Goal: Task Accomplishment & Management: Complete application form

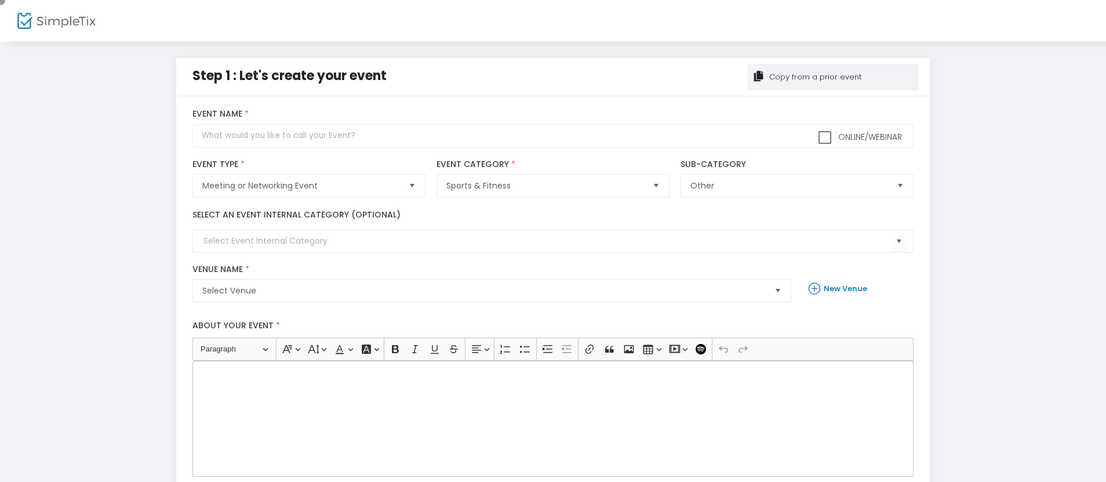
click at [833, 77] on div "Copy from a prior event" at bounding box center [814, 77] width 94 height 12
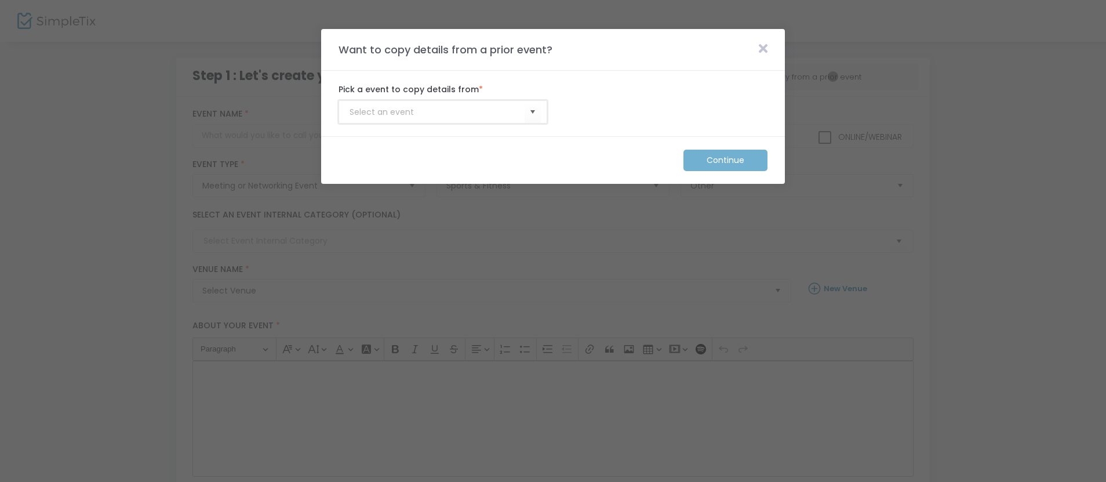
click at [437, 112] on input at bounding box center [436, 112] width 175 height 12
type input "Membership_Template"
click at [726, 160] on m-button "Continue" at bounding box center [725, 160] width 84 height 21
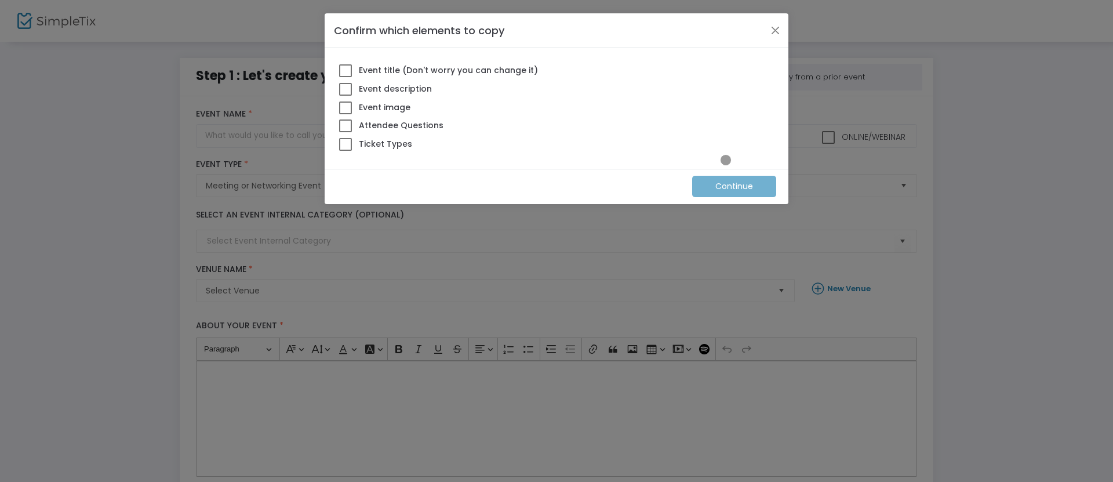
click at [345, 144] on span at bounding box center [345, 144] width 13 height 13
click at [345, 151] on input "Ticket Types" at bounding box center [345, 151] width 1 height 1
checkbox input "true"
click at [734, 186] on m-button "Continue" at bounding box center [734, 186] width 84 height 21
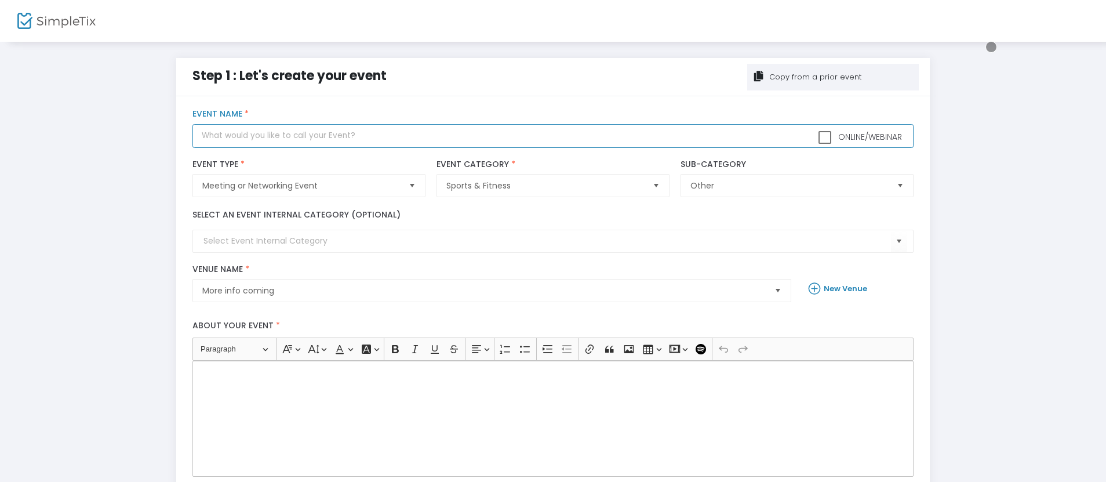
click at [553, 136] on input "text" at bounding box center [552, 136] width 720 height 24
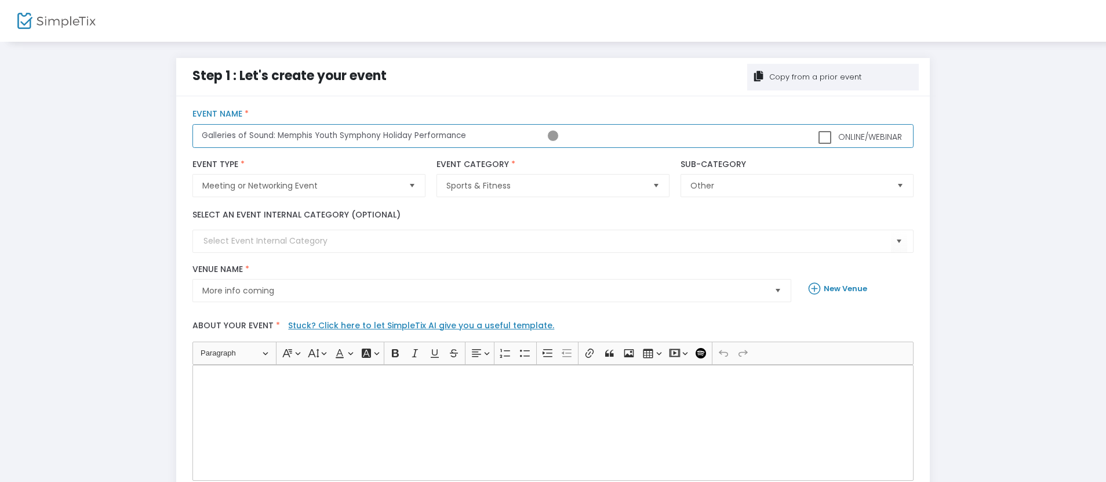
type input "Galleries of Sound: Memphis Youth Symphony Holiday Performance"
click at [553, 422] on div "Rich Text Editor, main" at bounding box center [552, 423] width 720 height 116
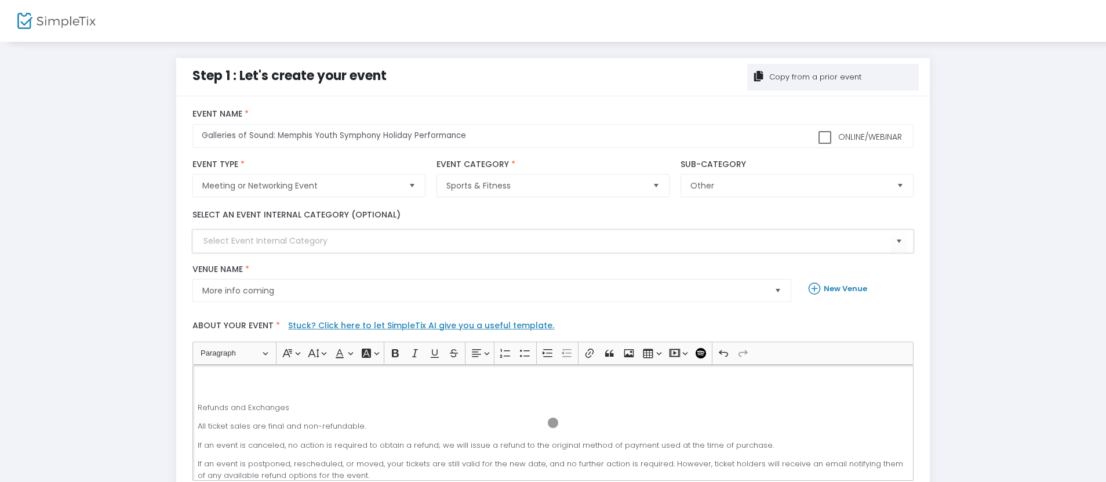
click at [553, 241] on input at bounding box center [546, 241] width 687 height 12
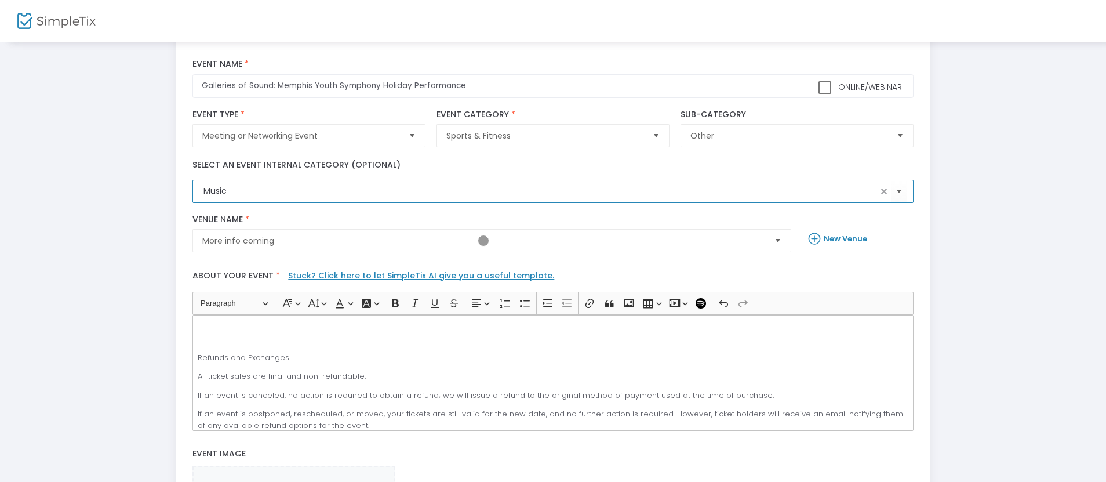
type input "Music"
click at [483, 241] on span "More info coming" at bounding box center [483, 241] width 563 height 12
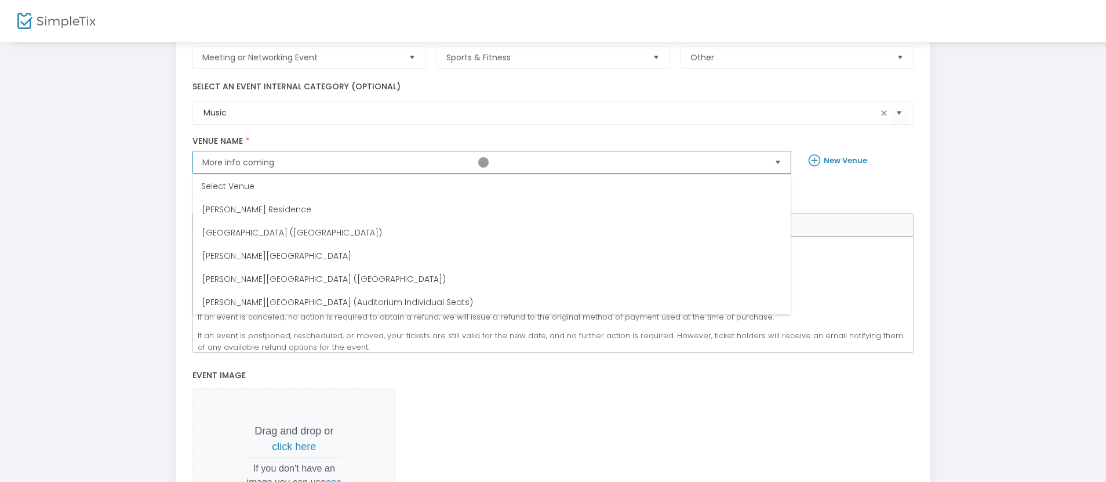
scroll to position [143, 0]
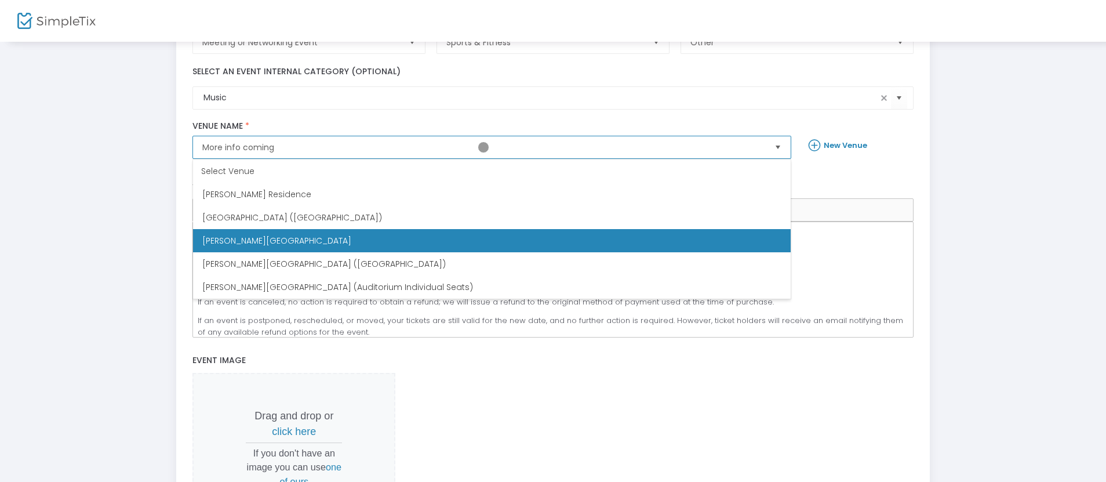
click at [265, 241] on span "[PERSON_NAME][GEOGRAPHIC_DATA]" at bounding box center [276, 241] width 149 height 12
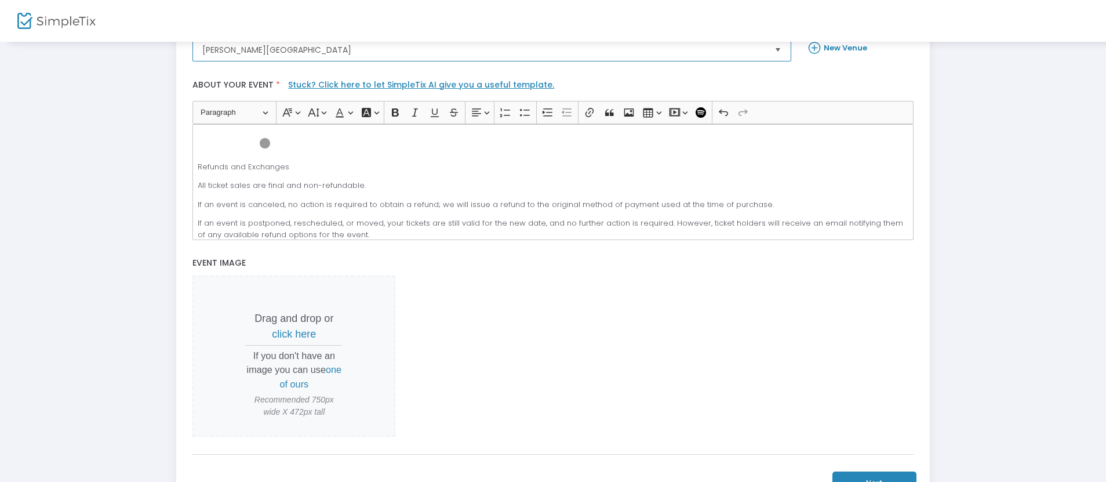
scroll to position [334, 0]
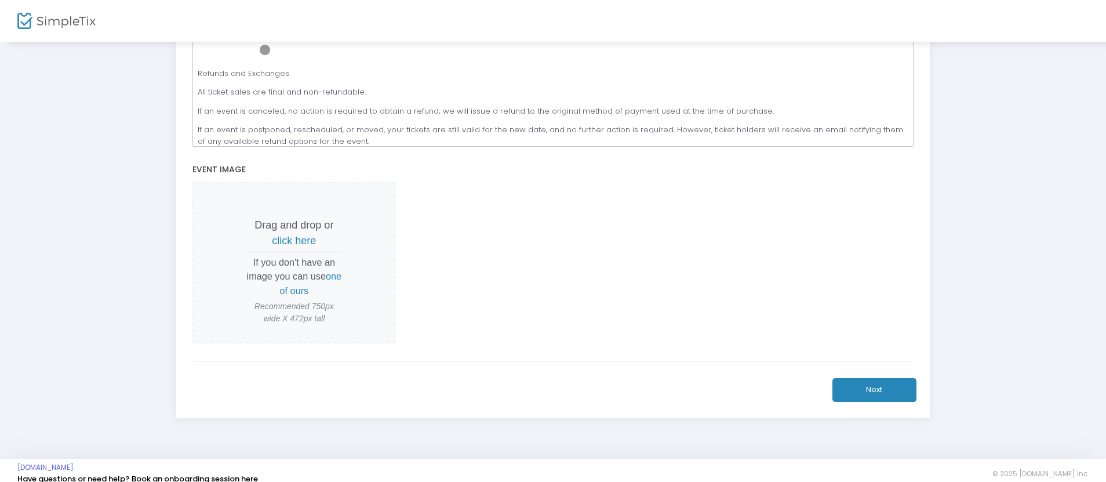
click at [294, 241] on span "click here" at bounding box center [294, 241] width 44 height 12
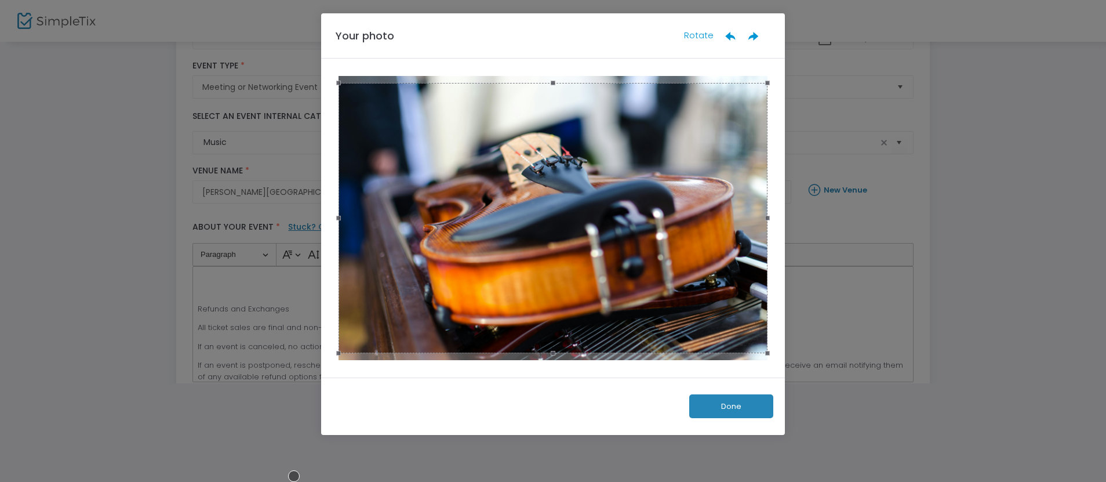
scroll to position [99, 0]
click at [731, 406] on button "Done" at bounding box center [731, 406] width 84 height 24
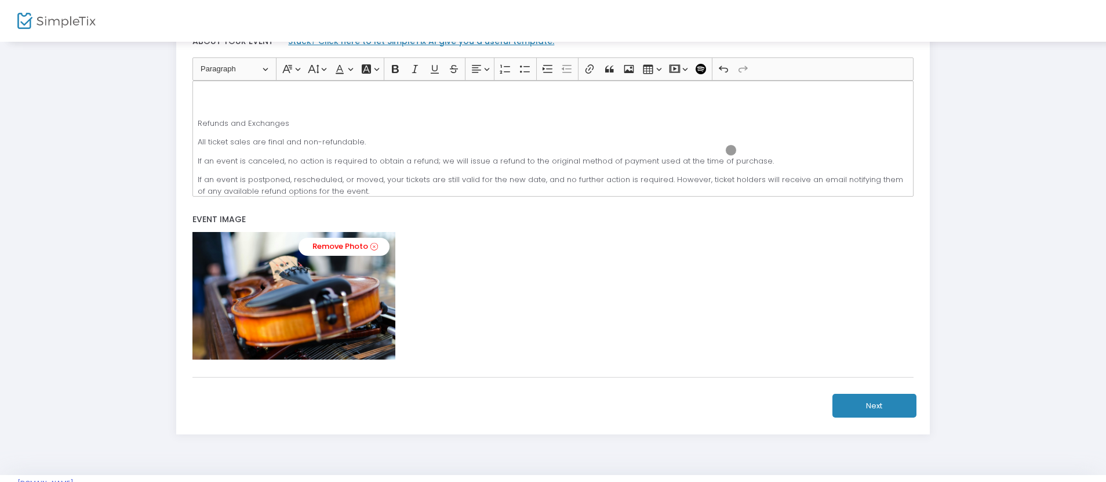
scroll to position [312, 0]
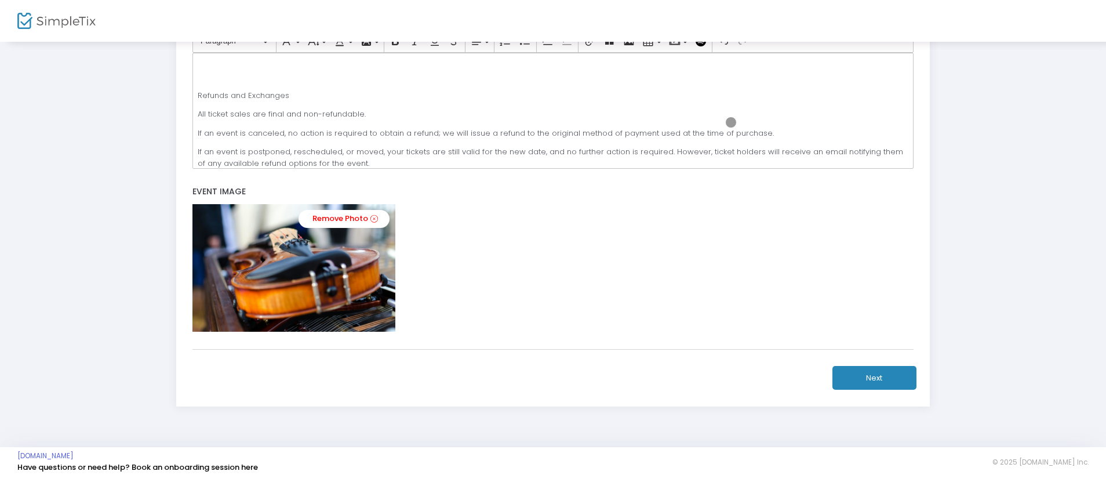
click at [874, 377] on button "Next" at bounding box center [874, 378] width 84 height 24
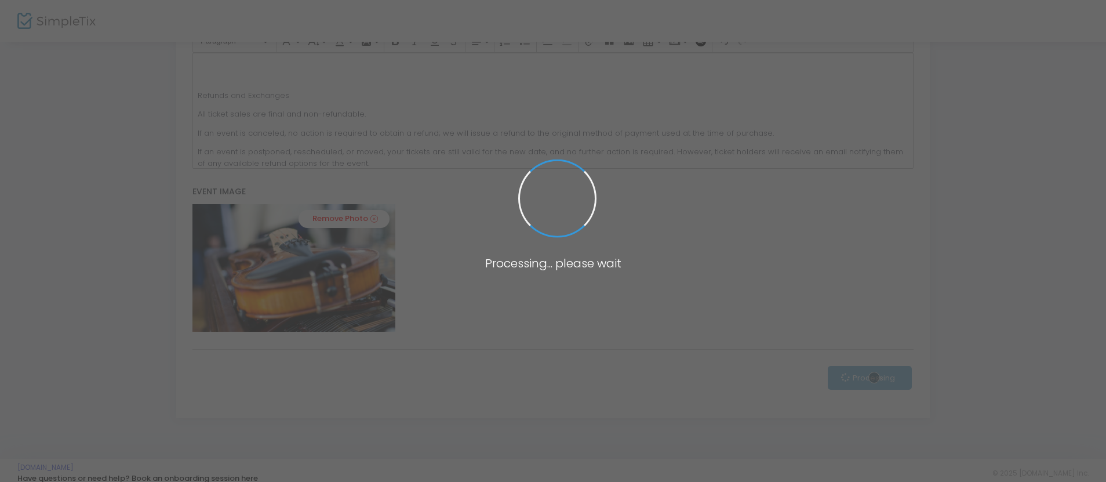
scroll to position [213, 0]
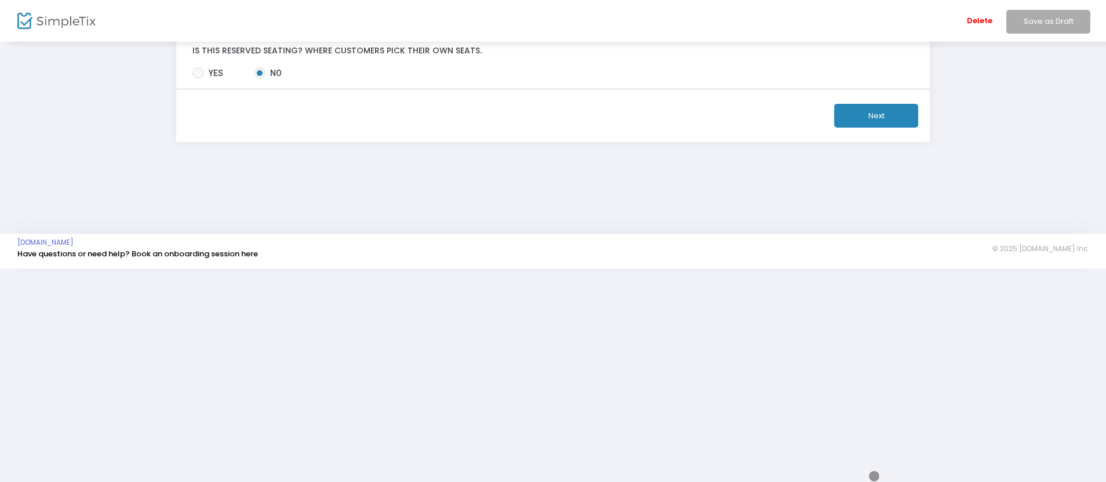
click at [270, 12] on div "Delete Save as Draft" at bounding box center [627, 21] width 958 height 42
type input "12/13/2"
type input "12:00 AM"
type input "12/13/2"
type input "12/13/202"
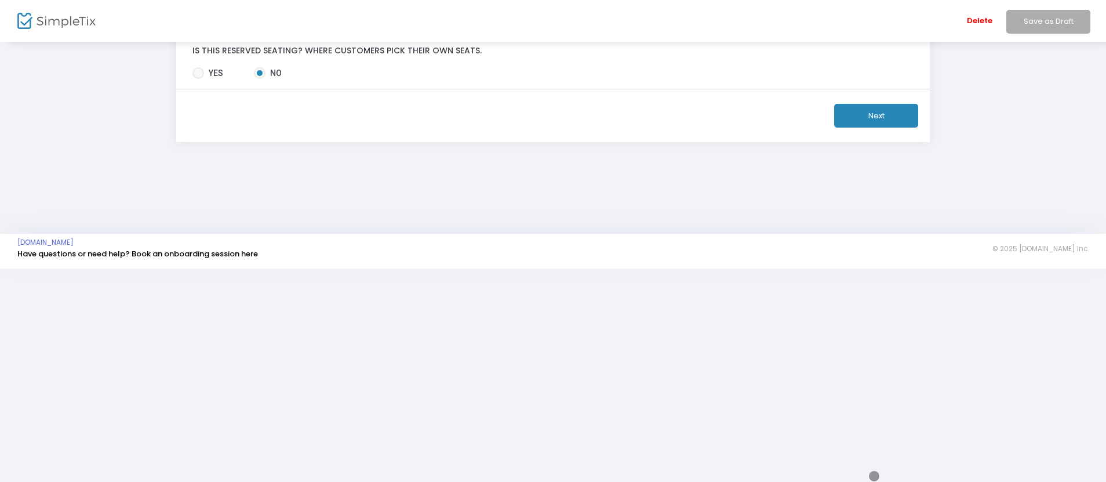
type input "12/13/202"
type input "[DATE]"
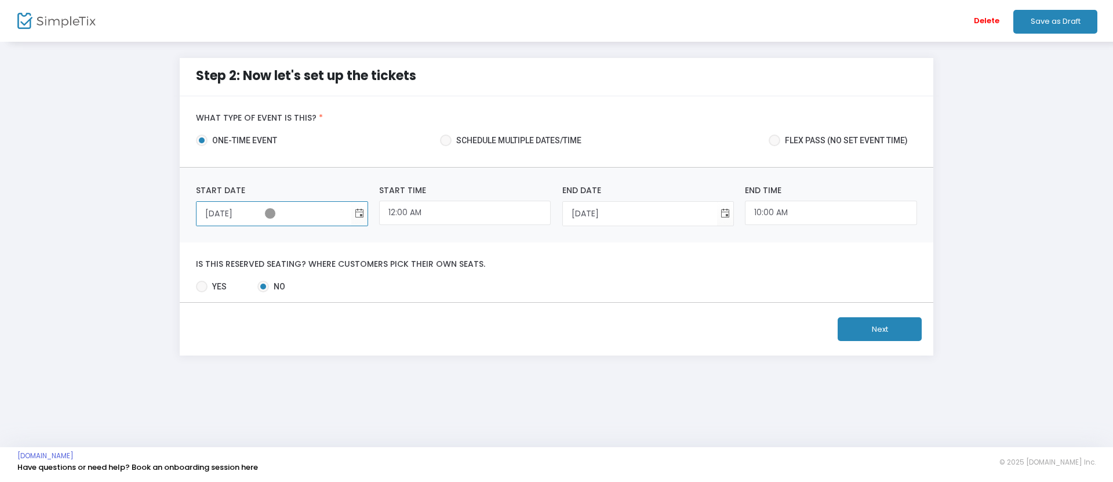
type input "12/13/2025"
click at [465, 213] on input "12:00 AM" at bounding box center [465, 213] width 172 height 25
type input "12:30 PM"
click at [831, 213] on input "10:00 AM" at bounding box center [831, 213] width 172 height 25
click at [879, 329] on button "Next" at bounding box center [879, 329] width 84 height 24
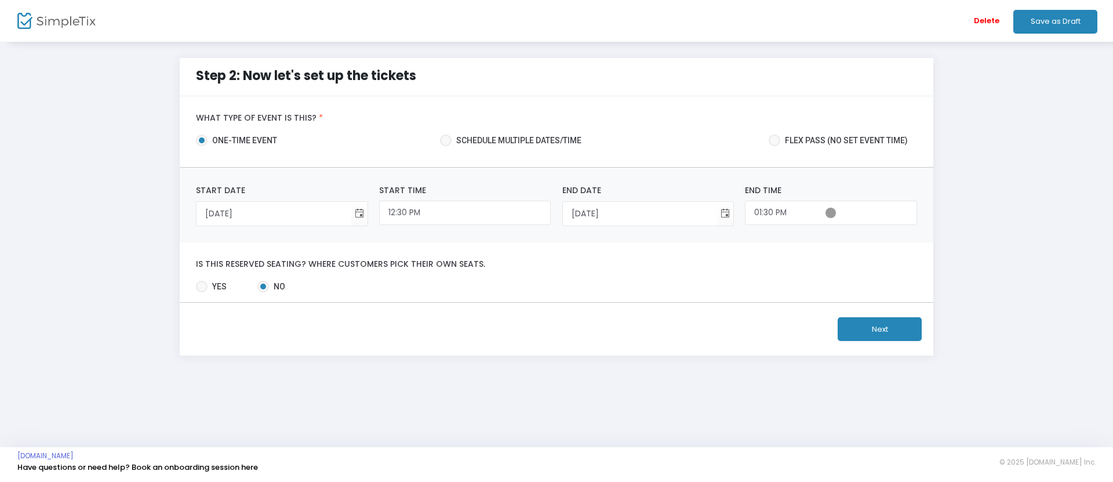
type input "1:30 PM"
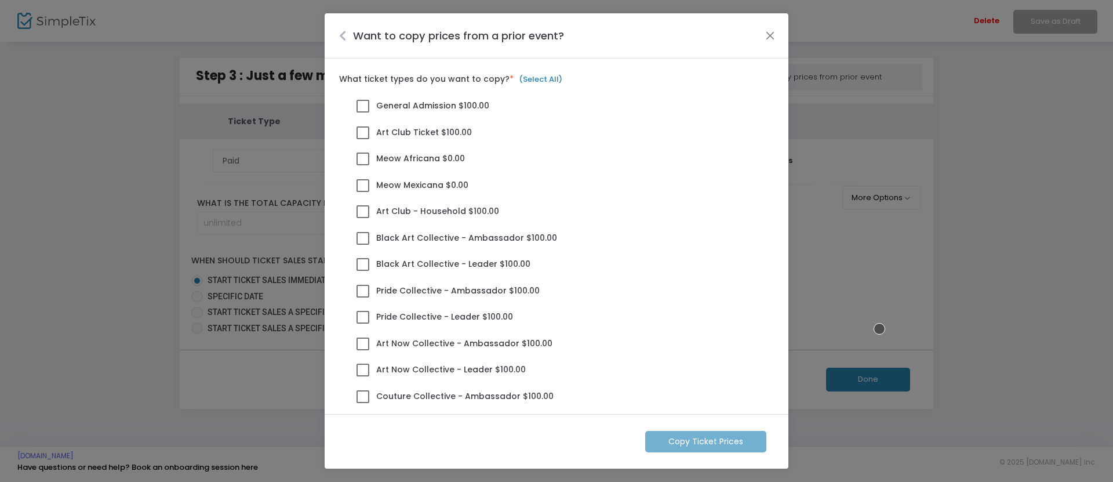
scroll to position [268, 0]
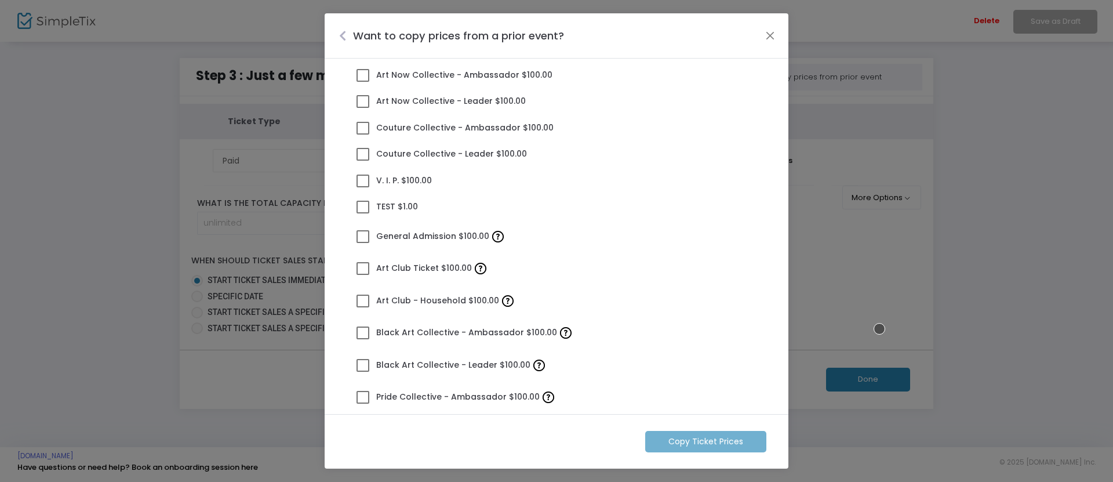
click at [363, 236] on span at bounding box center [362, 236] width 13 height 13
click at [363, 243] on input "General Admission $100.00" at bounding box center [362, 243] width 1 height 1
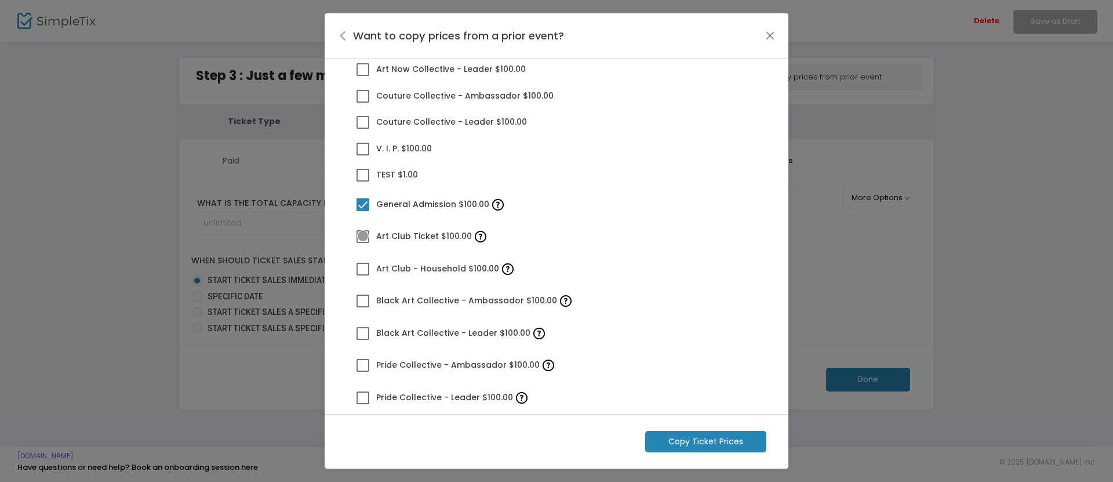
click at [363, 236] on span at bounding box center [362, 236] width 13 height 13
click at [363, 243] on input "Art Club Ticket $100.00" at bounding box center [362, 243] width 1 height 1
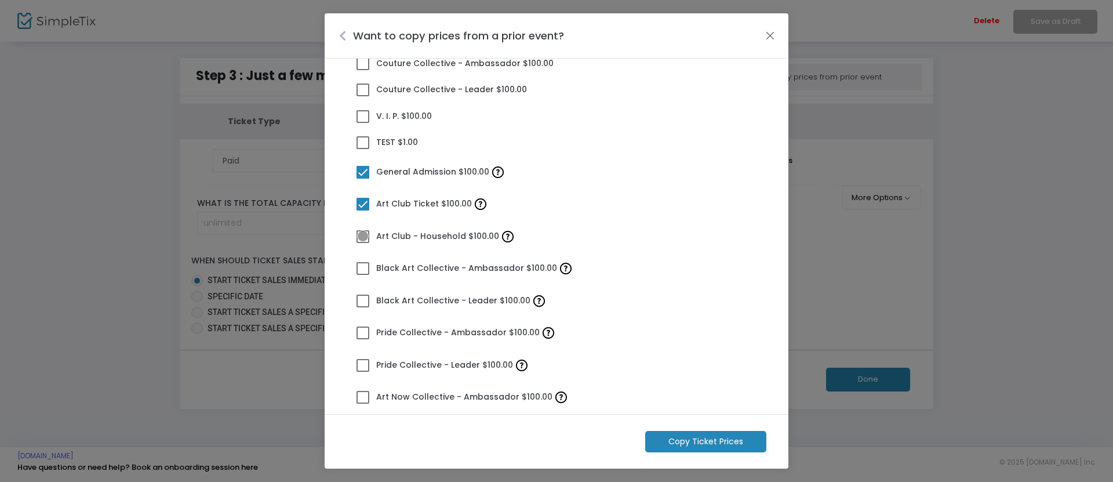
click at [363, 236] on span at bounding box center [362, 236] width 13 height 13
click at [363, 243] on input "Art Club - Household $100.00" at bounding box center [362, 243] width 1 height 1
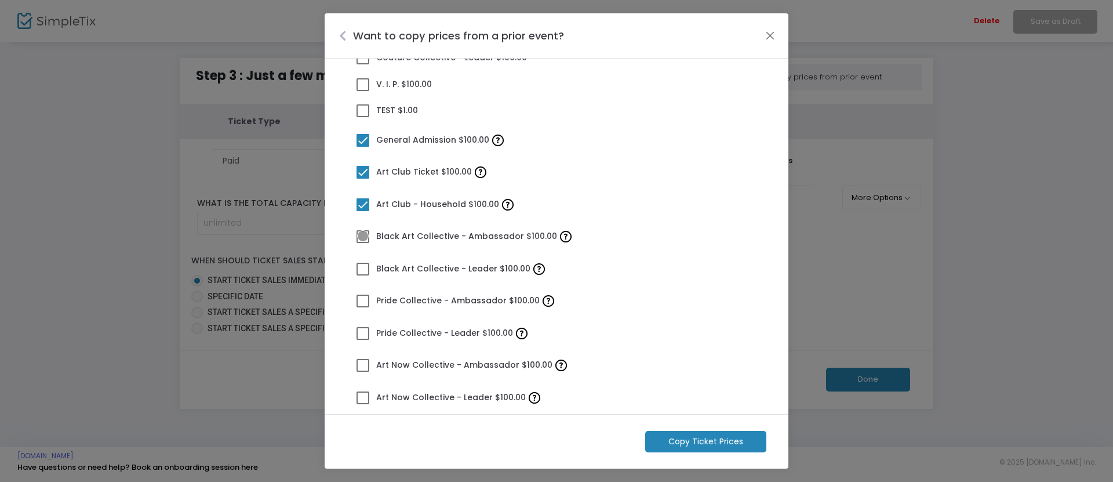
click at [363, 236] on span at bounding box center [362, 236] width 13 height 13
click at [363, 243] on input "Black Art Collective - Ambassador $100.00" at bounding box center [362, 243] width 1 height 1
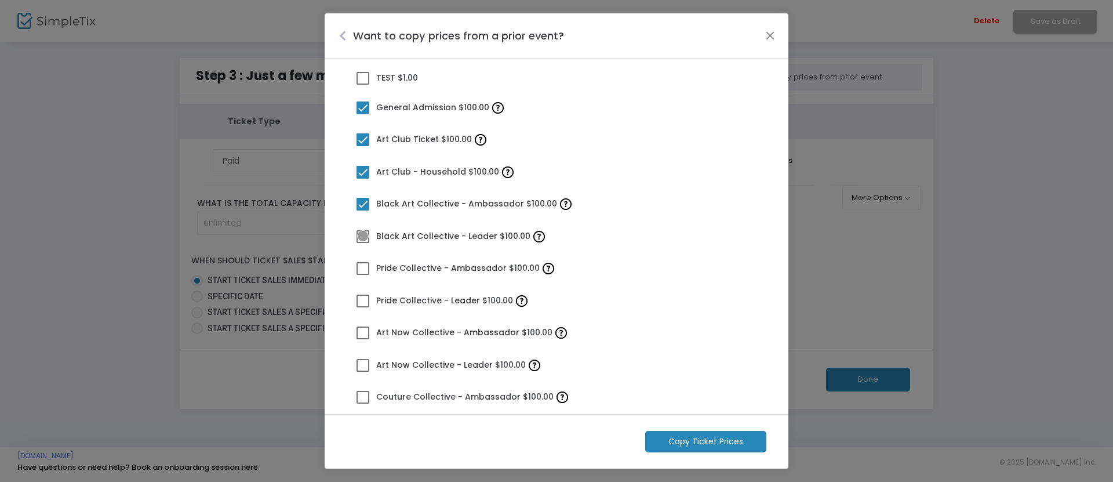
click at [363, 236] on span at bounding box center [362, 236] width 13 height 13
click at [363, 243] on input "Black Art Collective - Leader $100.00" at bounding box center [362, 243] width 1 height 1
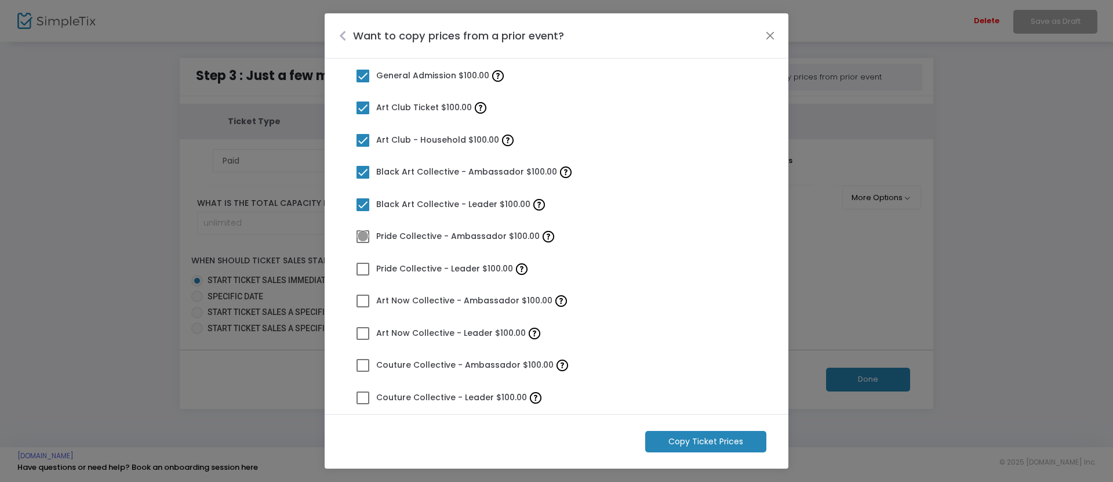
click at [363, 236] on span at bounding box center [362, 236] width 13 height 13
click at [363, 243] on input "Pride Collective - Ambassador $100.00" at bounding box center [362, 243] width 1 height 1
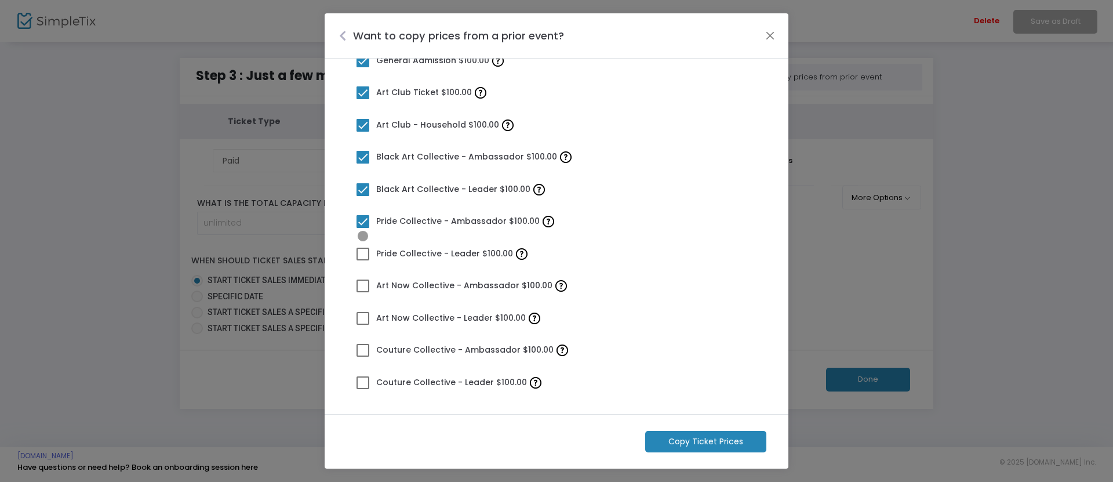
click at [363, 253] on span at bounding box center [362, 253] width 13 height 13
click at [363, 260] on input "Pride Collective - Leader $100.00" at bounding box center [362, 260] width 1 height 1
click at [363, 285] on span at bounding box center [362, 285] width 13 height 13
click at [363, 292] on input "Art Now Collective - Ambassador $100.00" at bounding box center [362, 292] width 1 height 1
click at [363, 317] on span at bounding box center [362, 318] width 13 height 13
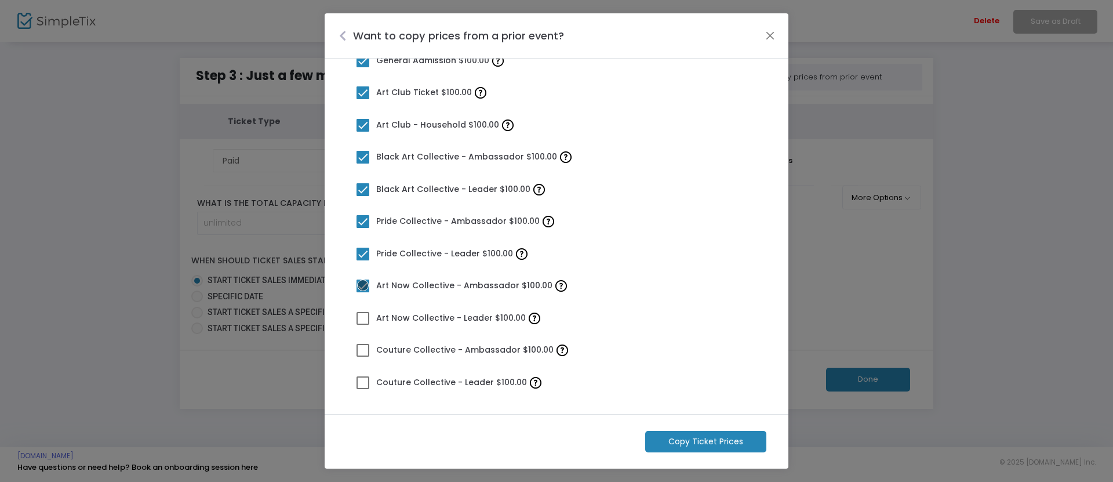
click at [363, 325] on input "Art Now Collective - Leader $100.00" at bounding box center [362, 325] width 1 height 1
click at [363, 349] on span at bounding box center [362, 350] width 13 height 13
click at [363, 356] on input "Couture Collective - Ambassador $100.00" at bounding box center [362, 356] width 1 height 1
click at [363, 381] on span at bounding box center [362, 382] width 13 height 13
click at [363, 389] on input "Couture Collective - Leader $100.00" at bounding box center [362, 389] width 1 height 1
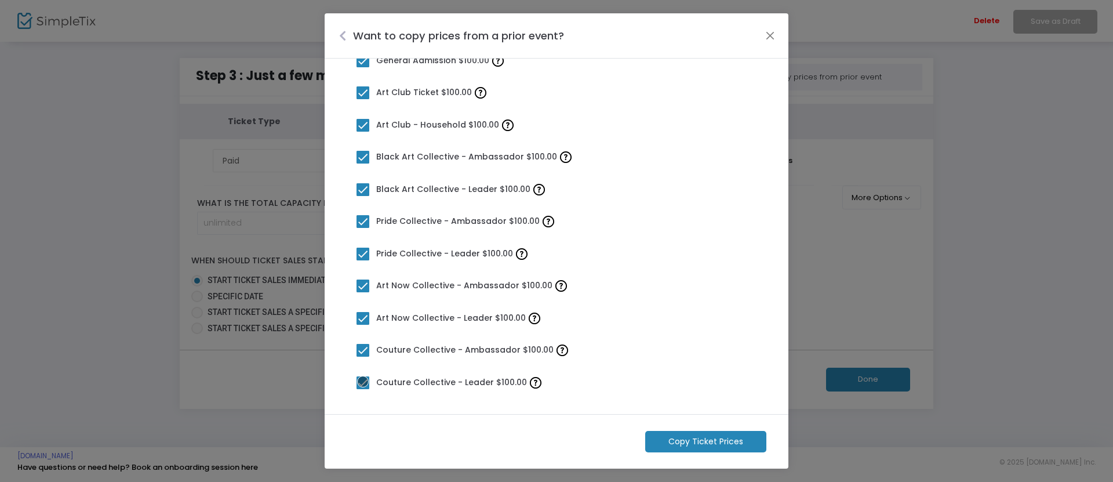
click at [706, 441] on m-button "Copy Ticket Prices" at bounding box center [705, 441] width 121 height 21
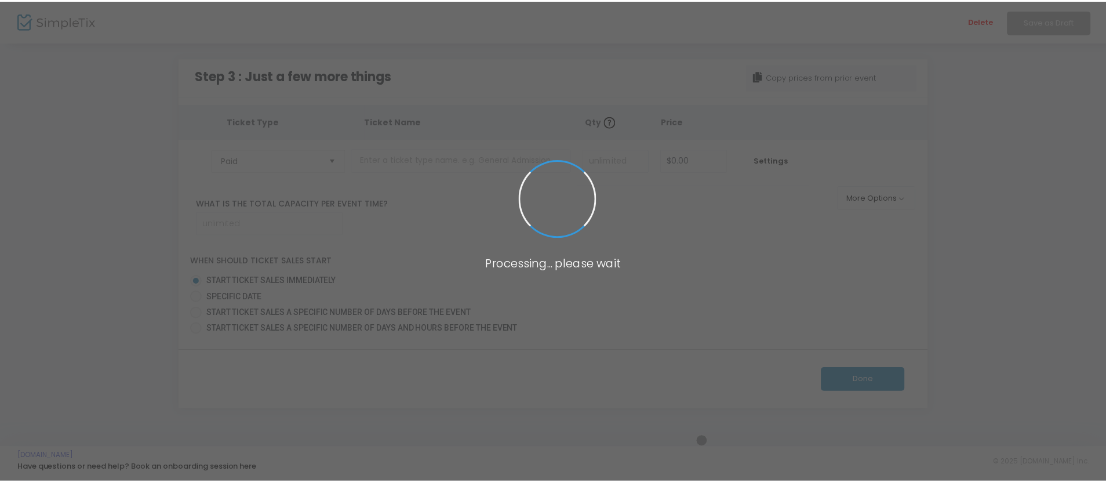
scroll to position [0, 0]
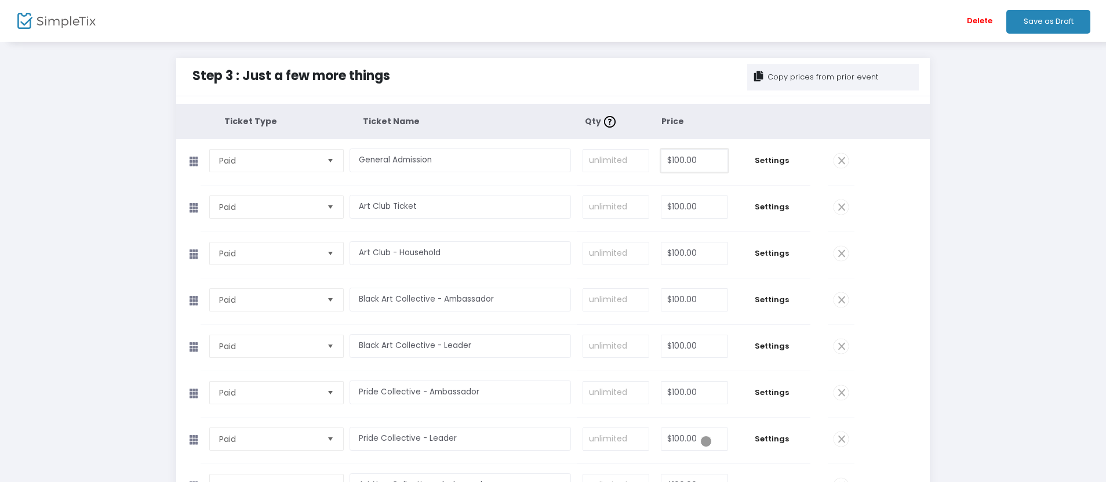
click at [694, 160] on input "$100.00" at bounding box center [694, 161] width 66 height 22
type input "18"
click at [694, 206] on input "$100.00" at bounding box center [694, 207] width 66 height 22
type input "1"
type input "$18.00"
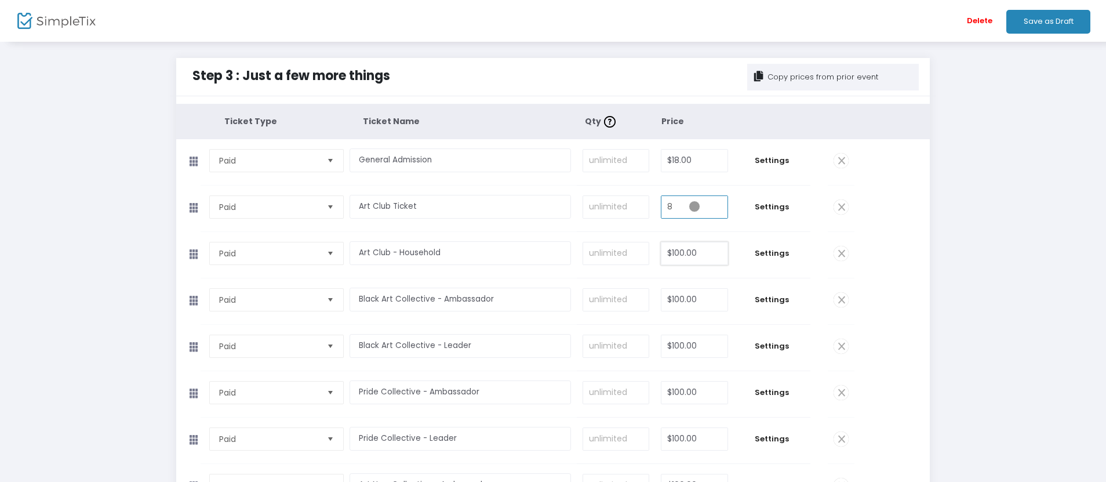
click at [694, 253] on input "$100.00" at bounding box center [694, 253] width 66 height 22
type input "$8.00"
click at [694, 299] on input "$100.00" at bounding box center [694, 300] width 66 height 22
type input "$18.00"
click at [694, 345] on input "$100.00" at bounding box center [694, 346] width 66 height 22
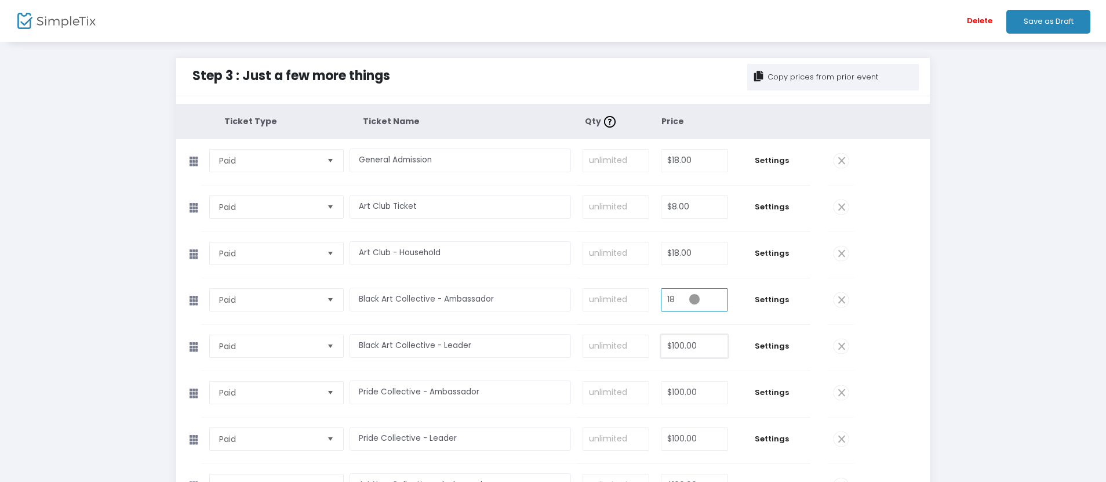
type input "$18.00"
click at [694, 392] on input "$100.00" at bounding box center [694, 392] width 66 height 22
type input "$18.00"
click at [694, 438] on input "$100.00" at bounding box center [694, 439] width 66 height 22
type input "$18.00"
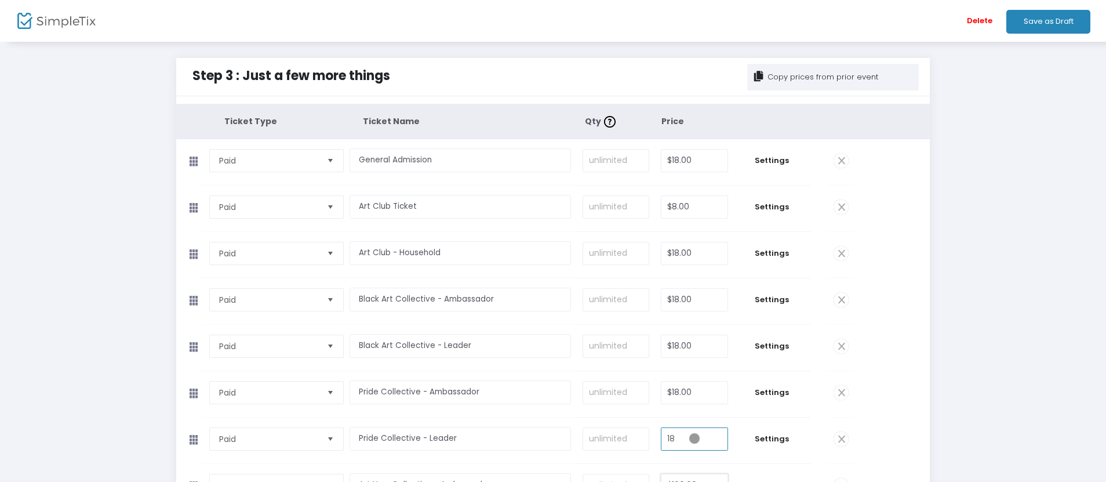
click at [694, 474] on input "$100.00" at bounding box center [694, 485] width 66 height 22
type input "$18.00"
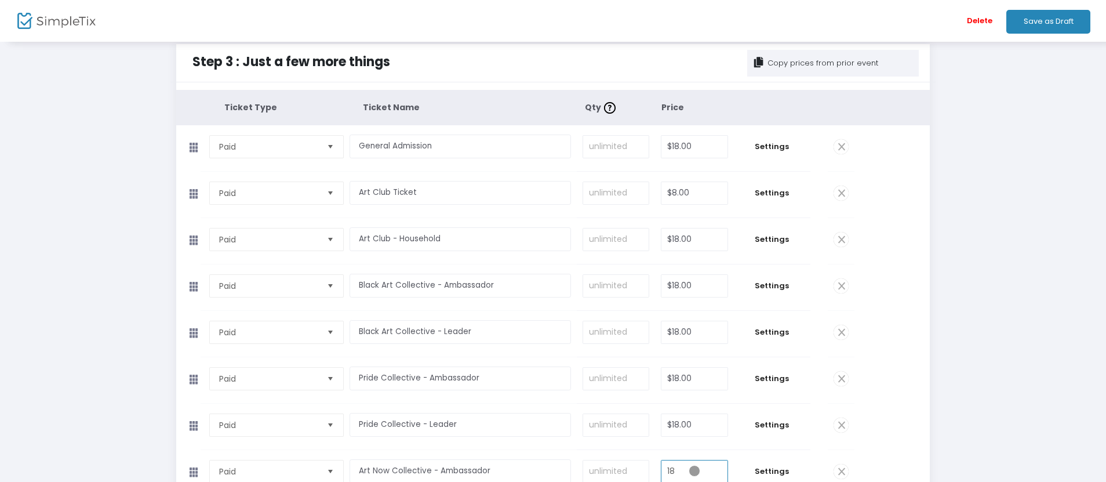
type input "$18.00"
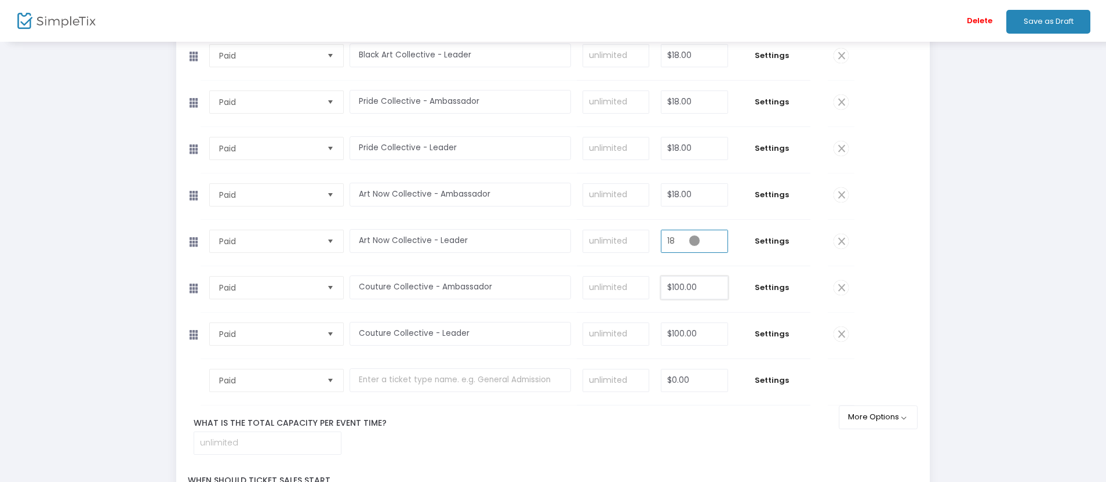
click at [694, 287] on input "$100.00" at bounding box center [694, 287] width 66 height 22
type input "$18.00"
click at [694, 333] on input "$100.00" at bounding box center [694, 334] width 66 height 22
type input "$18.00"
click at [267, 442] on input at bounding box center [267, 443] width 147 height 22
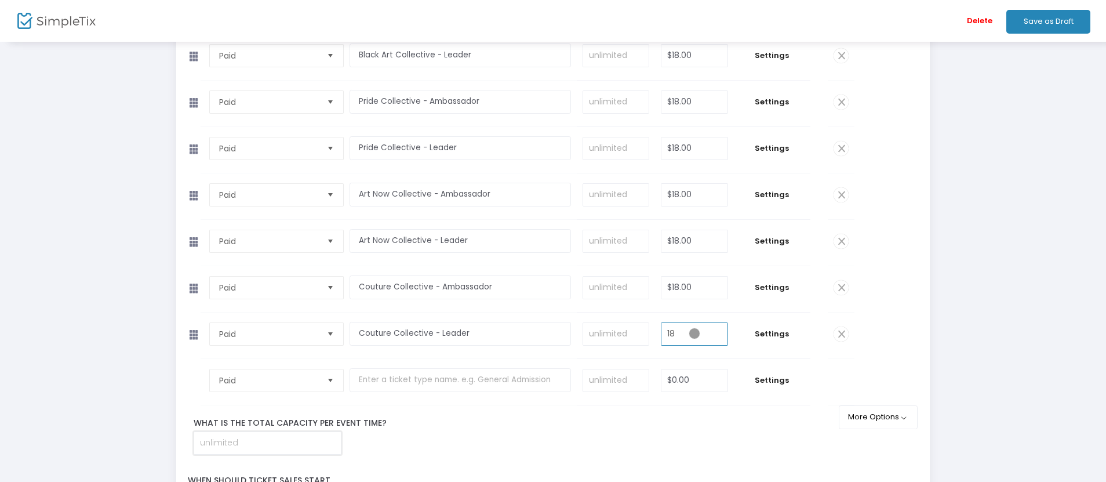
type input "$18.00"
type input "40"
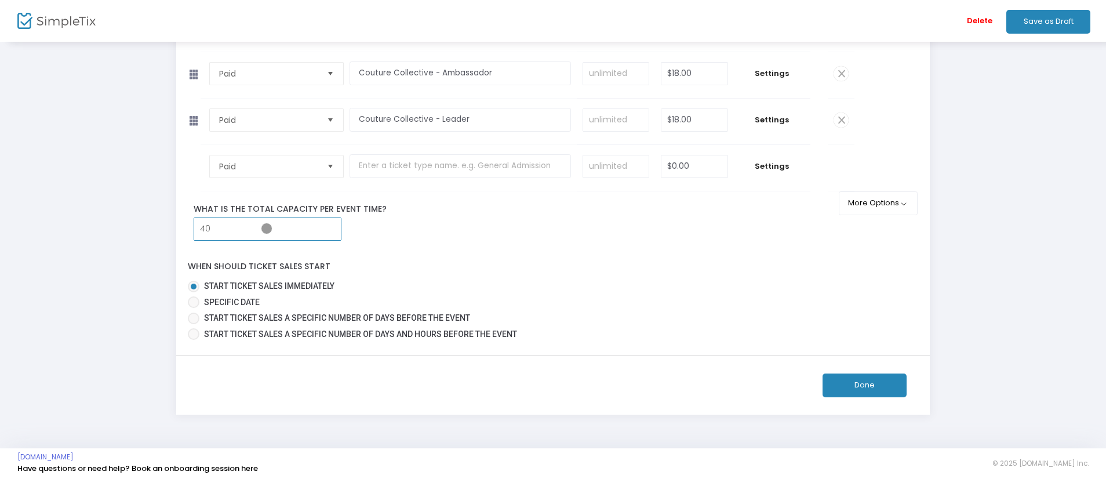
scroll to position [505, 0]
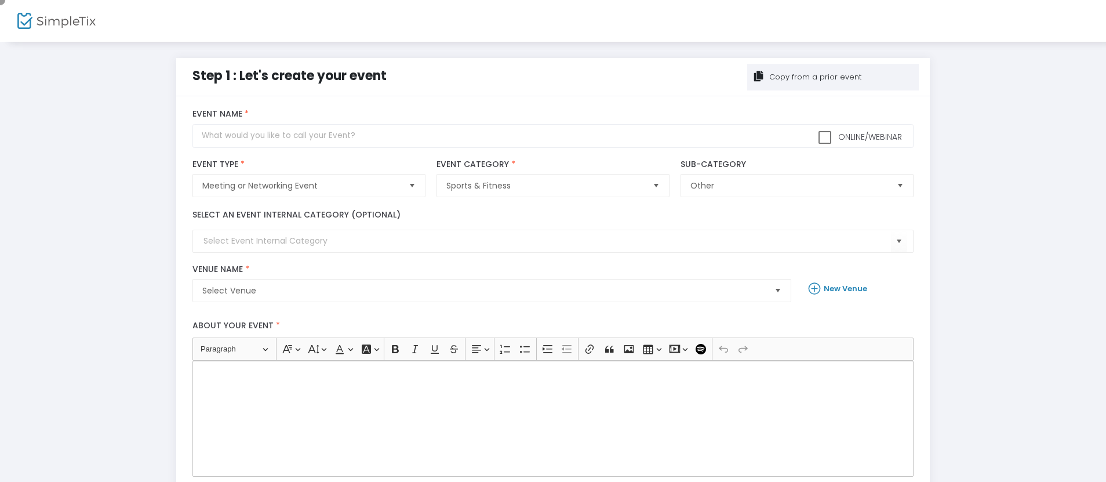
click at [833, 77] on div "Copy from a prior event" at bounding box center [814, 77] width 94 height 12
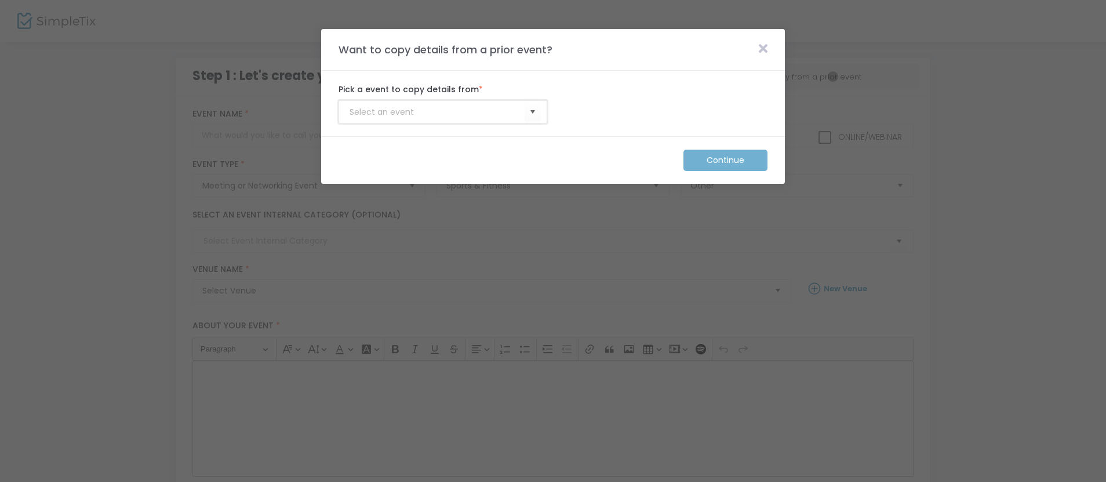
click at [437, 112] on input at bounding box center [436, 112] width 175 height 12
type input "Membership_Template"
click at [726, 160] on m-button "Continue" at bounding box center [725, 160] width 84 height 21
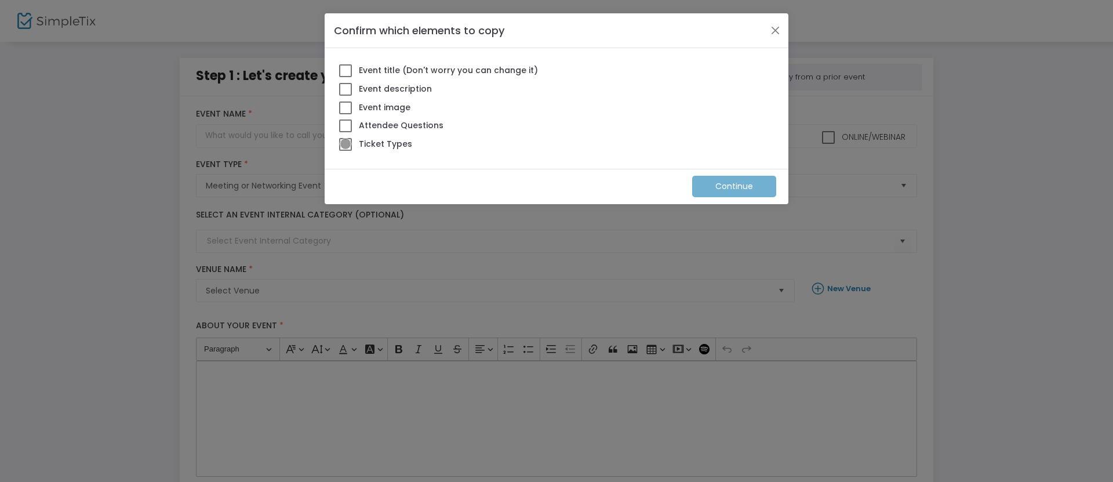
click at [345, 144] on span at bounding box center [345, 144] width 13 height 13
click at [345, 151] on input "Ticket Types" at bounding box center [345, 151] width 1 height 1
checkbox input "true"
click at [734, 186] on m-button "Continue" at bounding box center [734, 186] width 84 height 21
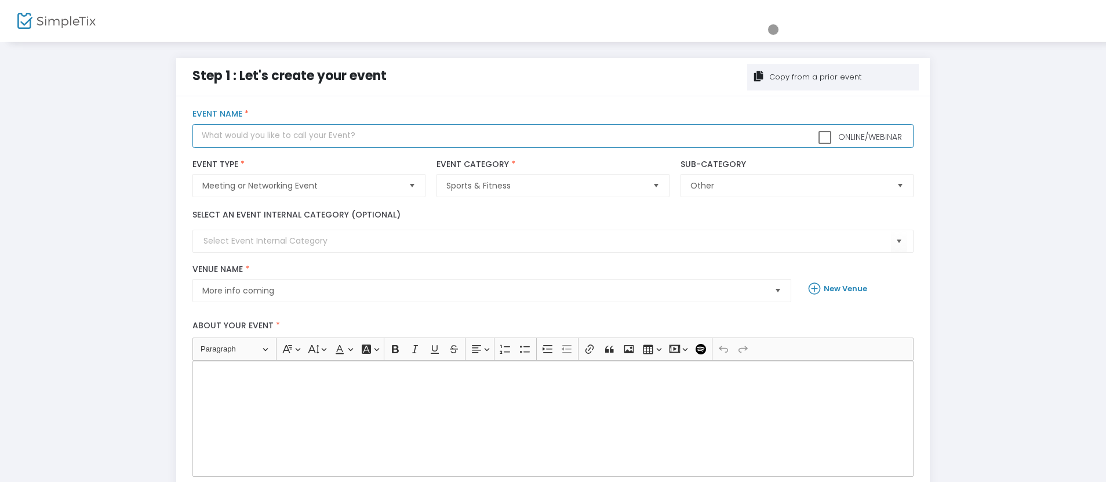
click at [553, 136] on input "text" at bounding box center [552, 136] width 720 height 24
type input "Holiday Arts Market"
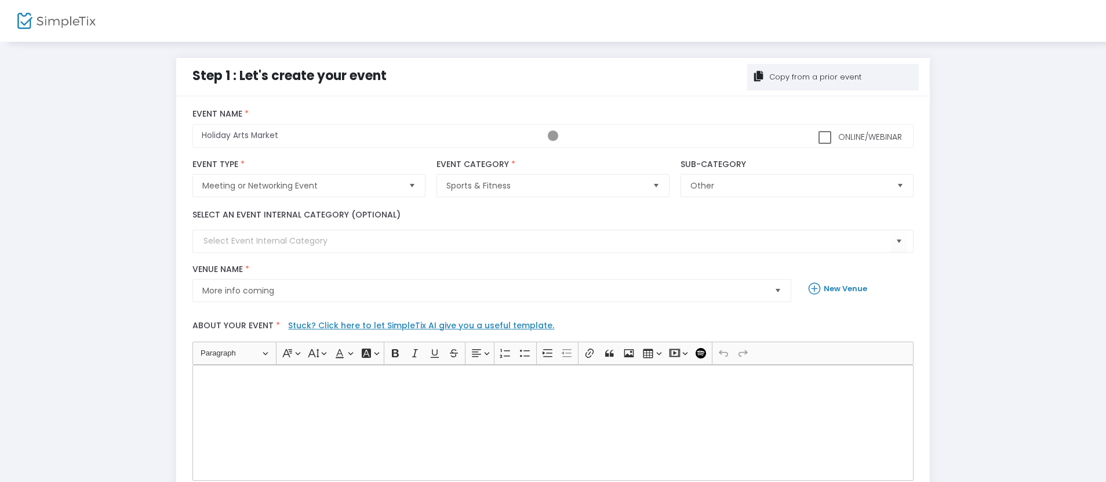
click at [553, 422] on div "Rich Text Editor, main" at bounding box center [552, 423] width 720 height 116
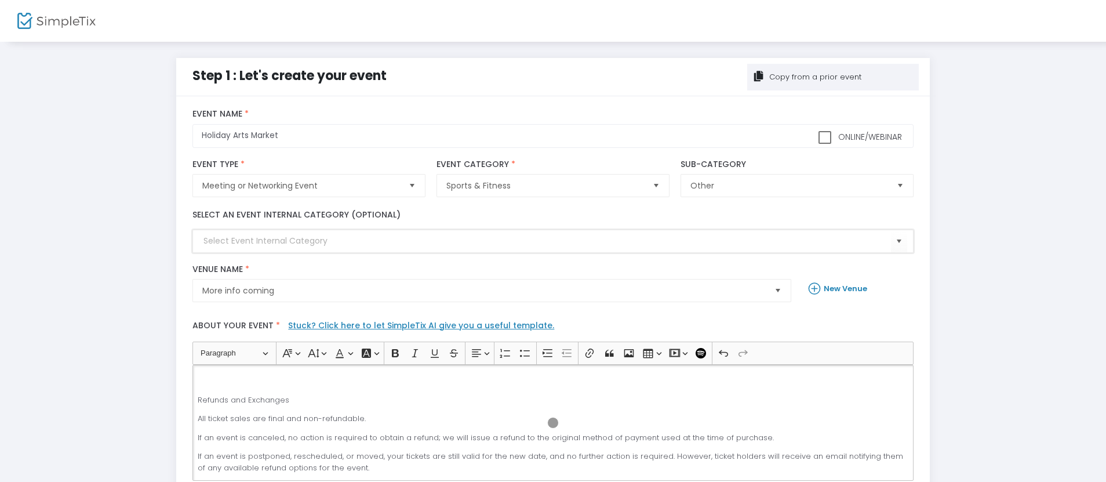
click at [553, 241] on input at bounding box center [546, 241] width 687 height 12
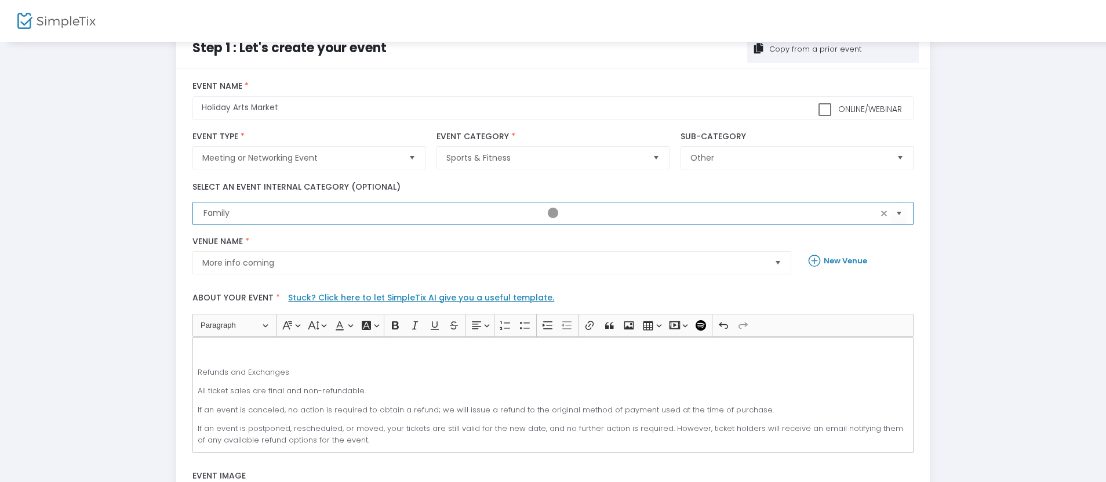
scroll to position [50, 0]
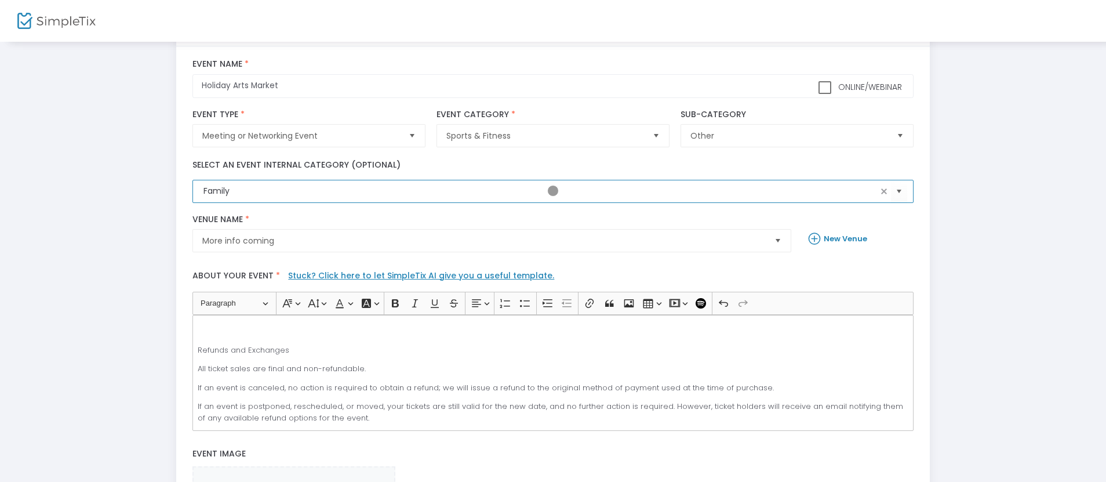
type input "Family"
click at [483, 241] on span "More info coming" at bounding box center [483, 241] width 563 height 12
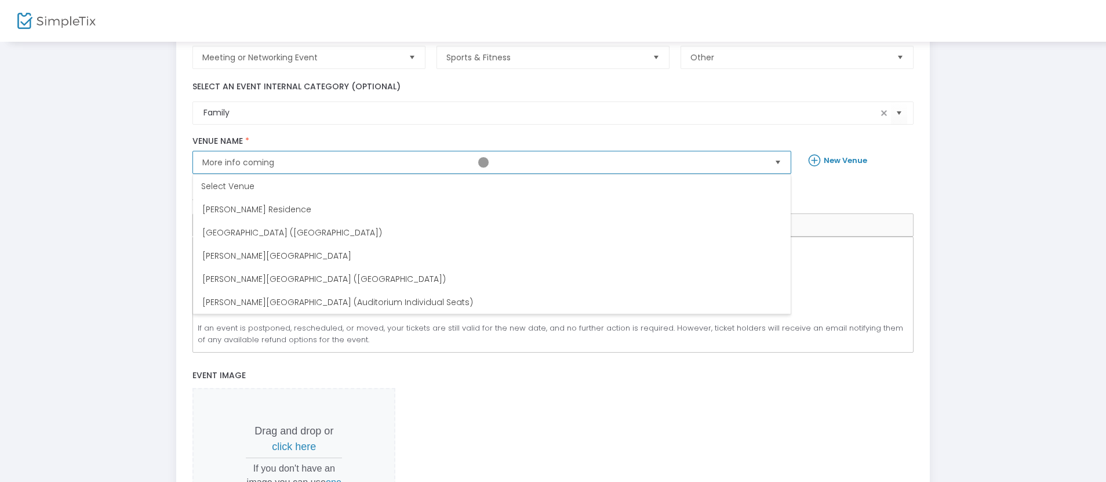
scroll to position [143, 0]
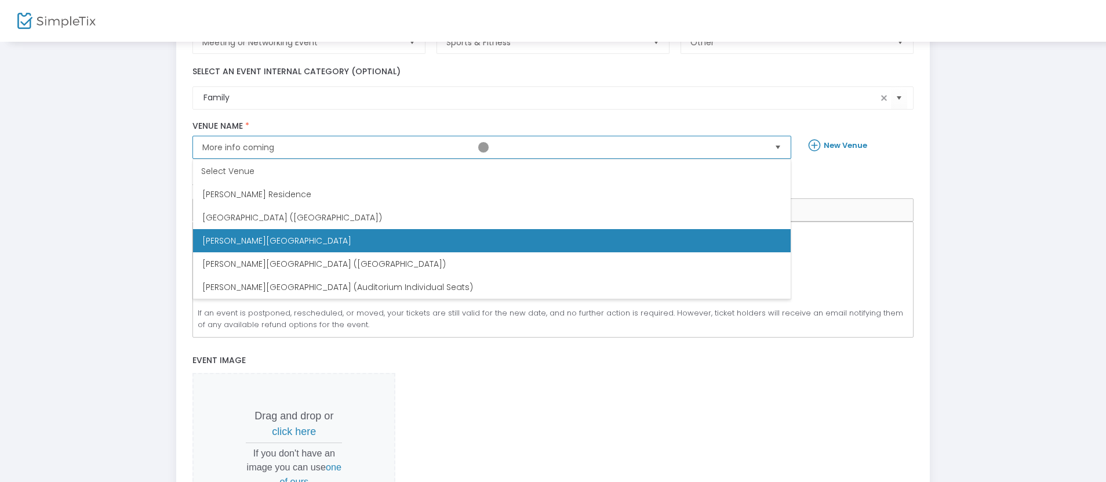
click at [265, 241] on span "[PERSON_NAME][GEOGRAPHIC_DATA]" at bounding box center [276, 241] width 149 height 12
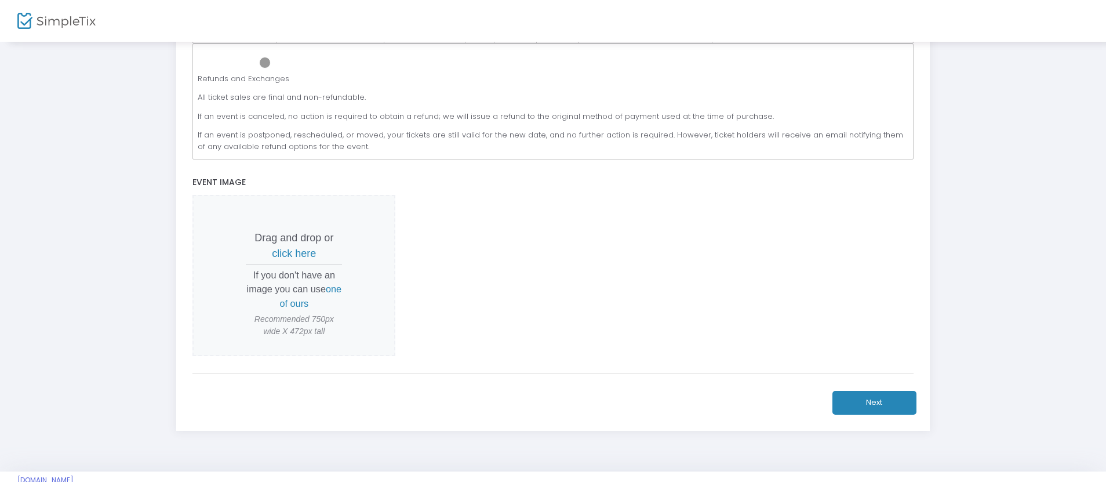
scroll to position [334, 0]
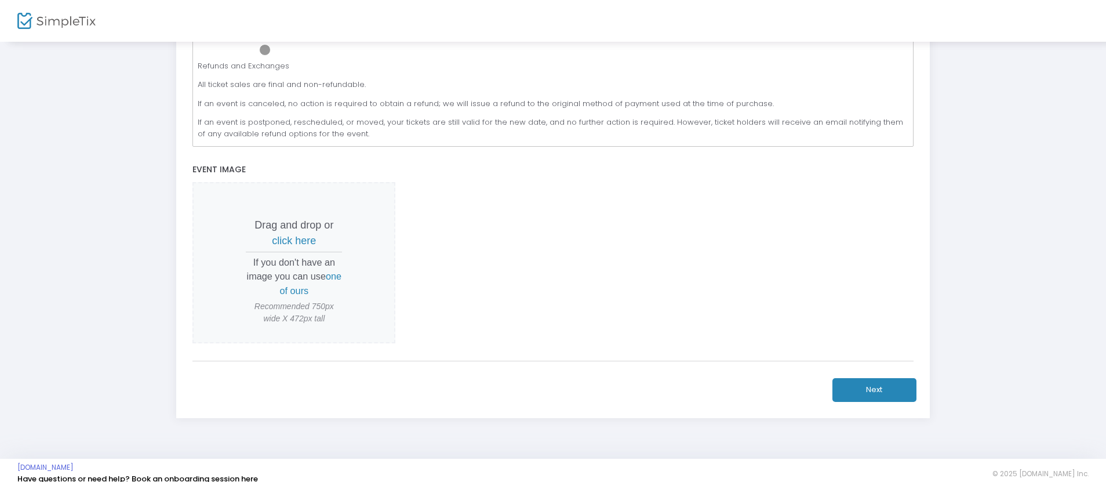
click at [294, 241] on span "click here" at bounding box center [294, 241] width 44 height 12
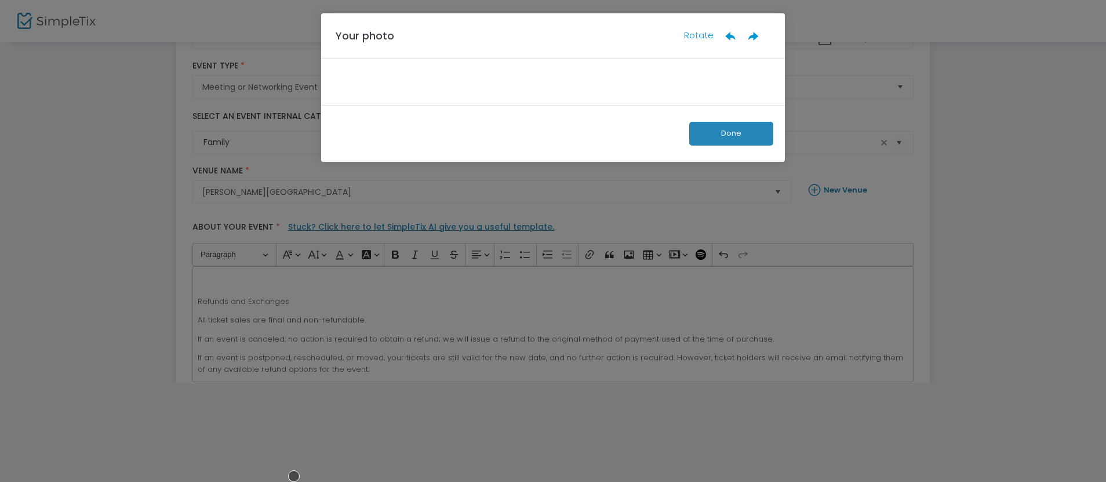
scroll to position [99, 0]
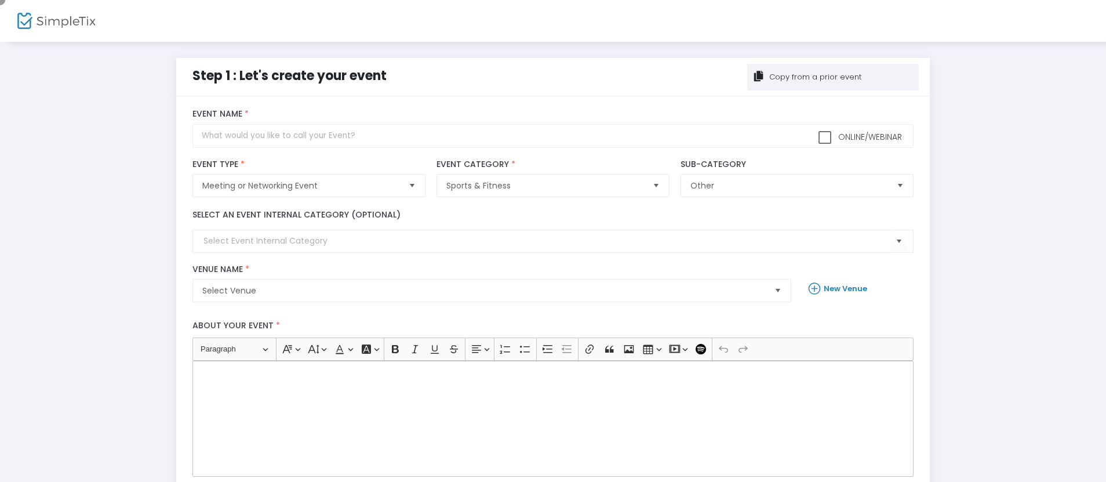
click at [833, 77] on div "Copy from a prior event" at bounding box center [814, 77] width 94 height 12
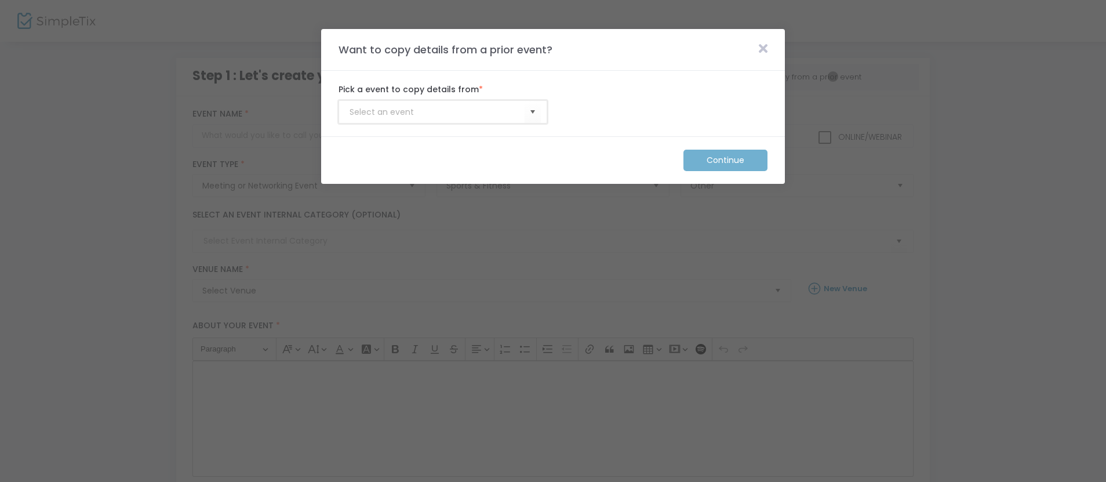
click at [437, 112] on input at bounding box center [436, 112] width 175 height 12
type input "Membership_Template"
click at [726, 160] on m-button "Continue" at bounding box center [725, 160] width 84 height 21
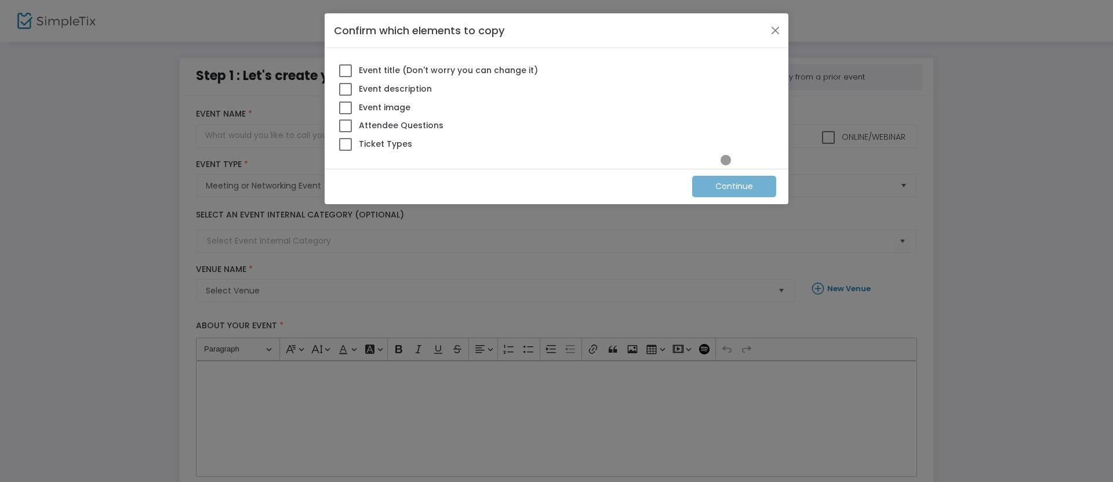
click at [345, 144] on span at bounding box center [345, 144] width 13 height 13
click at [345, 151] on input "Ticket Types" at bounding box center [345, 151] width 1 height 1
checkbox input "true"
click at [734, 186] on m-button "Continue" at bounding box center [734, 186] width 84 height 21
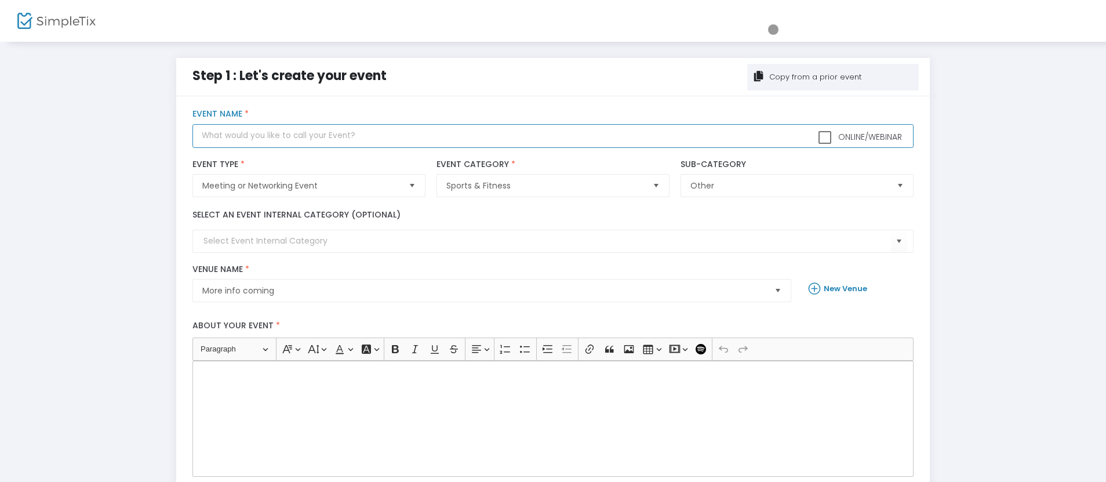
click at [553, 136] on input "text" at bounding box center [552, 136] width 720 height 24
type input "Super Saturday - New Years Eve"
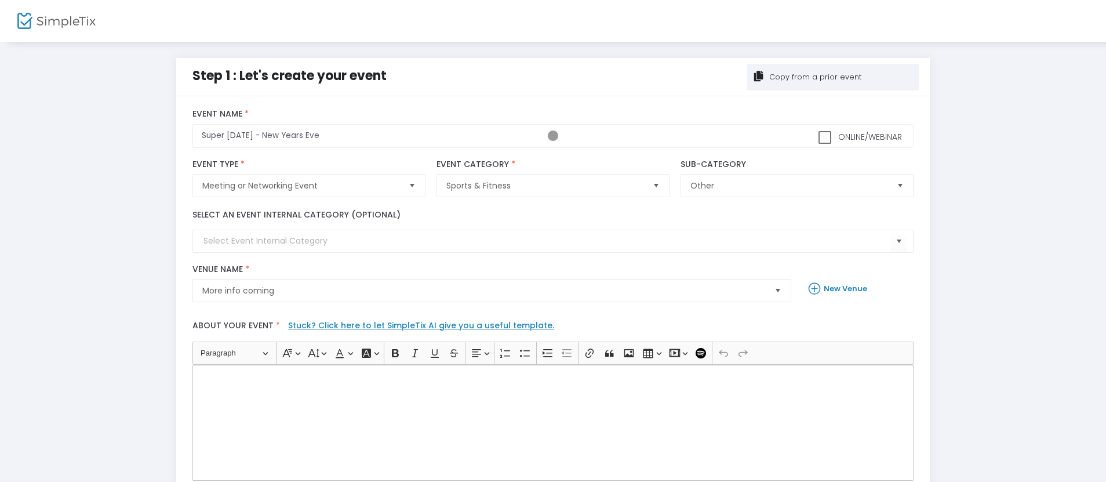
click at [553, 422] on div "Rich Text Editor, main" at bounding box center [552, 423] width 720 height 116
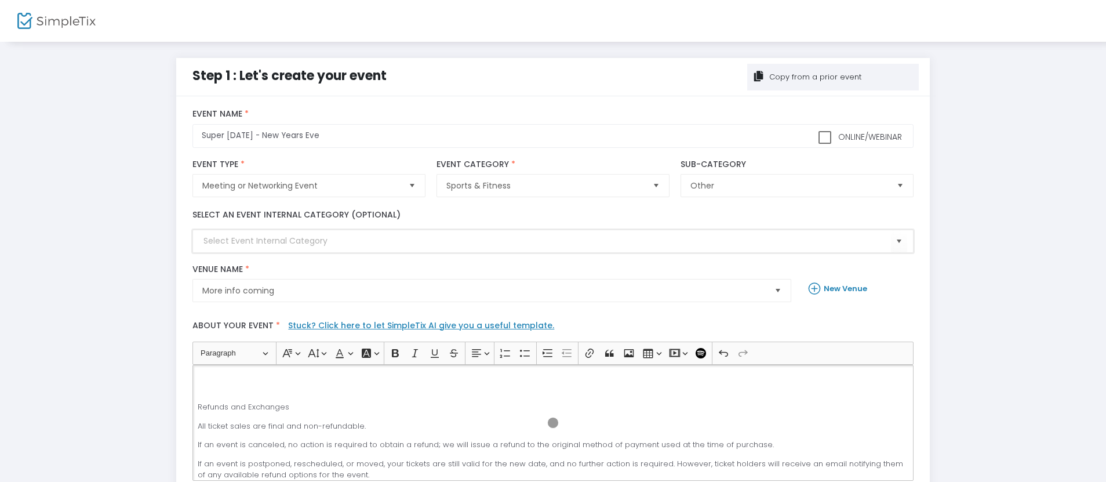
click at [553, 241] on input at bounding box center [546, 241] width 687 height 12
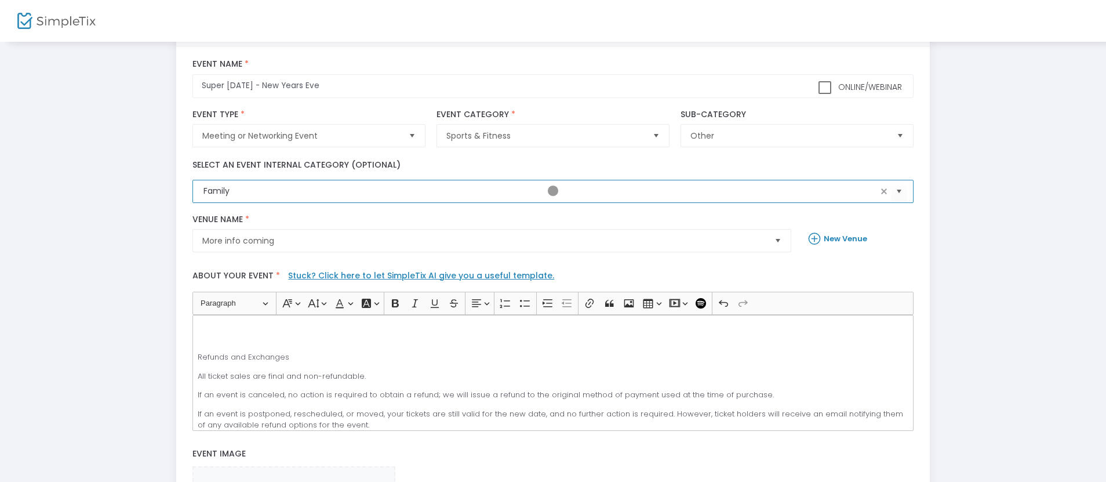
type input "Family"
click at [483, 241] on span "More info coming" at bounding box center [483, 241] width 563 height 12
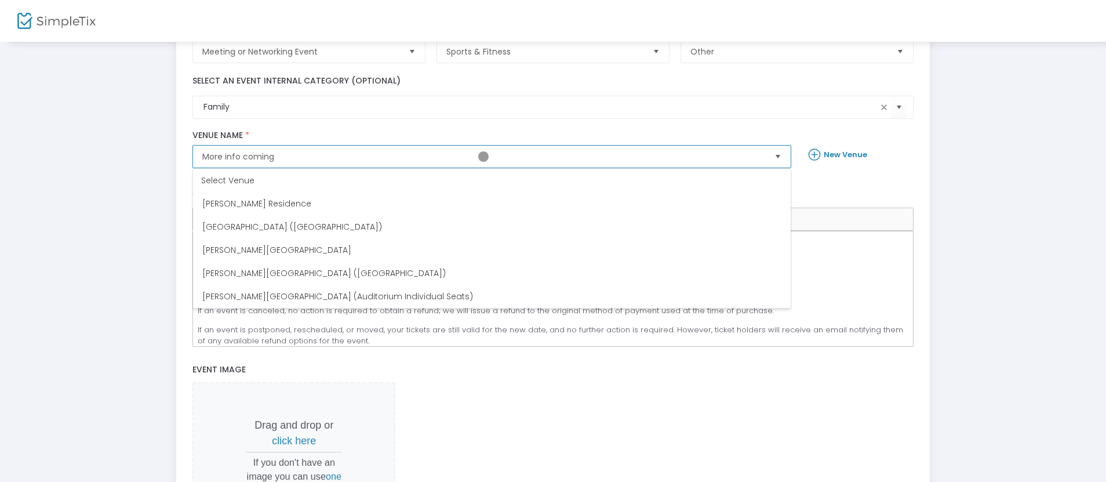
scroll to position [143, 0]
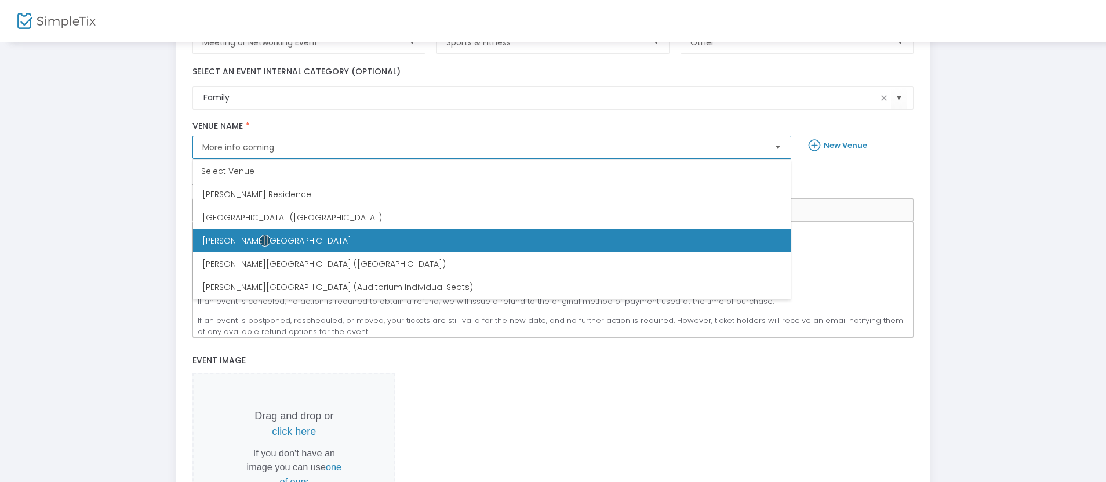
click at [265, 241] on span "[PERSON_NAME][GEOGRAPHIC_DATA]" at bounding box center [276, 241] width 149 height 12
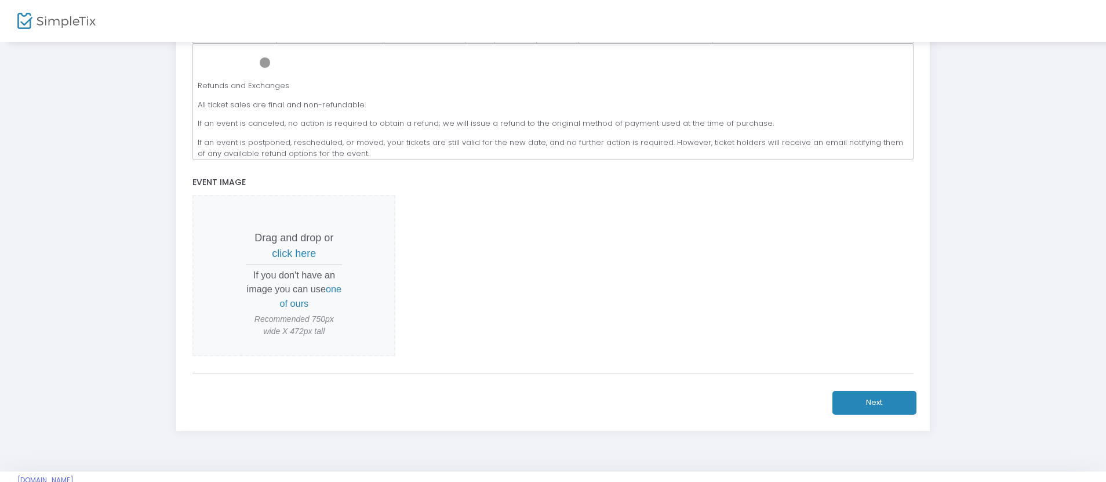
scroll to position [334, 0]
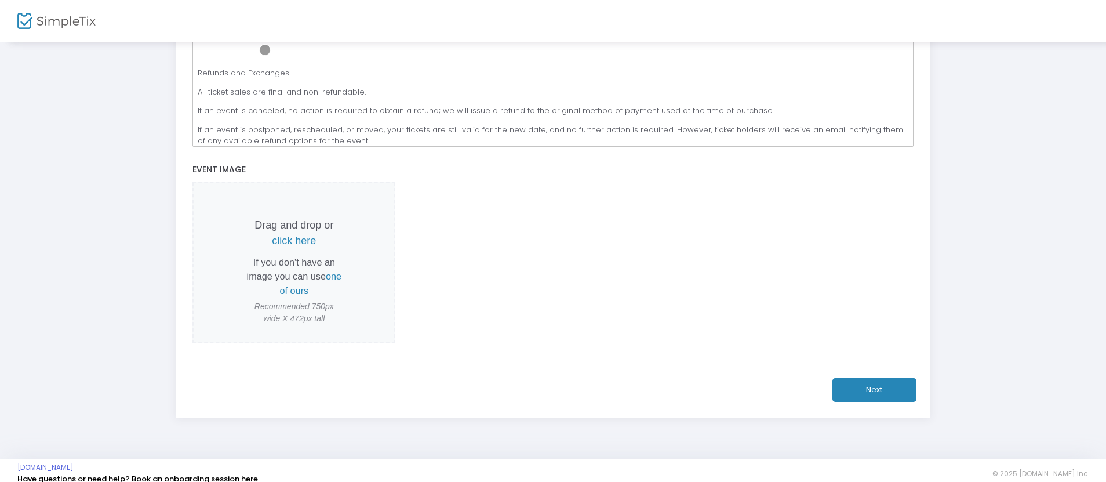
click at [294, 241] on span "click here" at bounding box center [294, 241] width 44 height 12
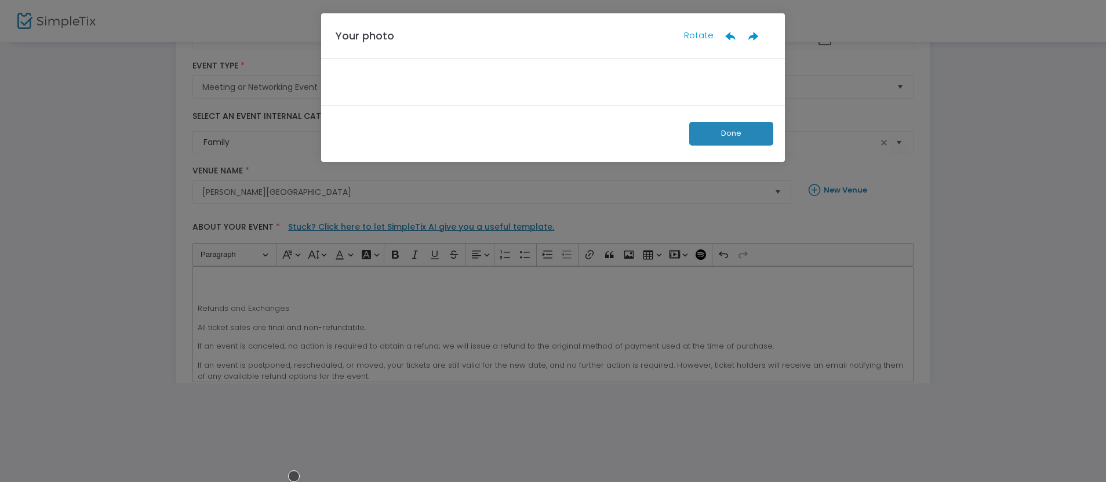
scroll to position [99, 0]
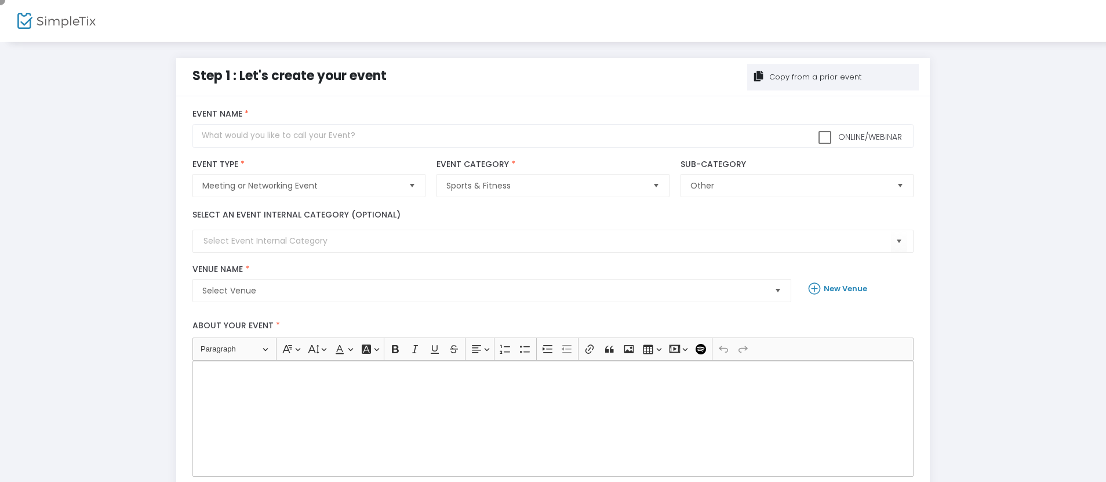
click at [833, 77] on div "Copy from a prior event" at bounding box center [814, 77] width 94 height 12
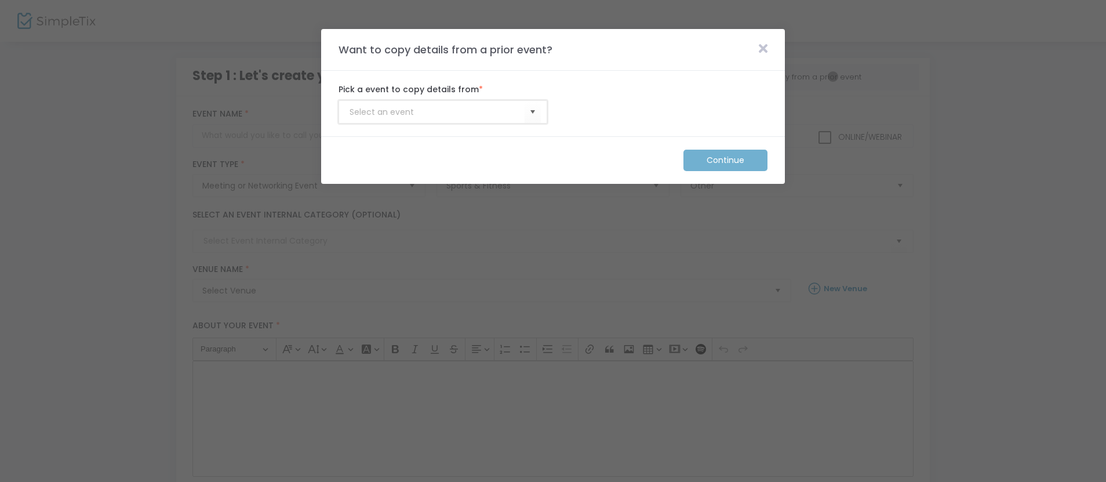
click at [437, 112] on input at bounding box center [436, 112] width 175 height 12
type input "Membership_Template"
click at [726, 160] on m-button "Continue" at bounding box center [725, 160] width 84 height 21
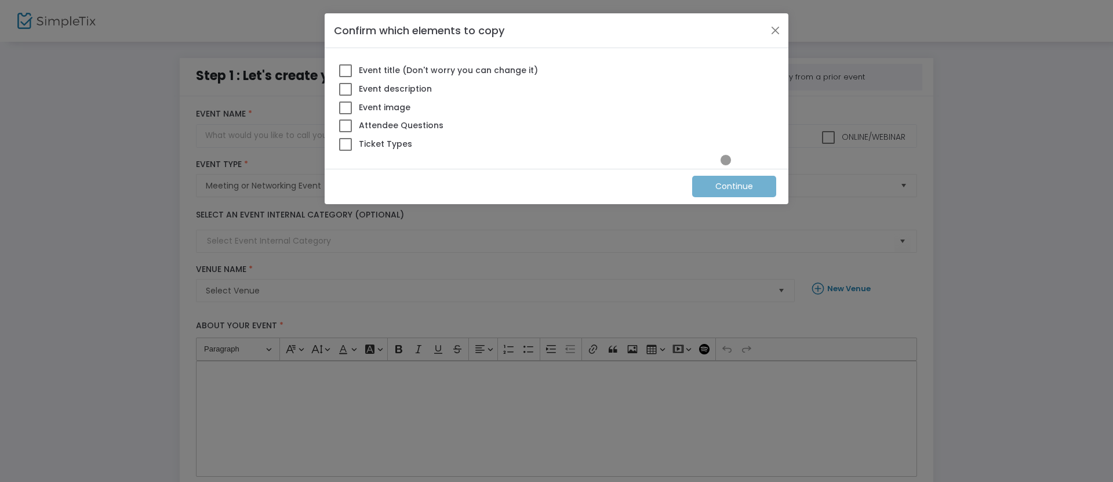
click at [345, 144] on span at bounding box center [345, 144] width 13 height 13
click at [345, 151] on input "Ticket Types" at bounding box center [345, 151] width 1 height 1
checkbox input "true"
click at [734, 186] on m-button "Continue" at bounding box center [734, 186] width 84 height 21
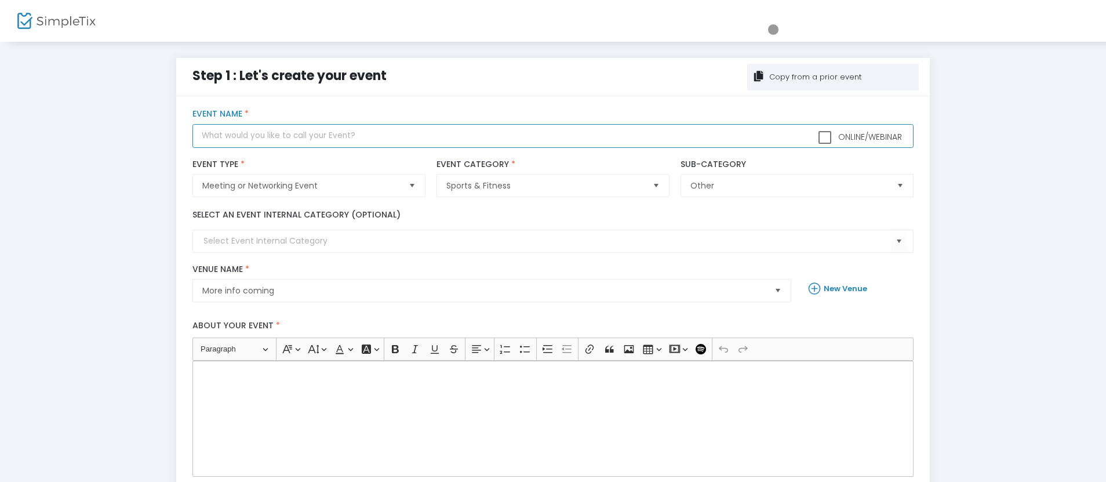
click at [553, 136] on input "text" at bounding box center [552, 136] width 720 height 24
type input "Super Saturday - Zines"
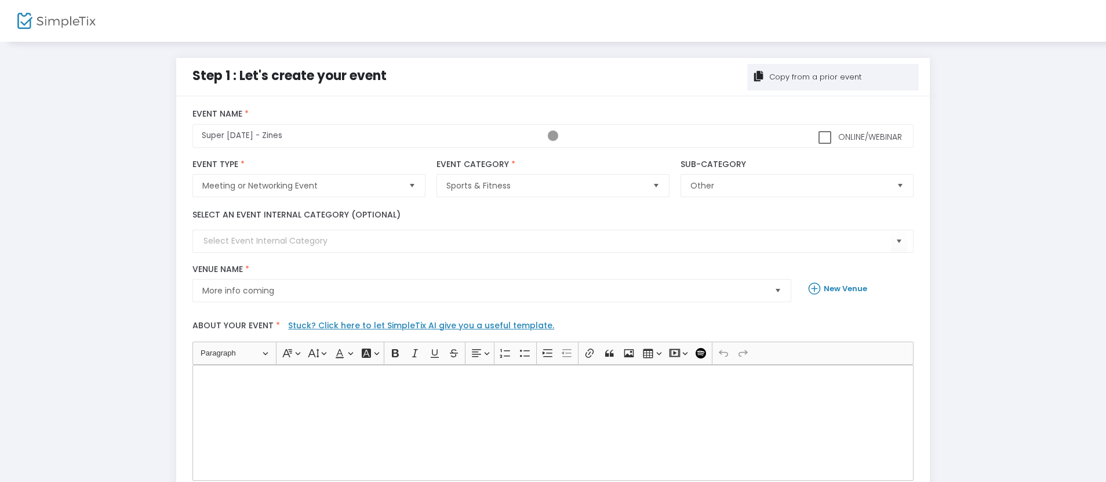
click at [553, 422] on div "Rich Text Editor, main" at bounding box center [552, 423] width 720 height 116
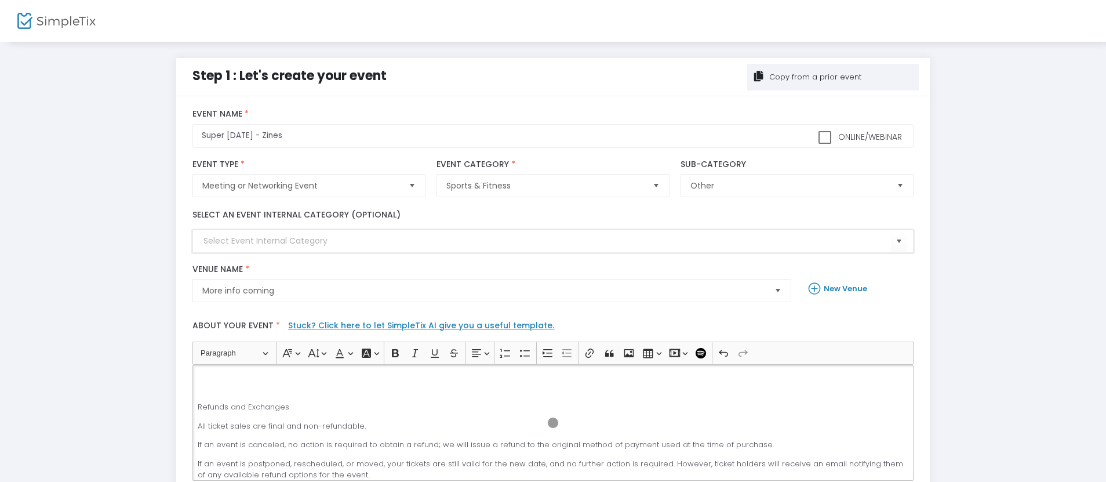
click at [553, 241] on input at bounding box center [546, 241] width 687 height 12
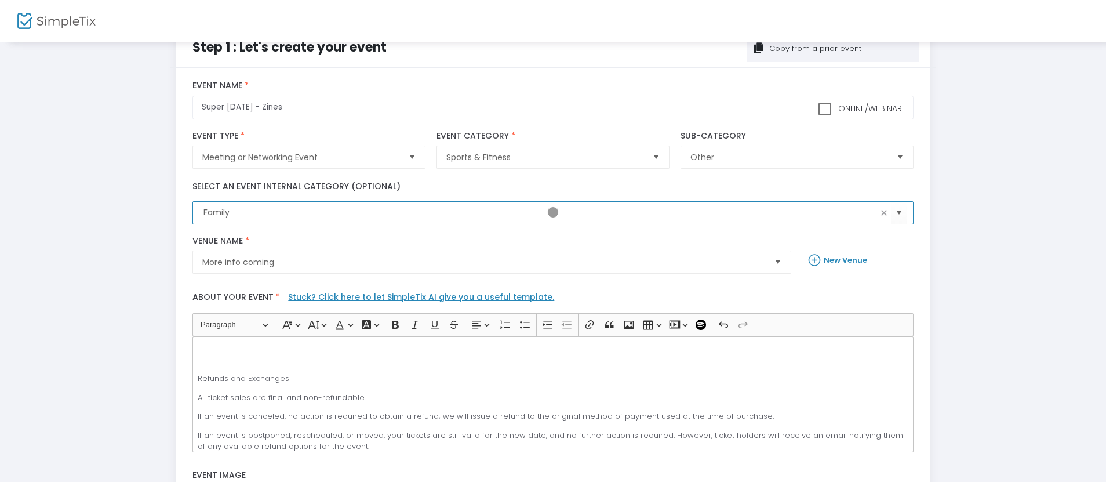
scroll to position [50, 0]
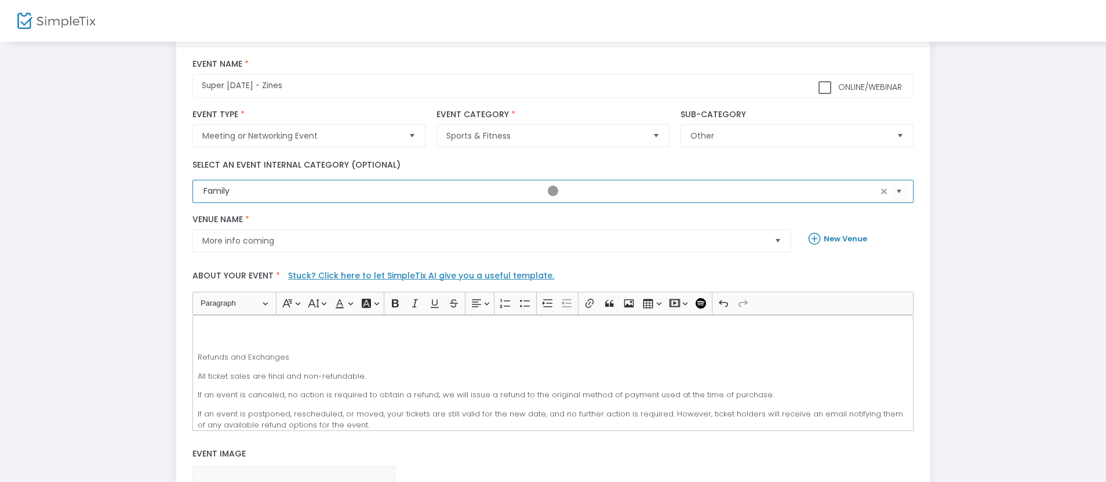
type input "Family"
click at [483, 241] on span "More info coming" at bounding box center [483, 241] width 563 height 12
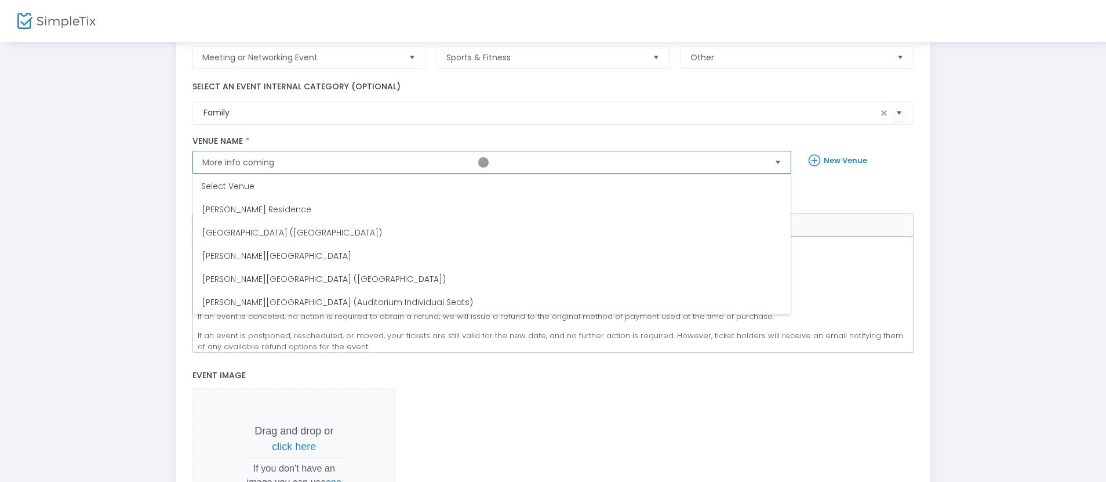
scroll to position [143, 0]
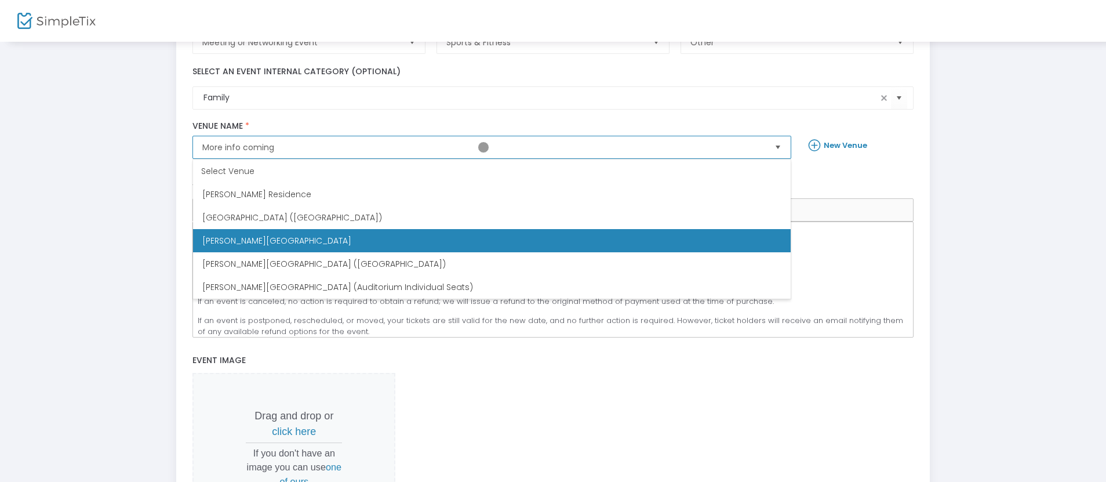
click at [265, 241] on span "Memphis Brooks Museum of Art" at bounding box center [276, 241] width 149 height 12
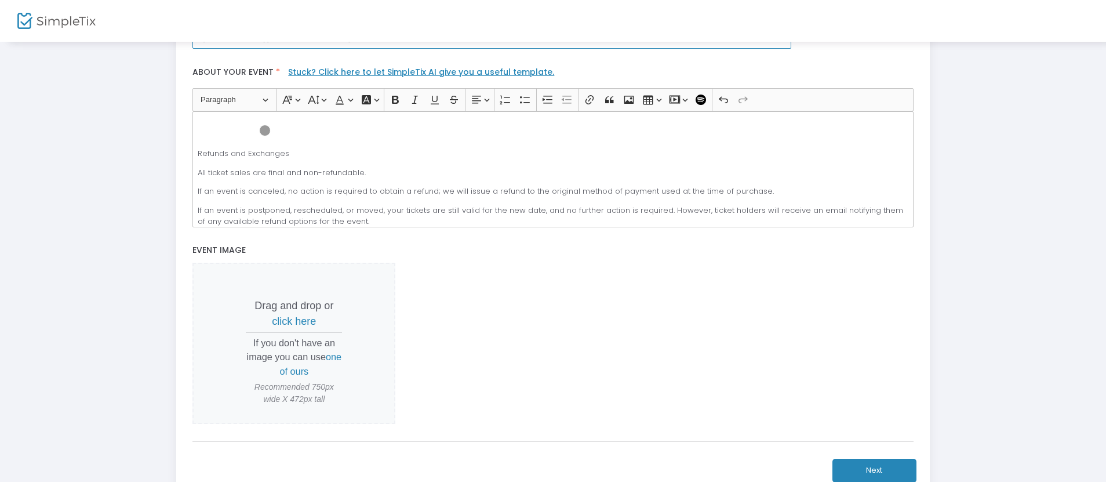
scroll to position [334, 0]
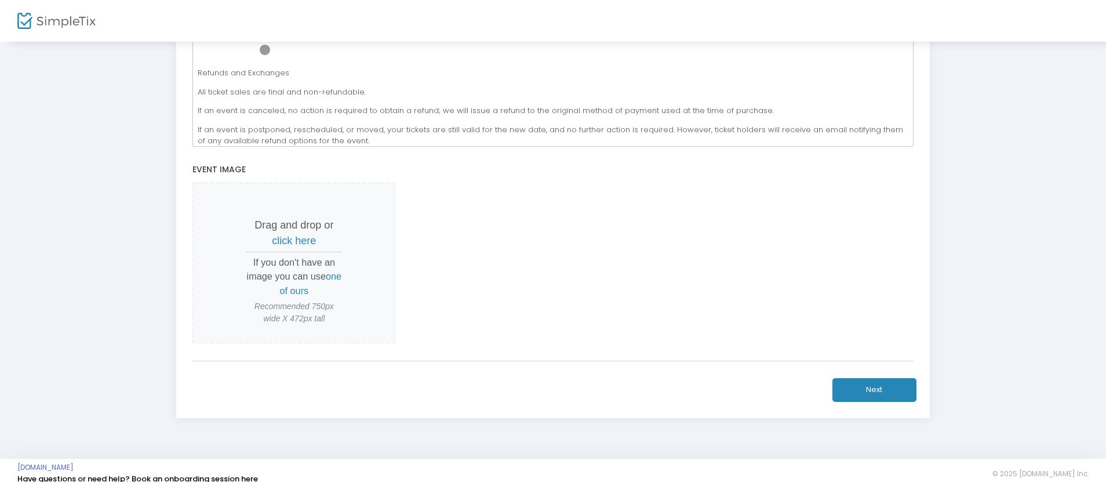
click at [294, 241] on span "click here" at bounding box center [294, 241] width 44 height 12
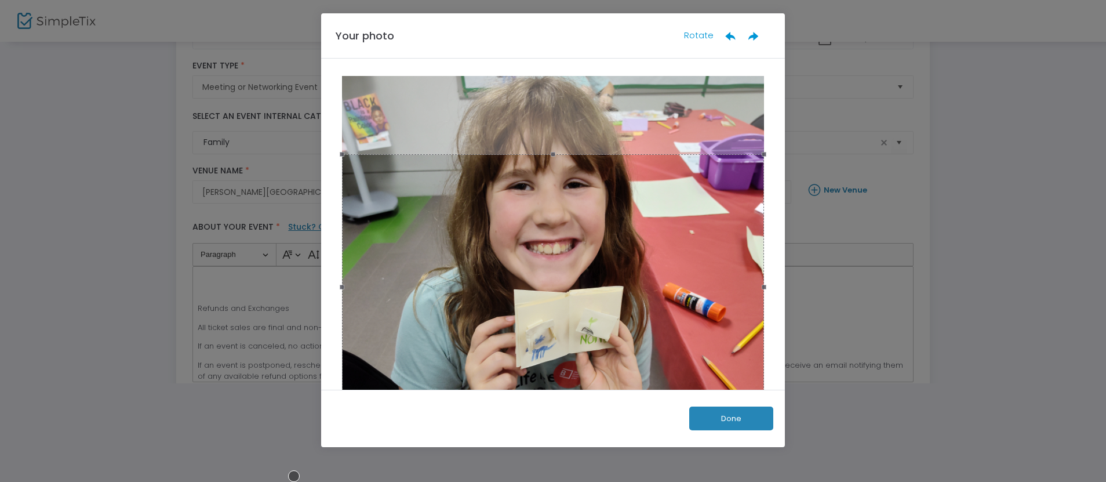
scroll to position [0, 0]
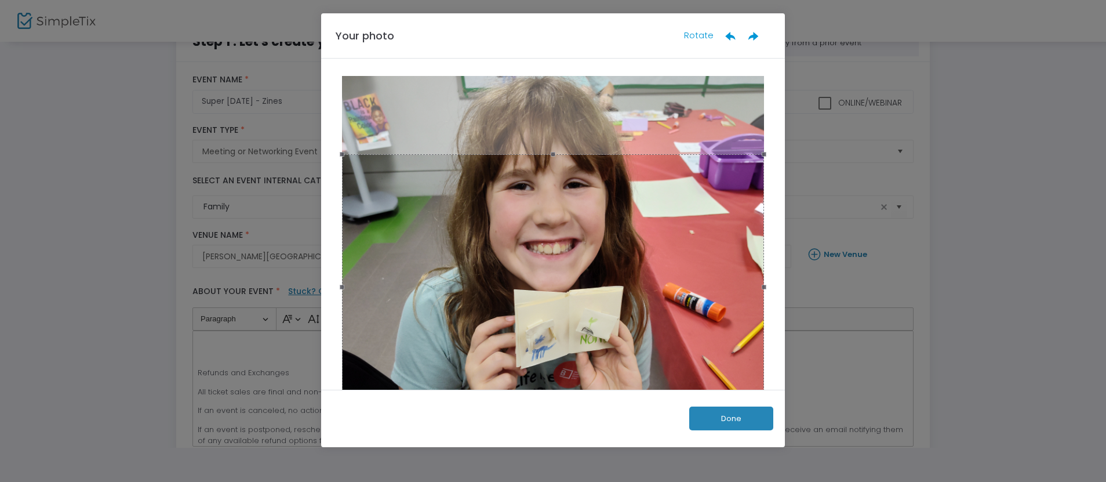
click at [731, 418] on button "Done" at bounding box center [731, 418] width 84 height 24
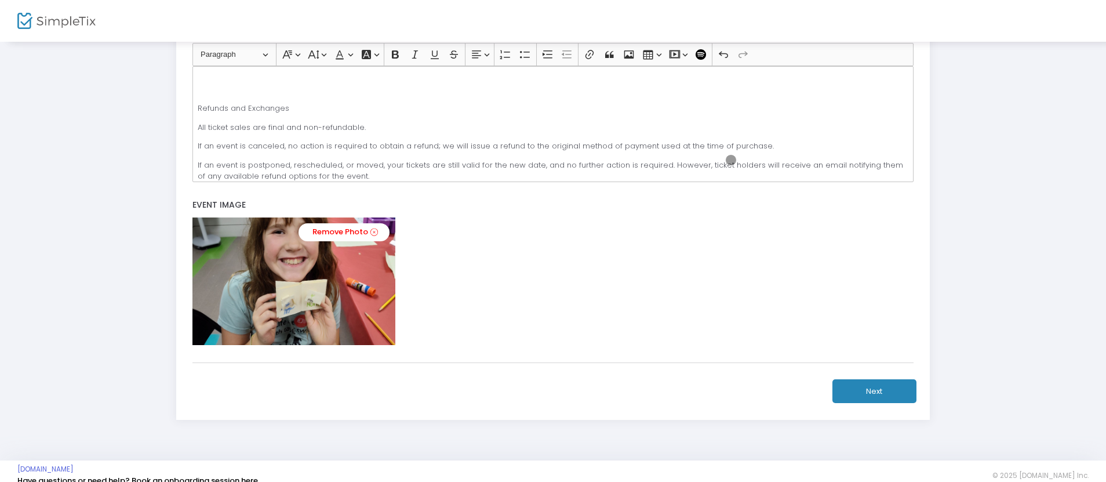
scroll to position [312, 0]
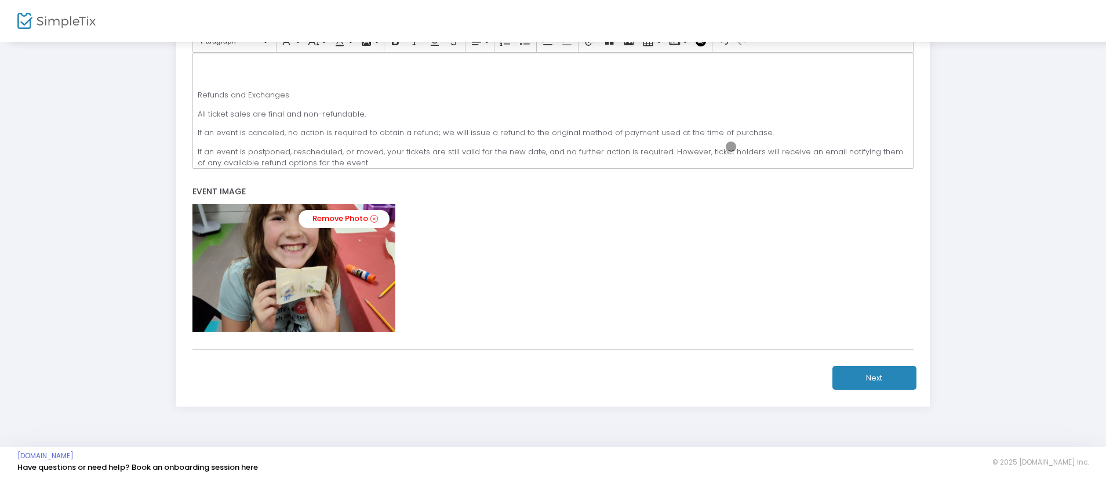
click at [874, 377] on button "Next" at bounding box center [874, 378] width 84 height 24
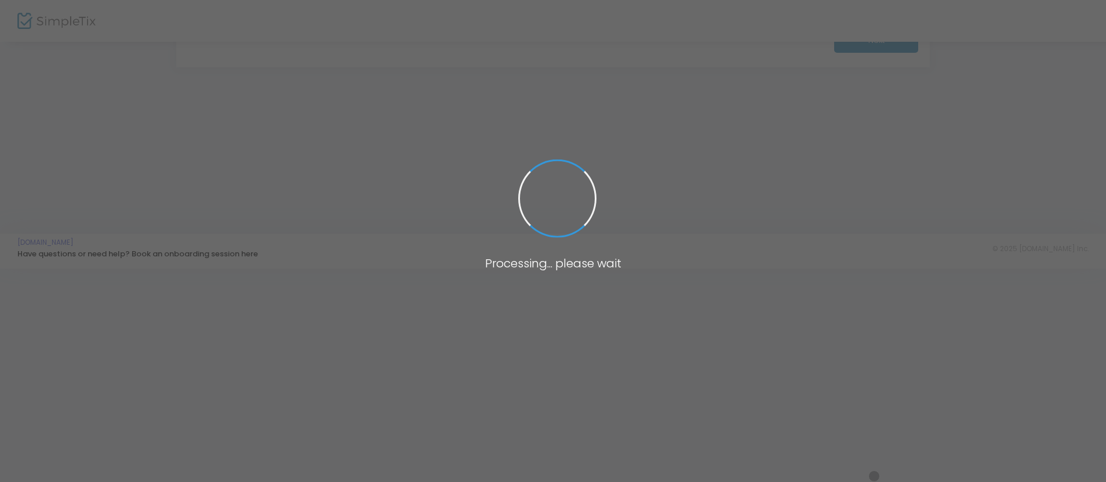
scroll to position [213, 0]
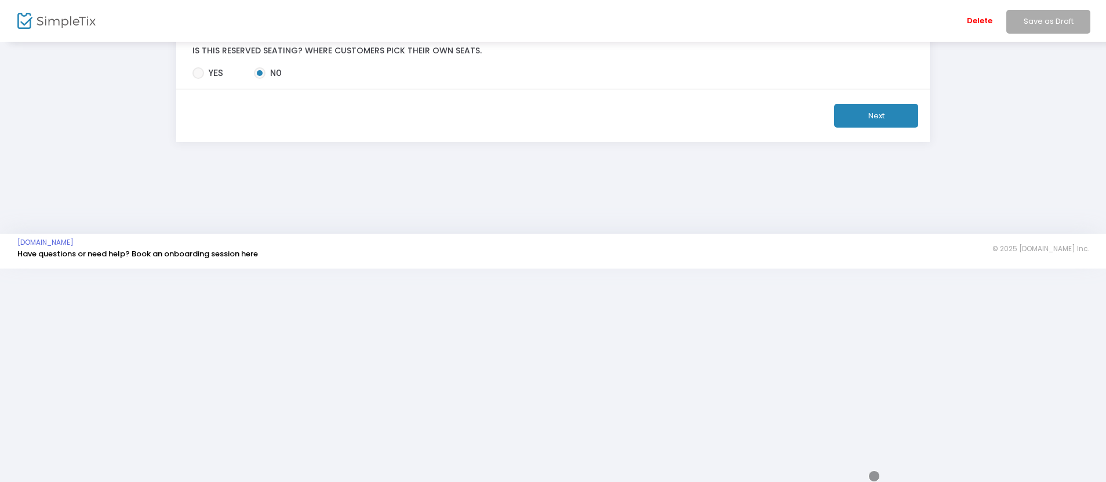
click at [270, 12] on div "Delete Save as Draft" at bounding box center [627, 21] width 958 height 42
type input "12/13/2025"
type input "12:00 AM"
type input "12/13/2025"
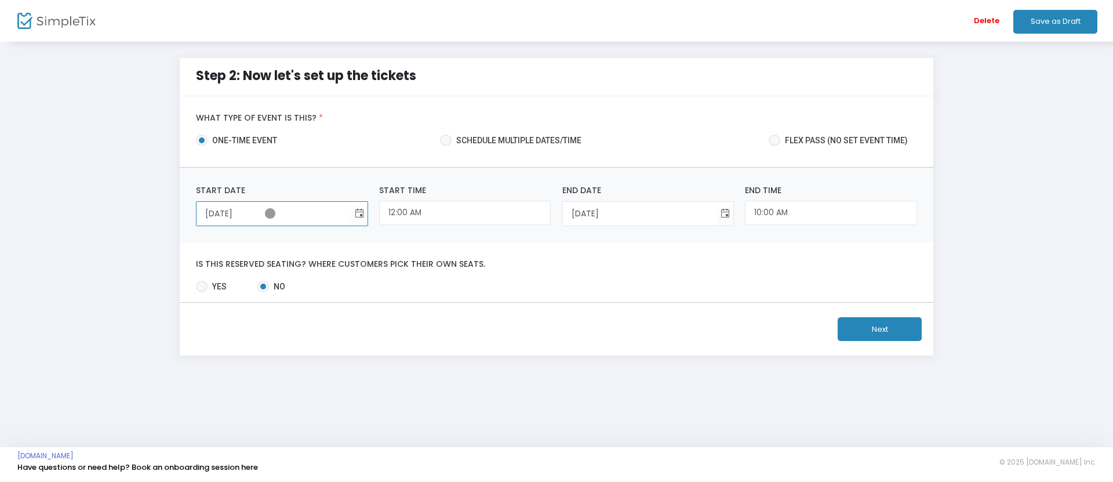
type input "12/13/2025"
click at [465, 213] on input "12:00 AM" at bounding box center [465, 213] width 172 height 25
type input "10:00 AM"
click at [831, 213] on input "10:00 AM" at bounding box center [831, 213] width 172 height 25
type input "12:00 PM"
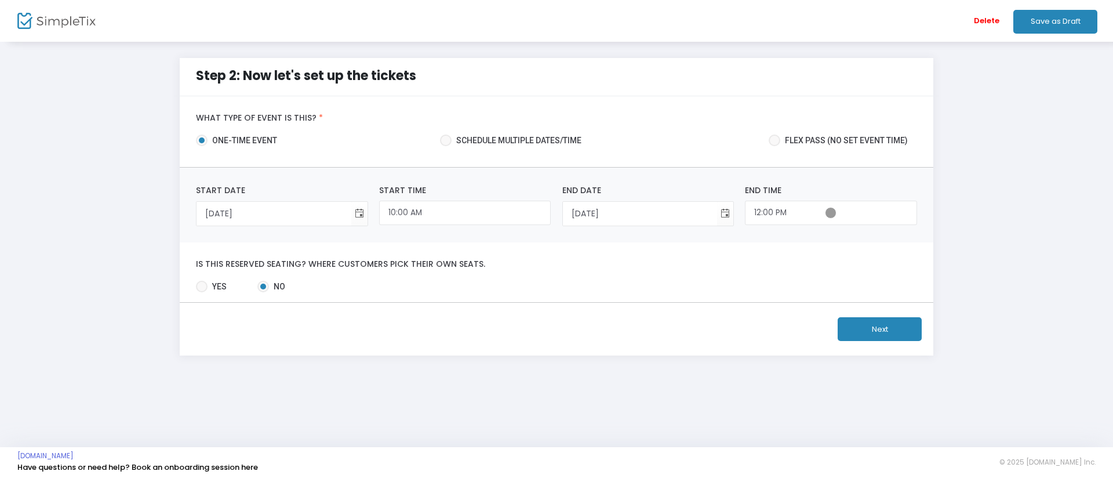
click at [879, 329] on button "Next" at bounding box center [879, 329] width 84 height 24
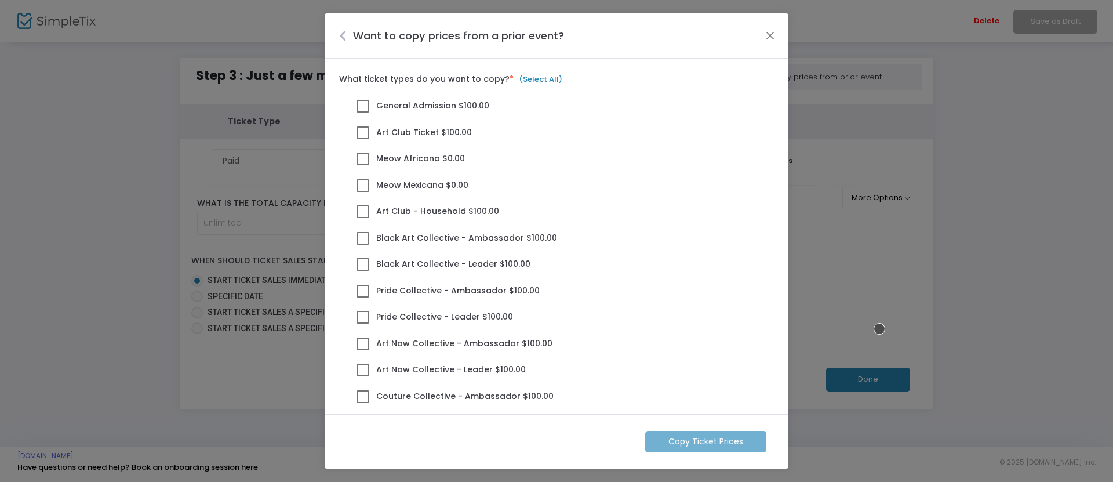
scroll to position [268, 0]
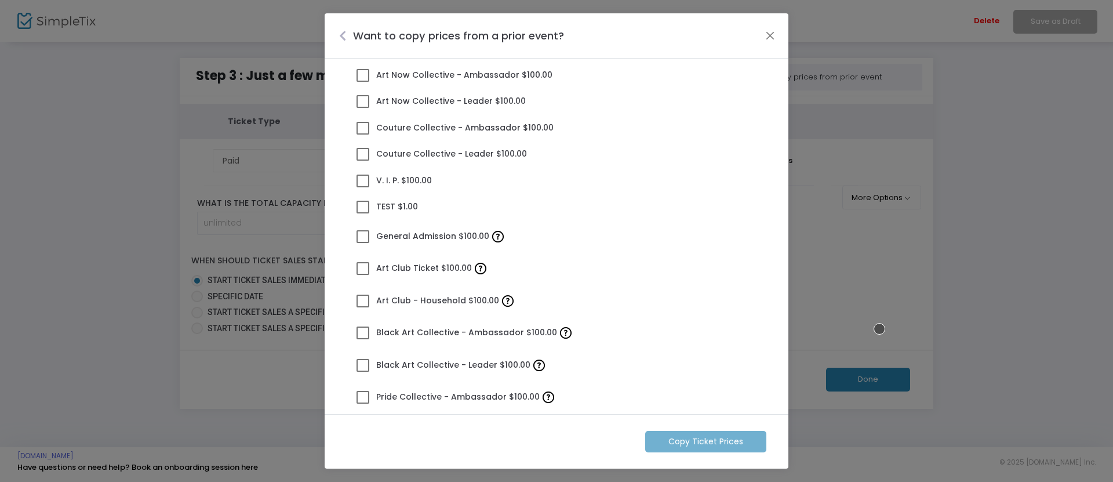
click at [363, 236] on span at bounding box center [362, 236] width 13 height 13
click at [363, 243] on input "General Admission $100.00" at bounding box center [362, 243] width 1 height 1
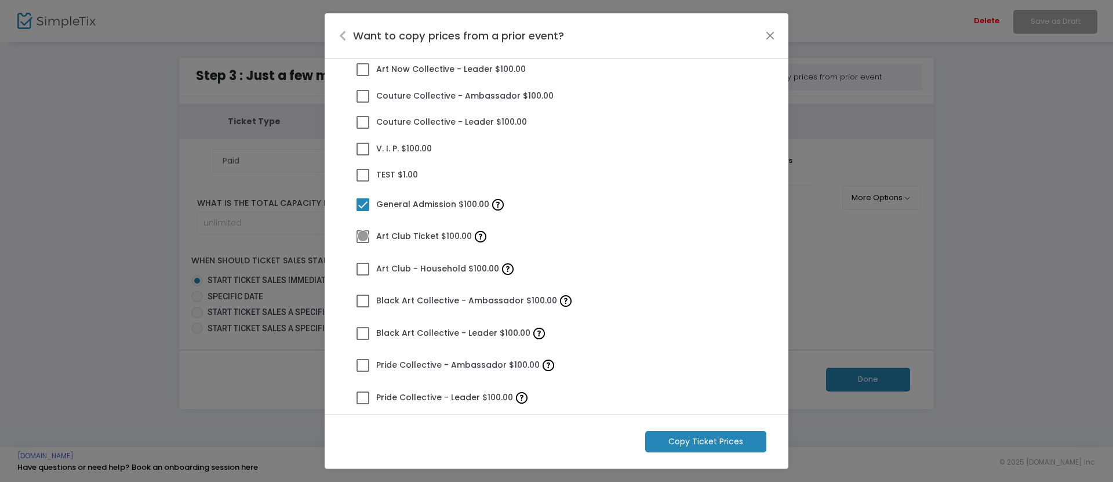
click at [363, 236] on span at bounding box center [362, 236] width 13 height 13
click at [363, 243] on input "Art Club Ticket $100.00" at bounding box center [362, 243] width 1 height 1
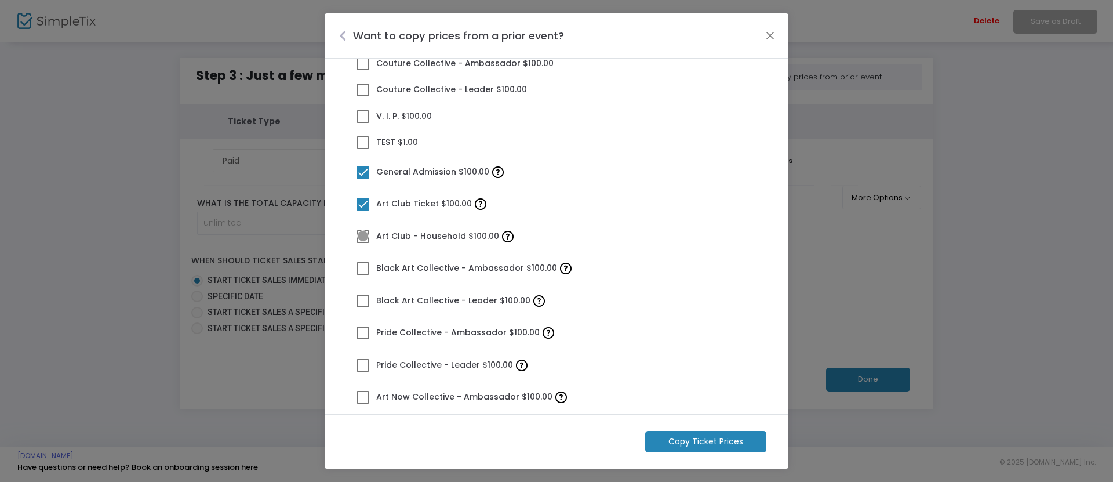
click at [363, 236] on span at bounding box center [362, 236] width 13 height 13
click at [363, 243] on input "Art Club - Household $100.00" at bounding box center [362, 243] width 1 height 1
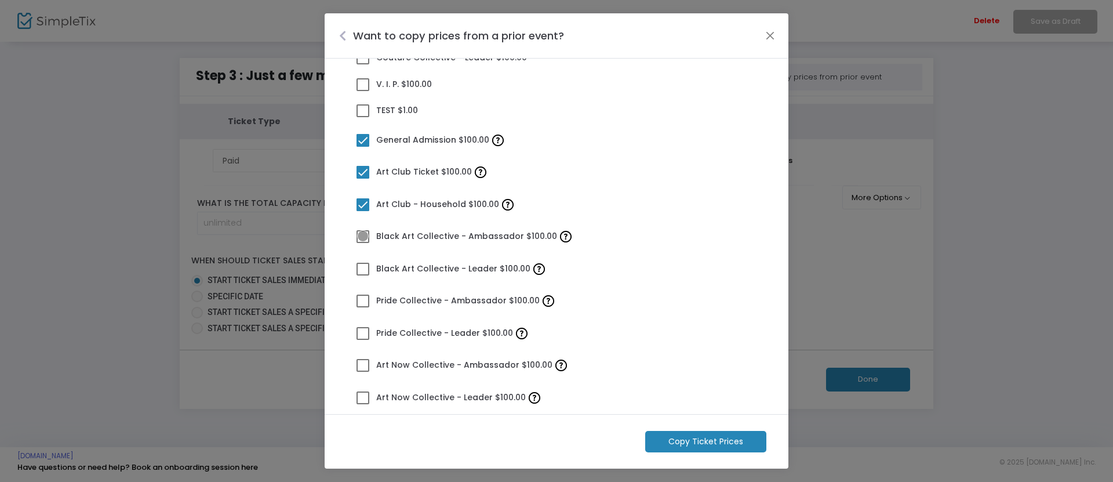
click at [363, 236] on span at bounding box center [362, 236] width 13 height 13
click at [363, 243] on input "Black Art Collective - Ambassador $100.00" at bounding box center [362, 243] width 1 height 1
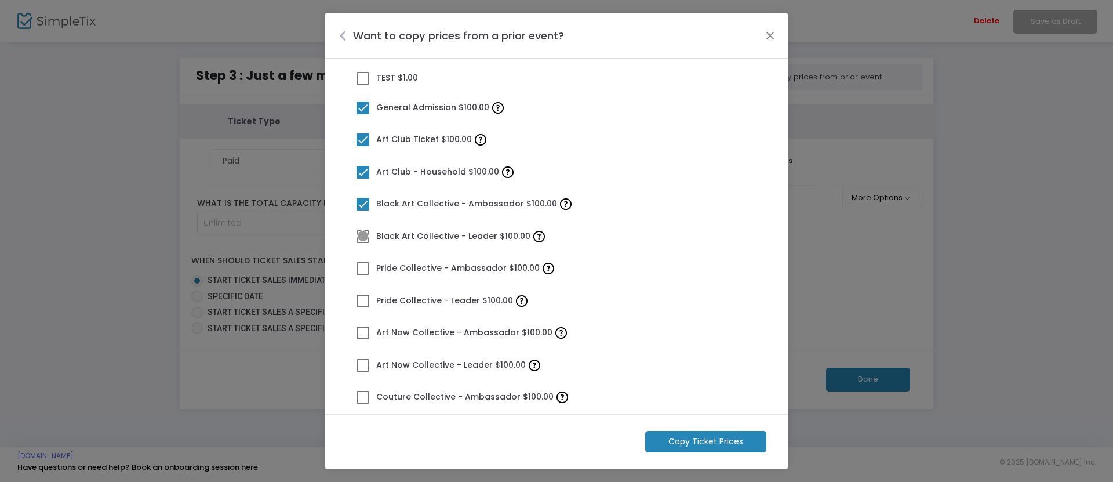
click at [363, 236] on span at bounding box center [362, 236] width 13 height 13
click at [363, 243] on input "Black Art Collective - Leader $100.00" at bounding box center [362, 243] width 1 height 1
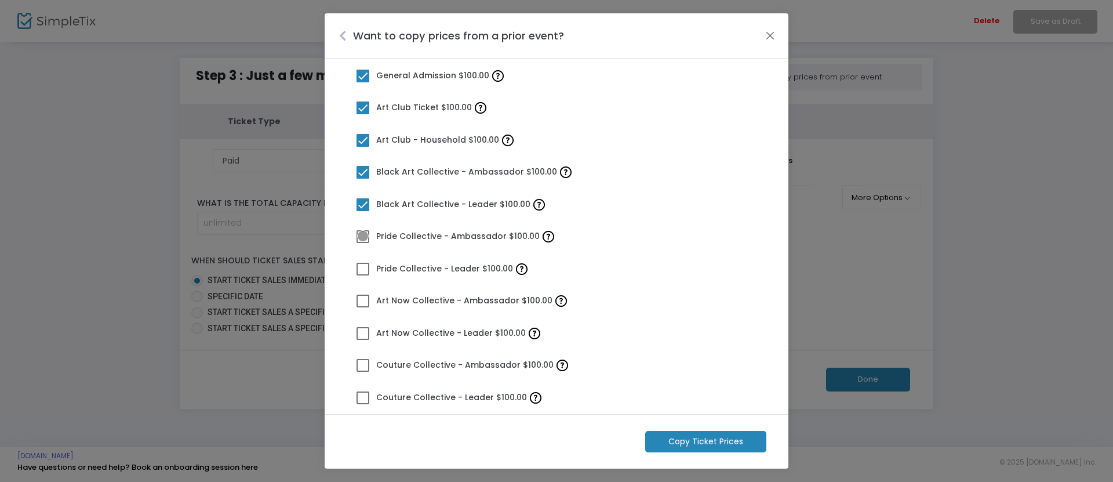
click at [363, 236] on span at bounding box center [362, 236] width 13 height 13
click at [363, 243] on input "Pride Collective - Ambassador $100.00" at bounding box center [362, 243] width 1 height 1
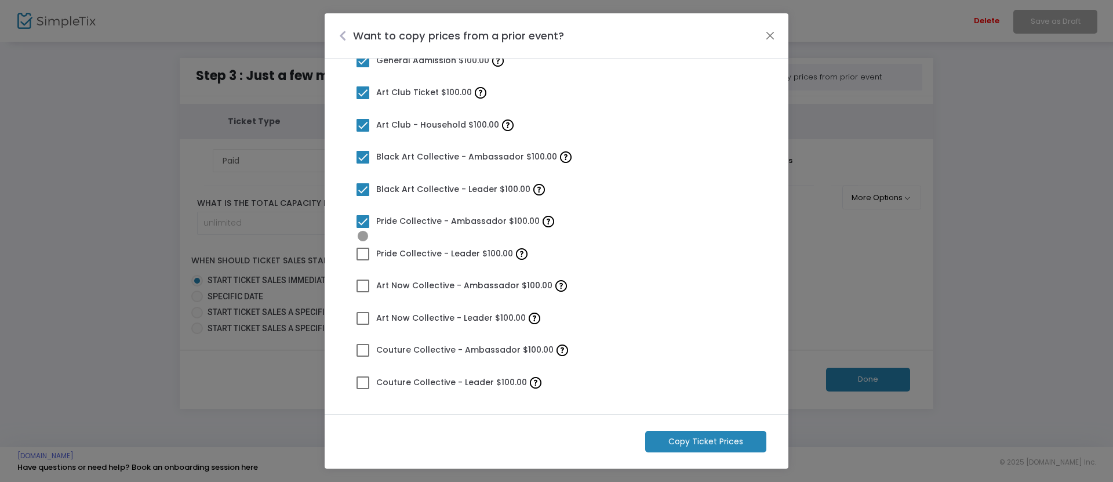
click at [363, 253] on span at bounding box center [362, 253] width 13 height 13
click at [363, 260] on input "Pride Collective - Leader $100.00" at bounding box center [362, 260] width 1 height 1
click at [363, 285] on span at bounding box center [362, 285] width 13 height 13
click at [363, 292] on input "Art Now Collective - Ambassador $100.00" at bounding box center [362, 292] width 1 height 1
click at [363, 317] on span at bounding box center [362, 318] width 13 height 13
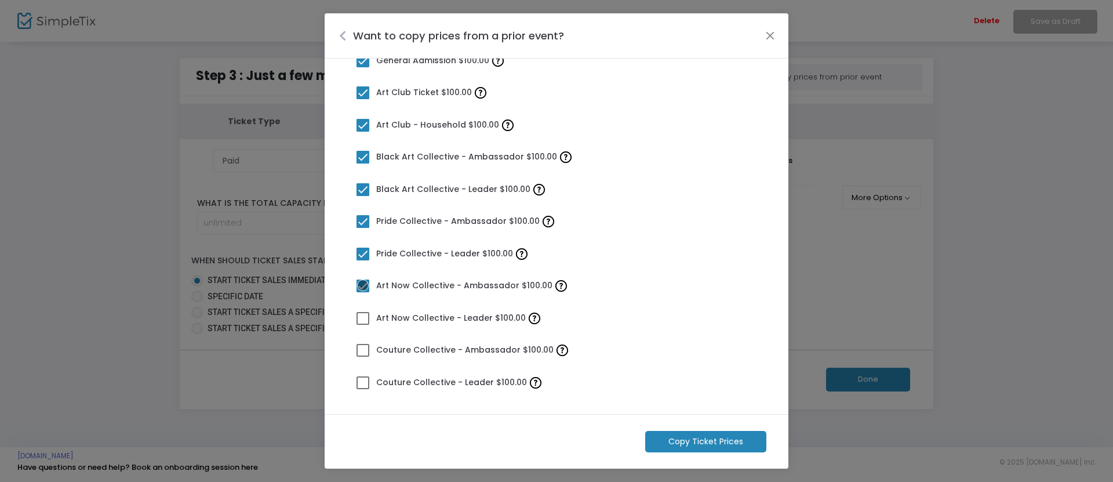
click at [363, 325] on input "Art Now Collective - Leader $100.00" at bounding box center [362, 325] width 1 height 1
click at [363, 349] on span at bounding box center [362, 350] width 13 height 13
click at [363, 356] on input "Couture Collective - Ambassador $100.00" at bounding box center [362, 356] width 1 height 1
click at [363, 381] on span at bounding box center [362, 382] width 13 height 13
click at [363, 389] on input "Couture Collective - Leader $100.00" at bounding box center [362, 389] width 1 height 1
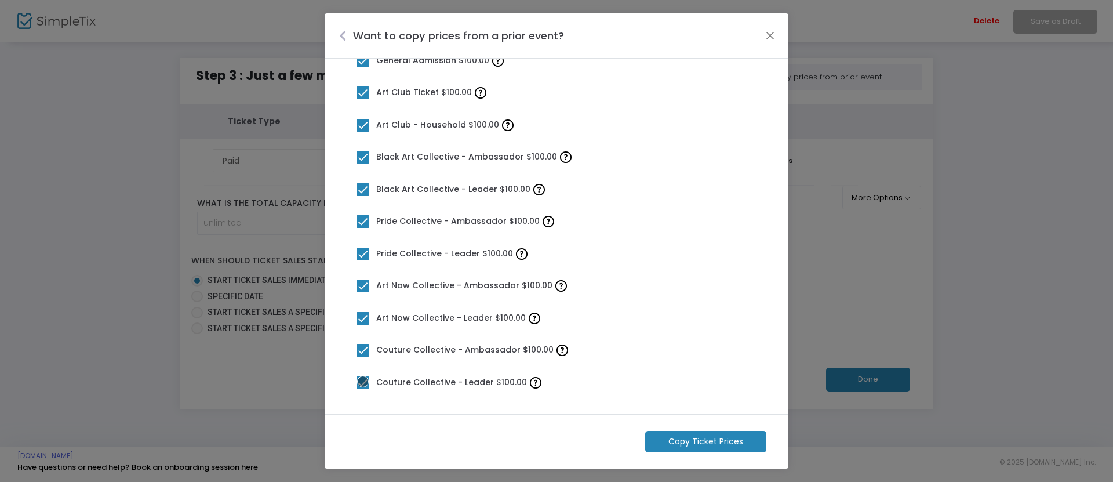
click at [706, 441] on m-button "Copy Ticket Prices" at bounding box center [705, 441] width 121 height 21
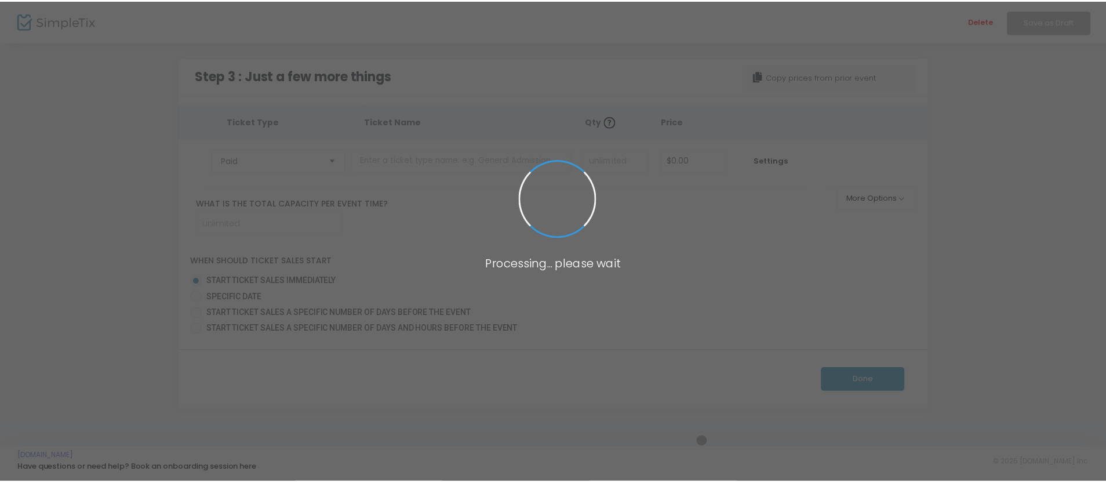
scroll to position [0, 0]
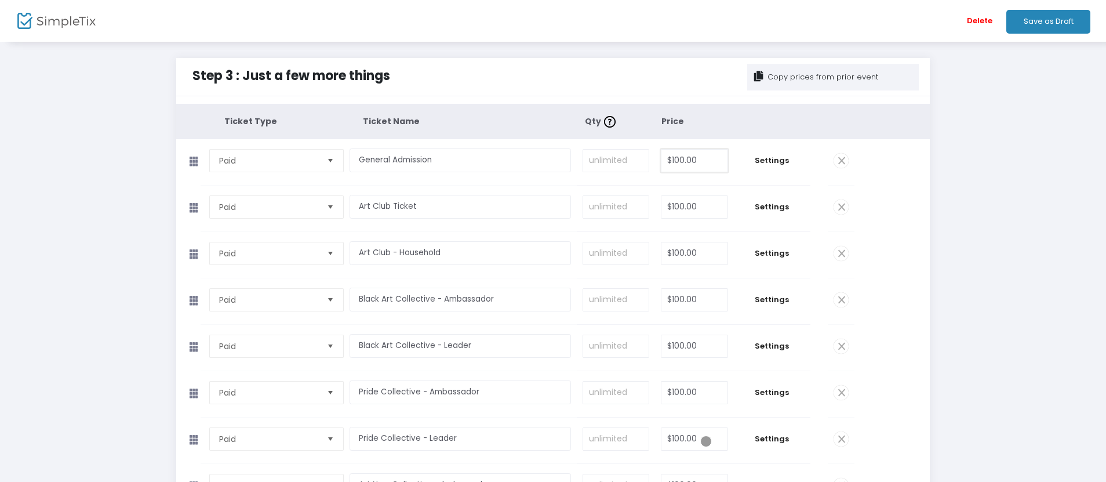
click at [694, 160] on input "$100.00" at bounding box center [694, 161] width 66 height 22
click at [694, 206] on input "$100.00" at bounding box center [694, 207] width 66 height 22
type input "$0.00"
click at [694, 253] on input "$100.00" at bounding box center [694, 253] width 66 height 22
type input "$0.00"
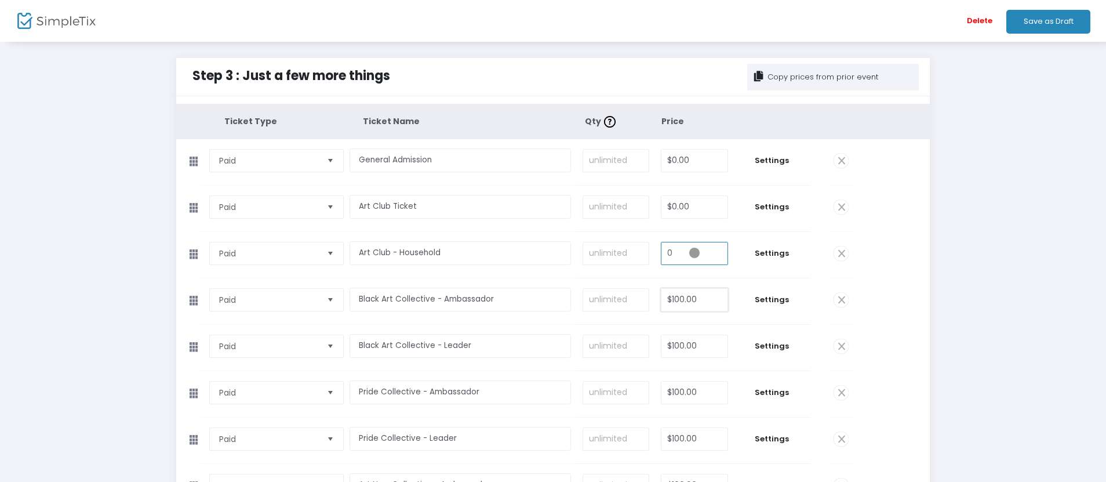
click at [694, 299] on input "$100.00" at bounding box center [694, 300] width 66 height 22
type input "$0.00"
click at [694, 345] on input "$100.00" at bounding box center [694, 346] width 66 height 22
type input "$0.00"
click at [694, 392] on input "$100.00" at bounding box center [694, 392] width 66 height 22
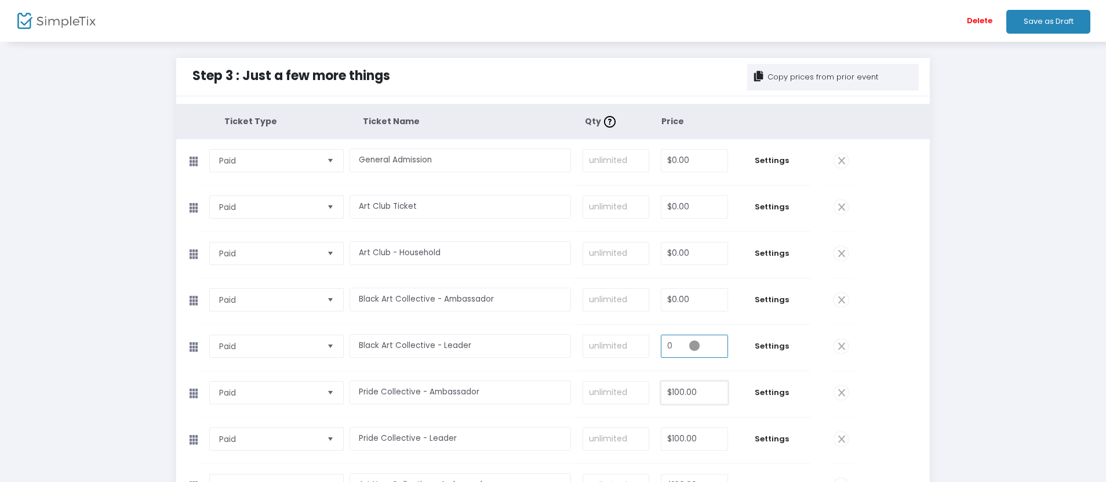
type input "$0.00"
click at [694, 438] on input "$100.00" at bounding box center [694, 439] width 66 height 22
type input "$0.00"
click at [694, 474] on input "$100.00" at bounding box center [694, 485] width 66 height 22
type input "$0.00"
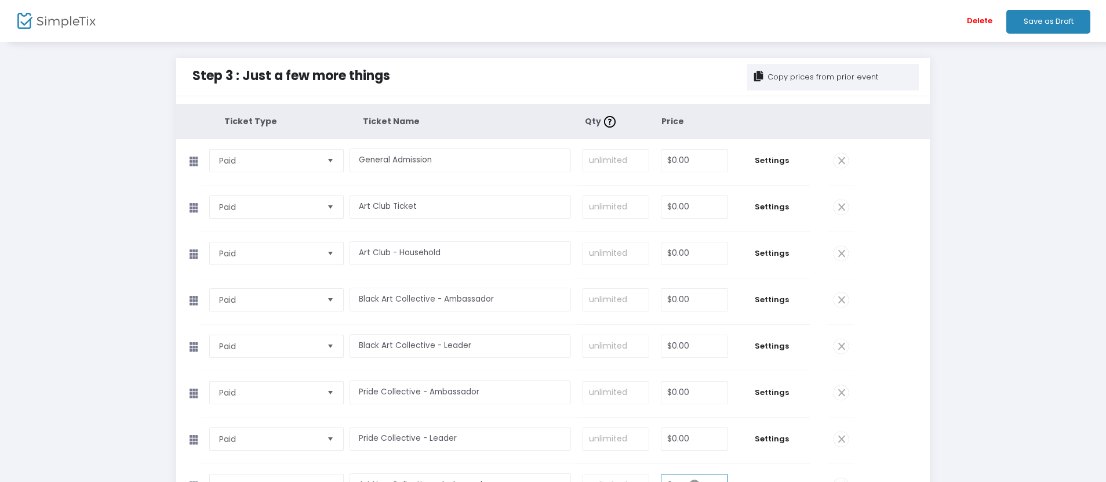
scroll to position [14, 0]
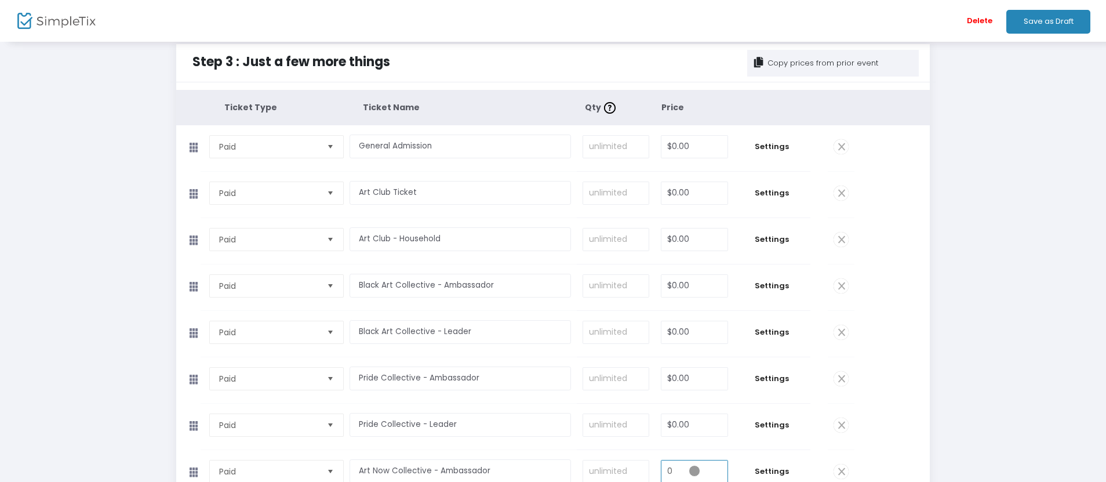
type input "$0.00"
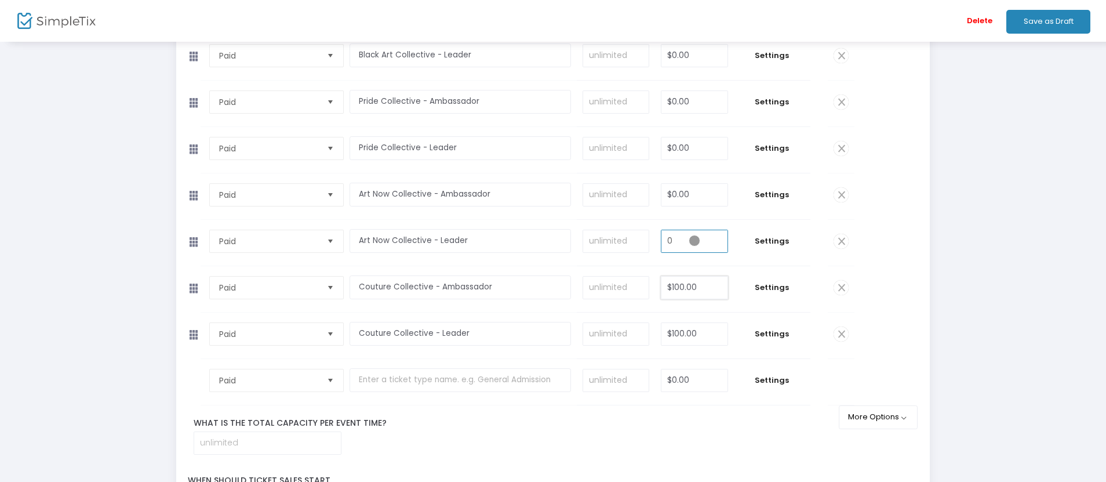
click at [694, 287] on input "$100.00" at bounding box center [694, 287] width 66 height 22
type input "$0.00"
click at [694, 333] on input "$100.00" at bounding box center [694, 334] width 66 height 22
type input "$0.00"
type input "0"
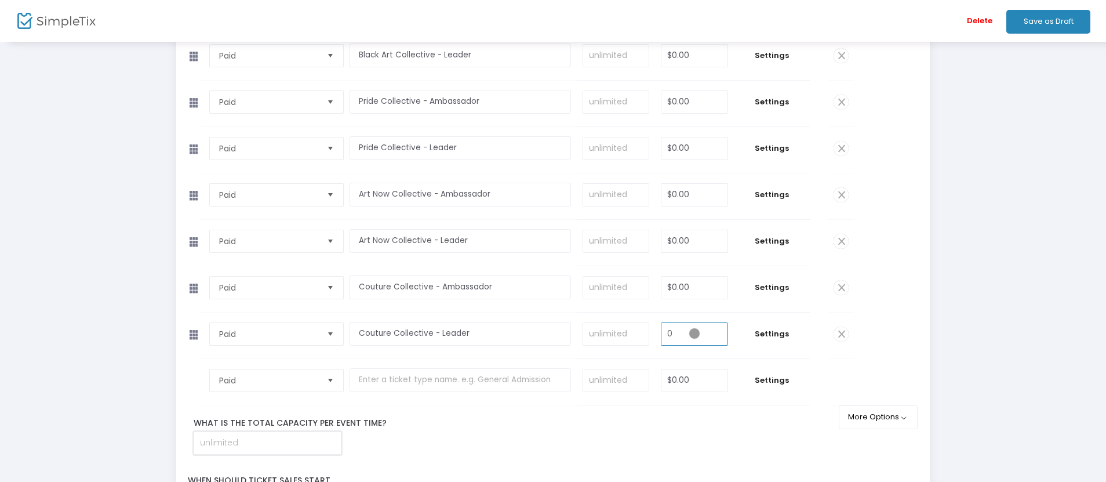
click at [267, 442] on input at bounding box center [267, 443] width 147 height 22
type input "120"
type input "$0.00"
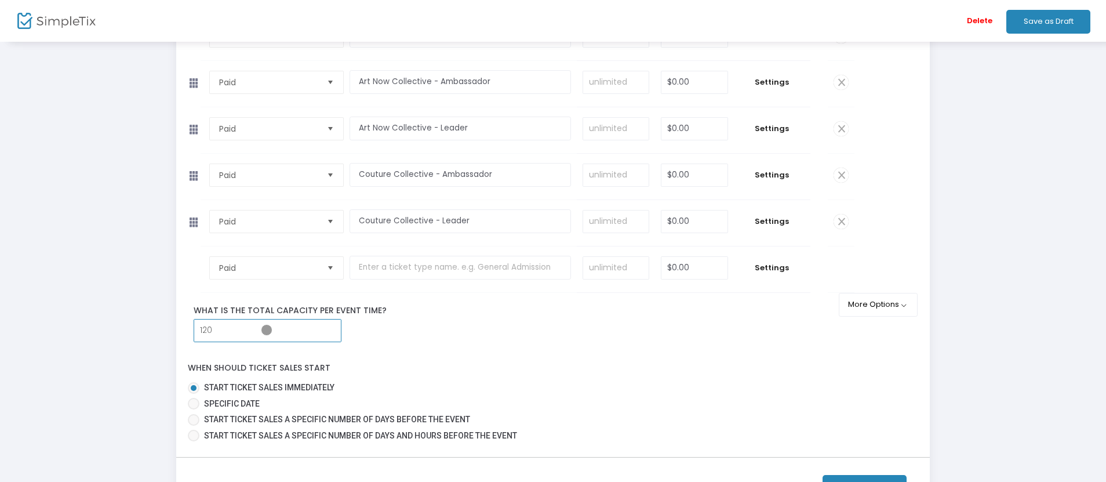
scroll to position [482, 0]
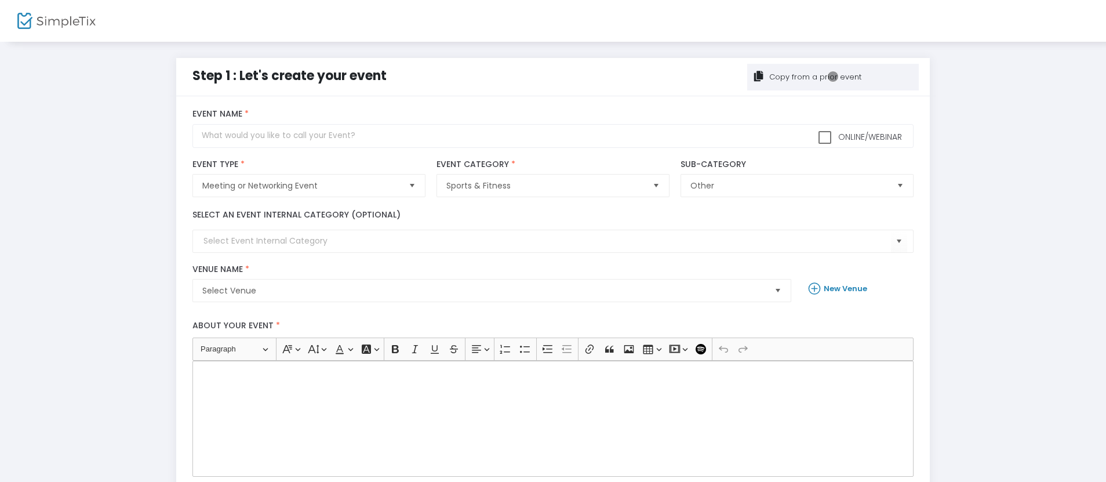
click at [833, 77] on div "Copy from a prior event" at bounding box center [814, 77] width 94 height 12
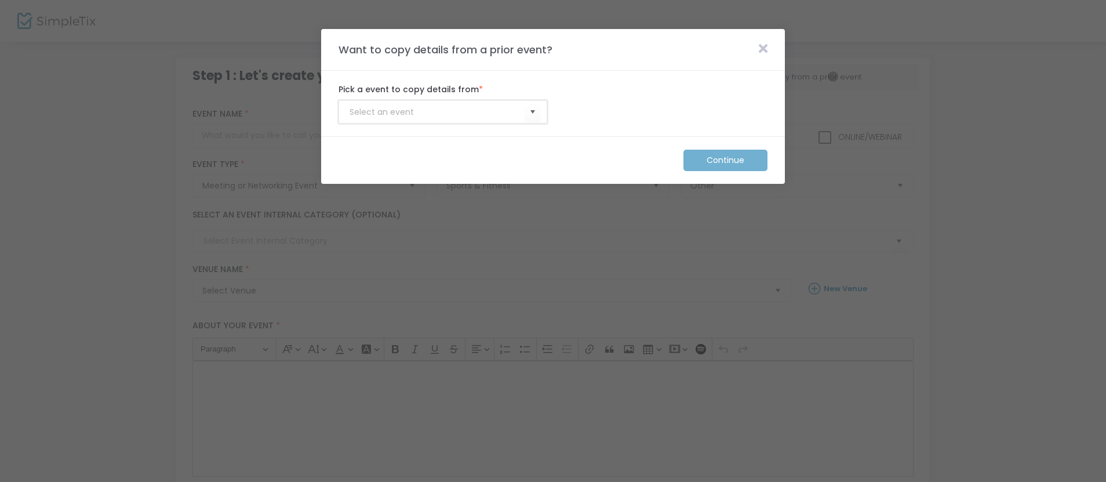
click at [437, 112] on input at bounding box center [436, 112] width 175 height 12
type input "Membership_Template"
click at [726, 160] on m-button "Continue" at bounding box center [725, 160] width 84 height 21
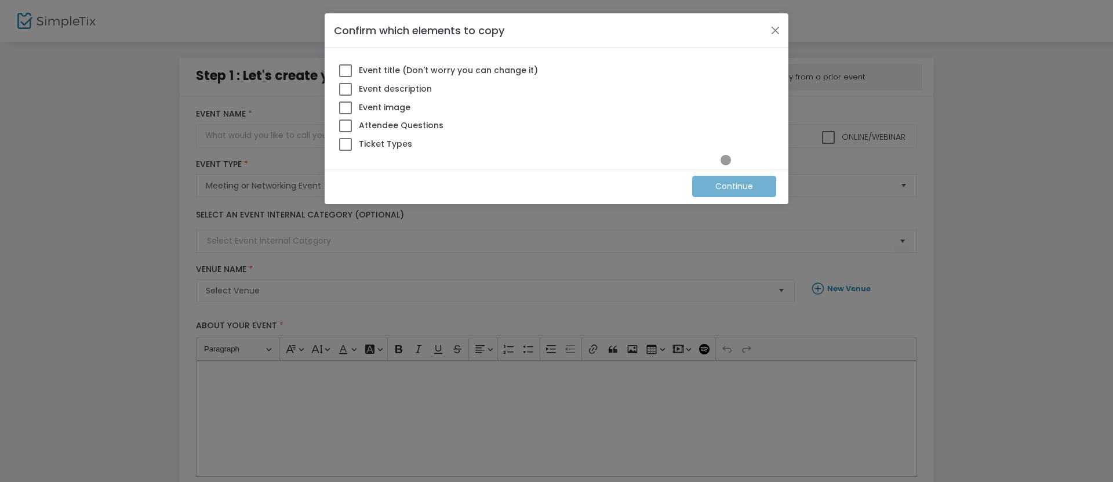
click at [345, 144] on span at bounding box center [345, 144] width 13 height 13
click at [345, 151] on input "Ticket Types" at bounding box center [345, 151] width 1 height 1
checkbox input "true"
click at [734, 186] on m-button "Continue" at bounding box center [734, 186] width 84 height 21
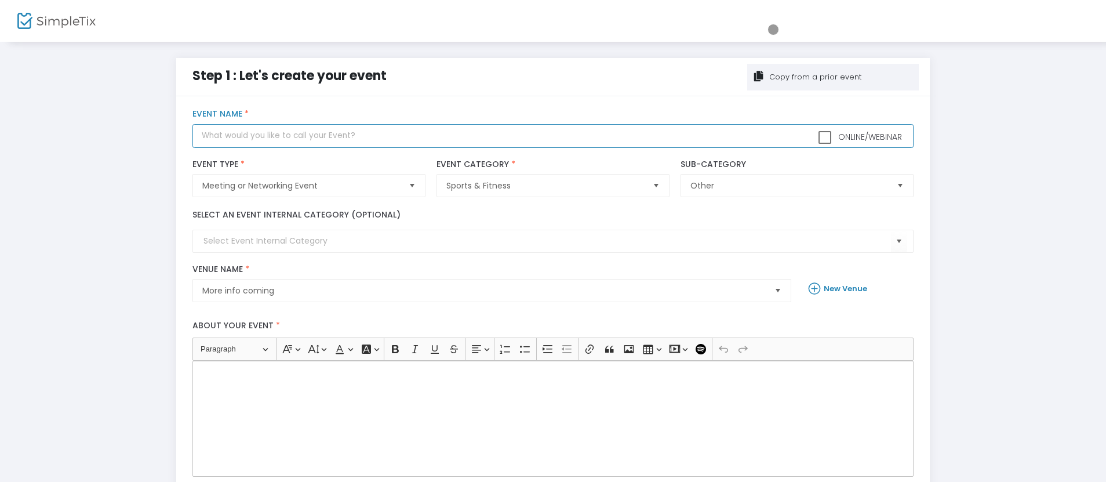
click at [553, 136] on input "text" at bounding box center [552, 136] width 720 height 24
type input "Super [DATE] - Winter Solstice Lanterns"
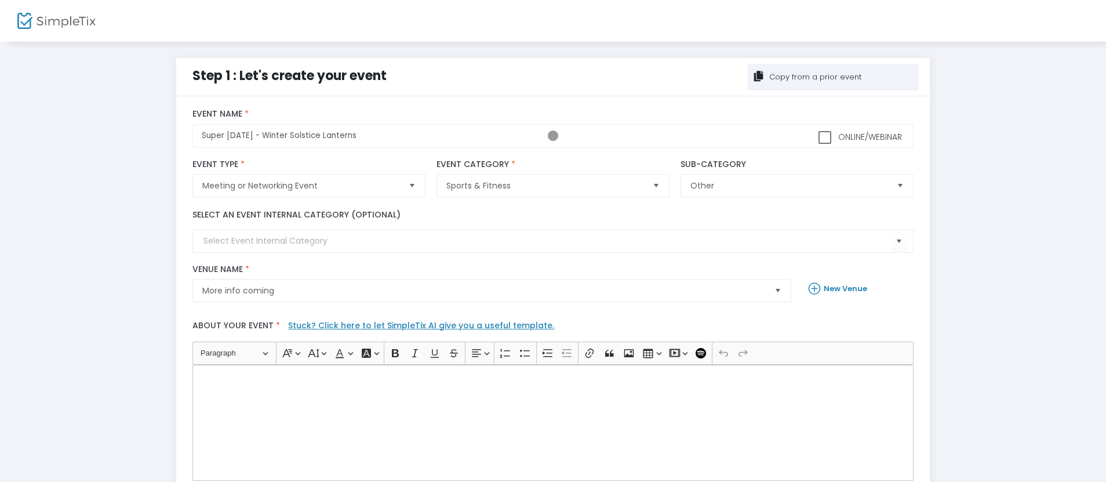
click at [553, 422] on div "Rich Text Editor, main" at bounding box center [552, 423] width 720 height 116
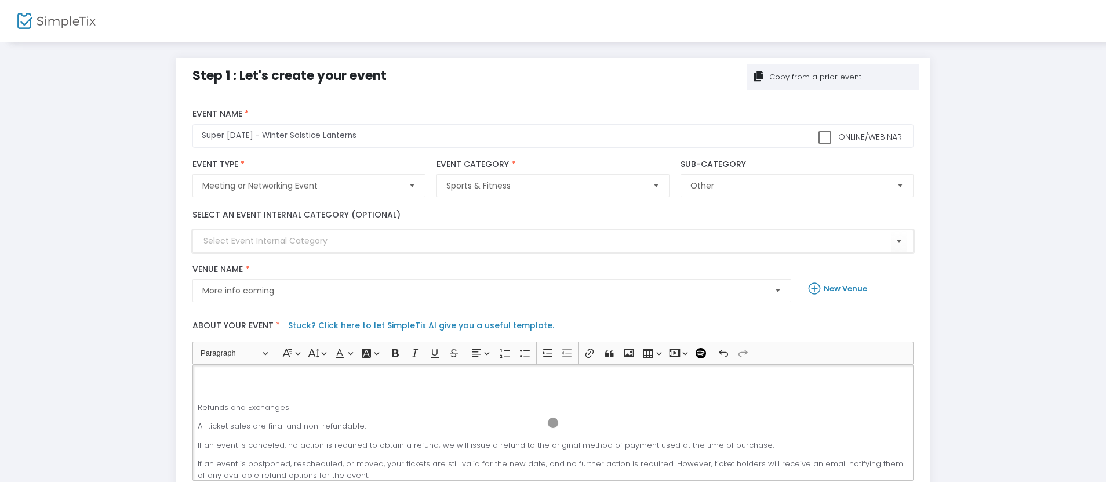
click at [553, 241] on input at bounding box center [546, 241] width 687 height 12
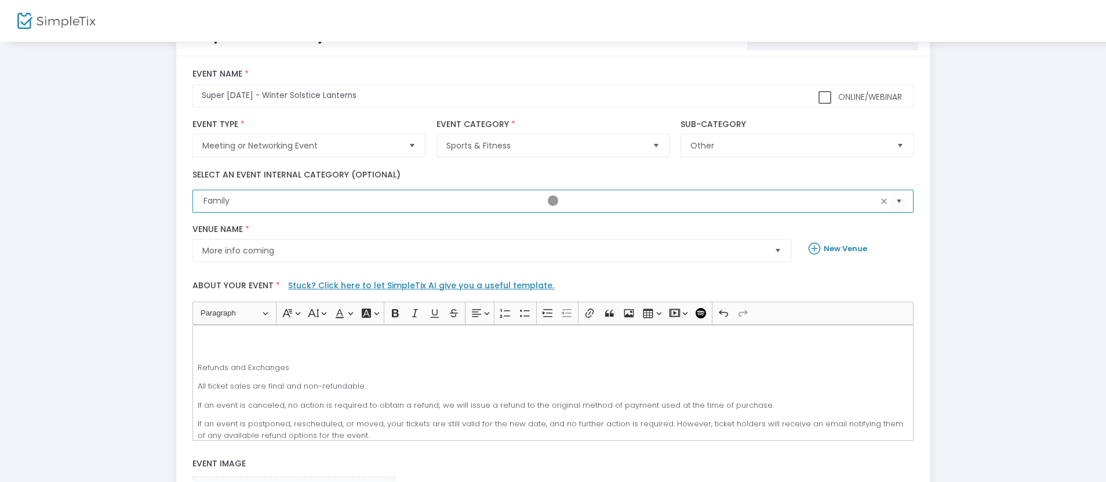
scroll to position [50, 0]
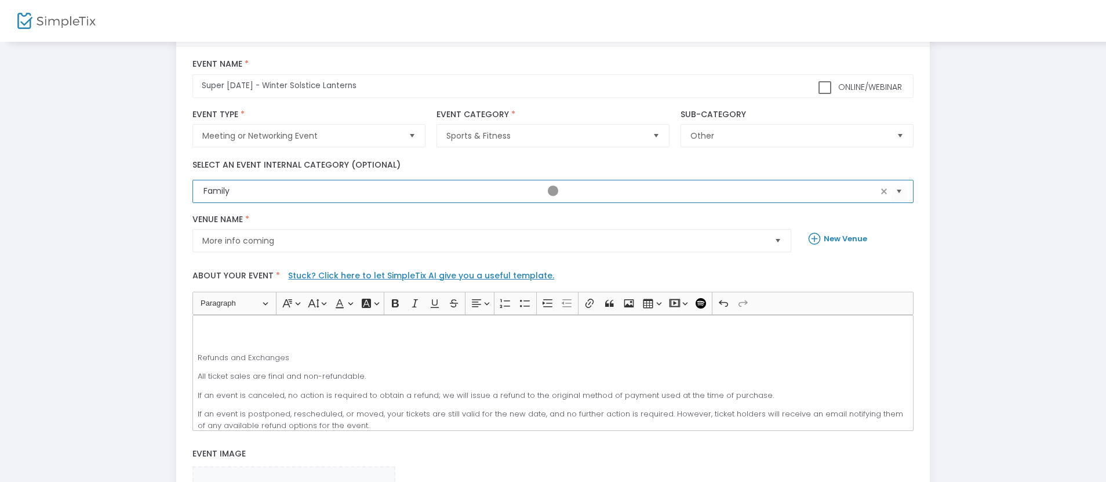
type input "Family"
click at [483, 241] on span "More info coming" at bounding box center [483, 241] width 563 height 12
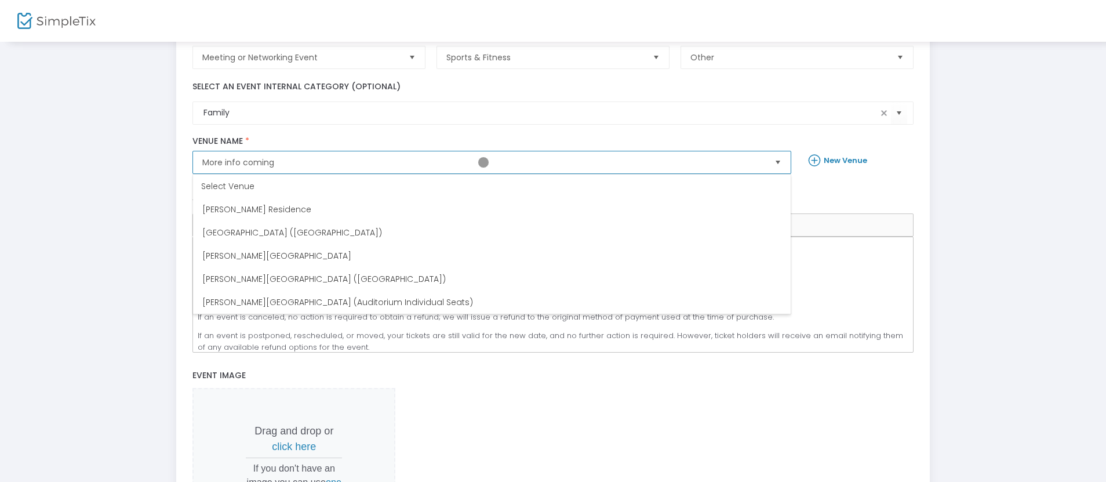
scroll to position [143, 0]
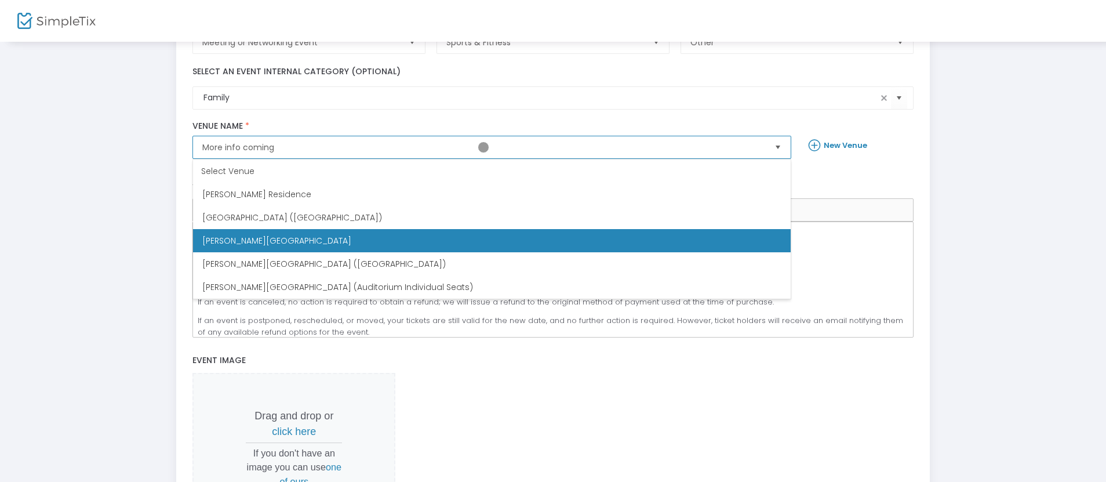
click at [265, 241] on span "Memphis Brooks Museum of Art" at bounding box center [276, 241] width 149 height 12
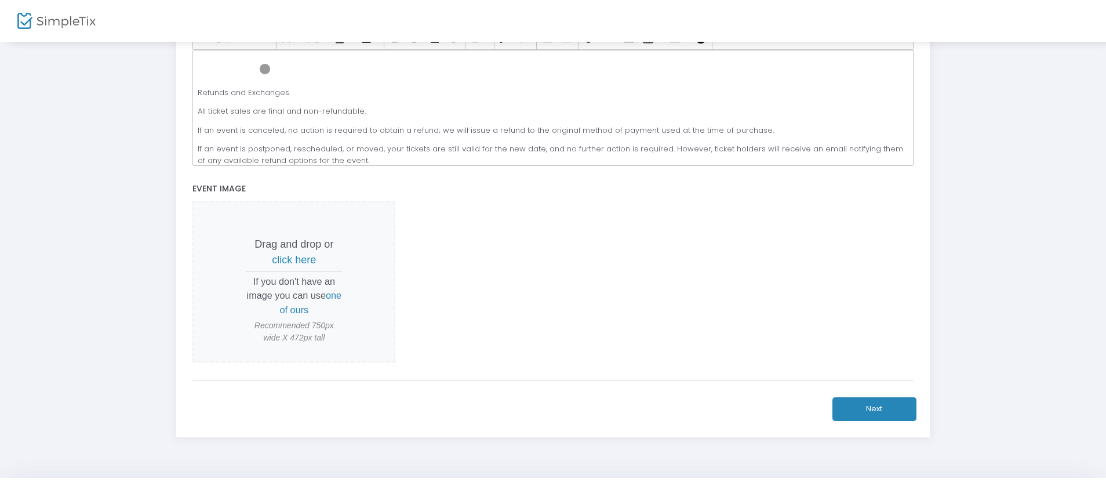
scroll to position [334, 0]
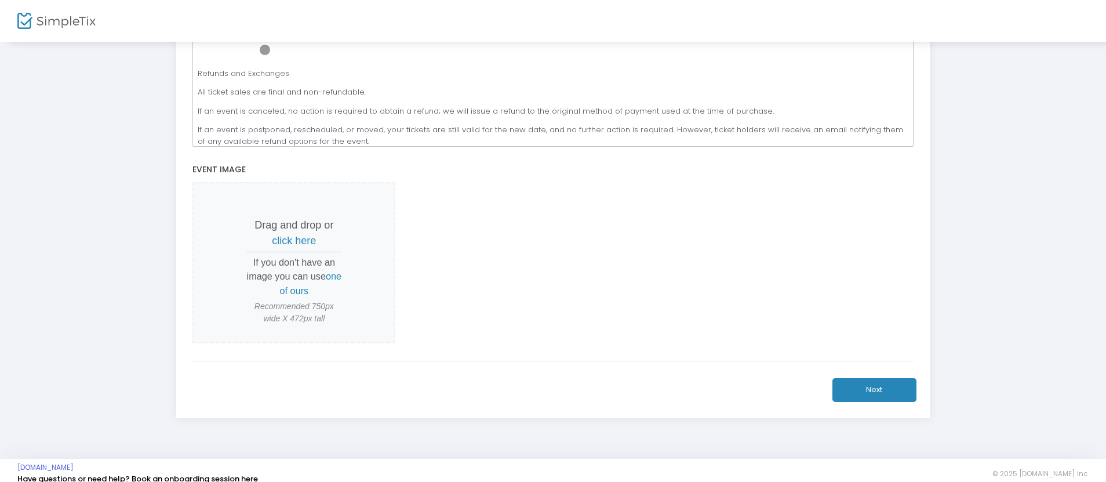
click at [294, 241] on span "click here" at bounding box center [294, 241] width 44 height 12
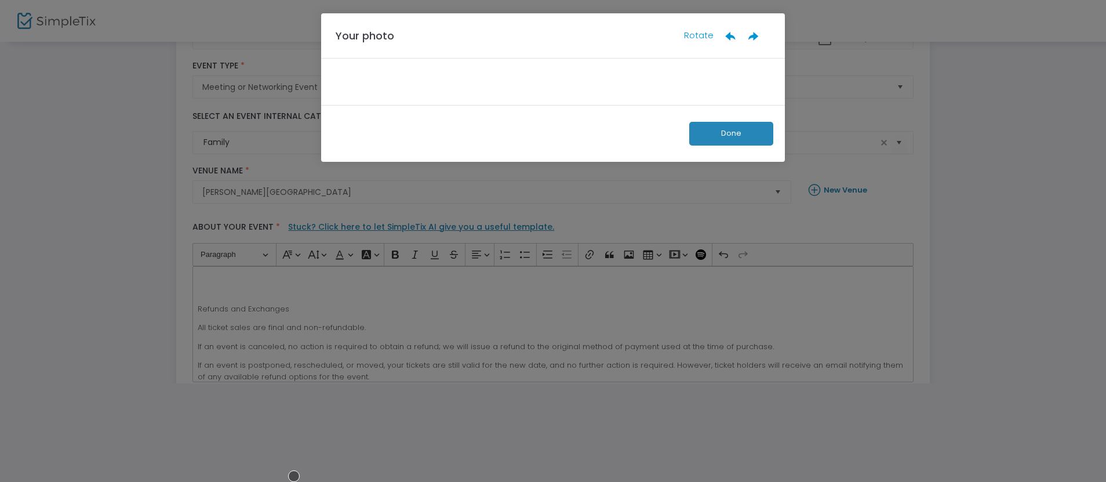
scroll to position [99, 0]
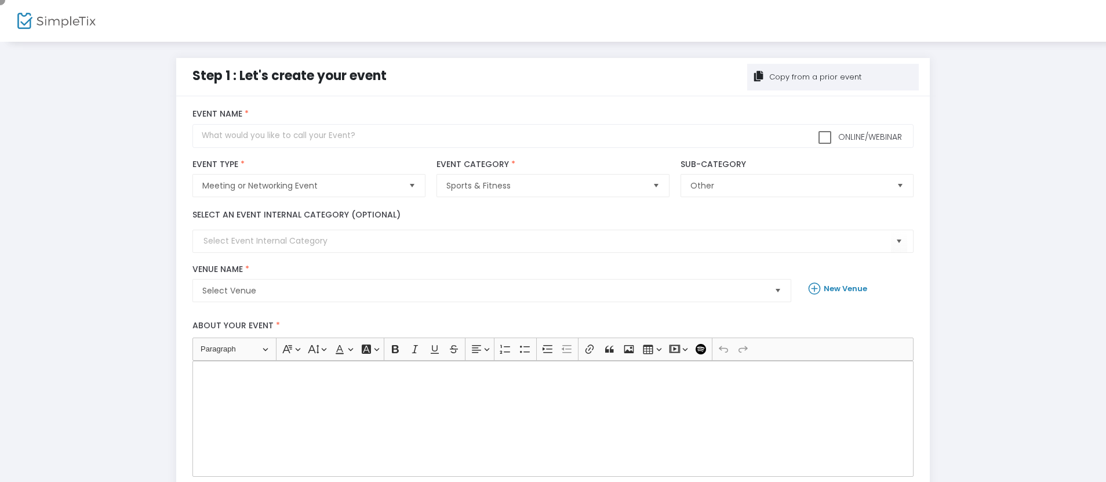
click at [833, 77] on div "Copy from a prior event" at bounding box center [814, 77] width 94 height 12
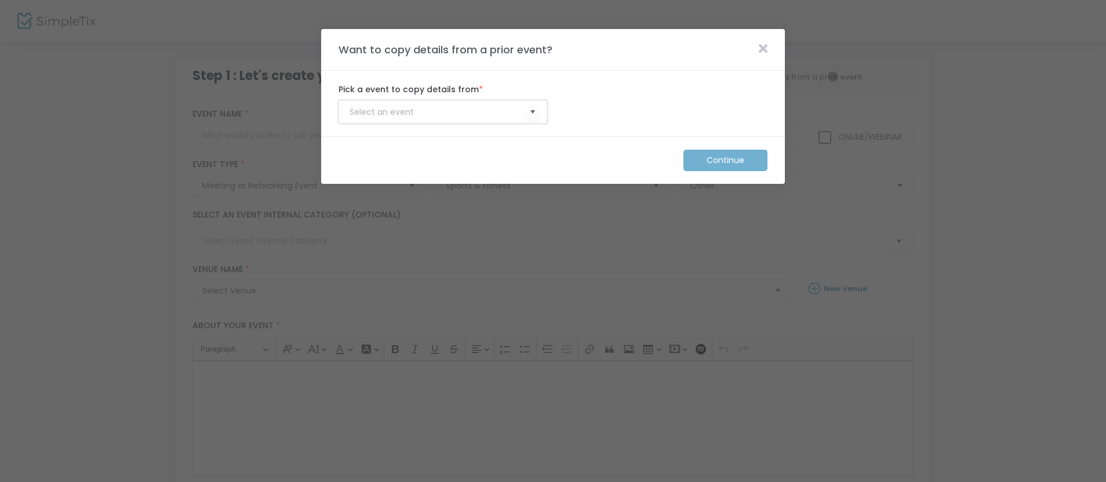
click at [437, 112] on input at bounding box center [436, 112] width 175 height 12
type input "Membership_Template"
click at [726, 160] on m-button "Continue" at bounding box center [725, 160] width 84 height 21
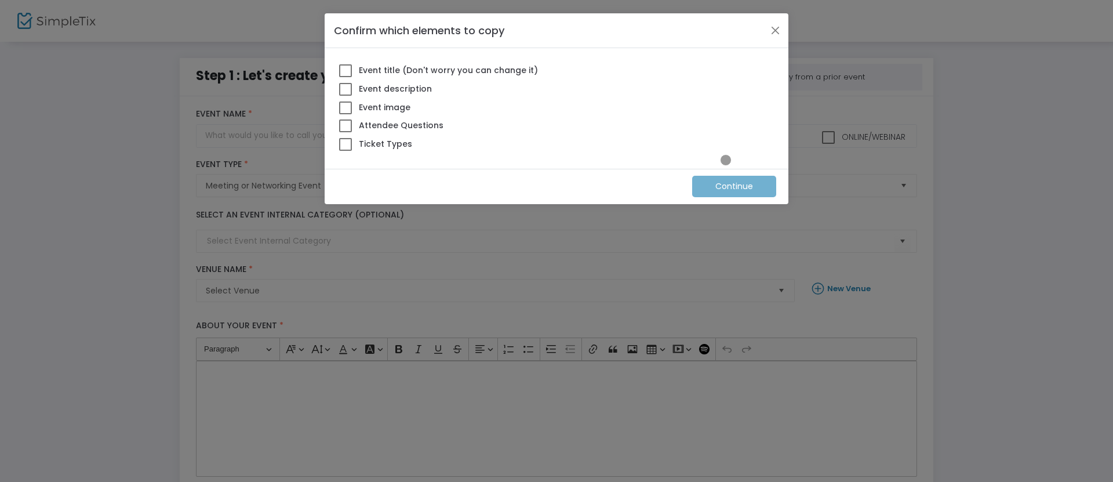
click at [345, 144] on span at bounding box center [345, 144] width 13 height 13
click at [345, 151] on input "Ticket Types" at bounding box center [345, 151] width 1 height 1
checkbox input "true"
click at [734, 186] on m-button "Continue" at bounding box center [734, 186] width 84 height 21
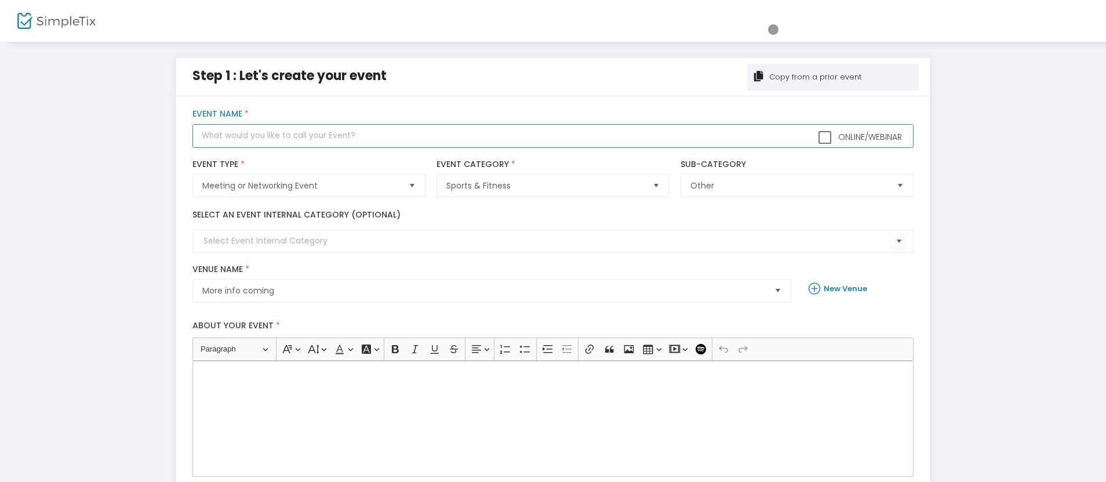
click at [553, 136] on input "text" at bounding box center [552, 136] width 720 height 24
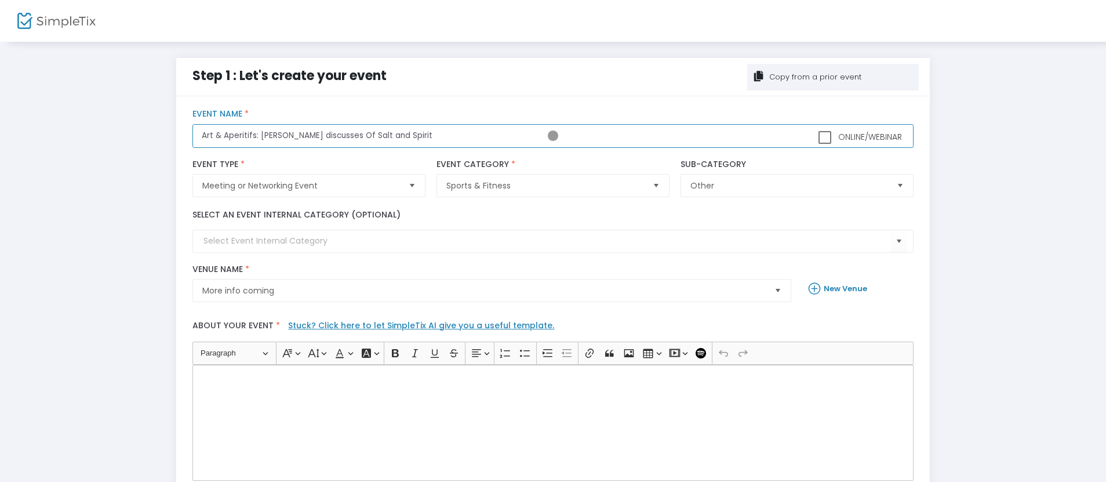
type input "Art & Aperitifs: Susan Rogers discusses Of Salt and Spirit"
click at [553, 422] on div "Rich Text Editor, main" at bounding box center [552, 423] width 720 height 116
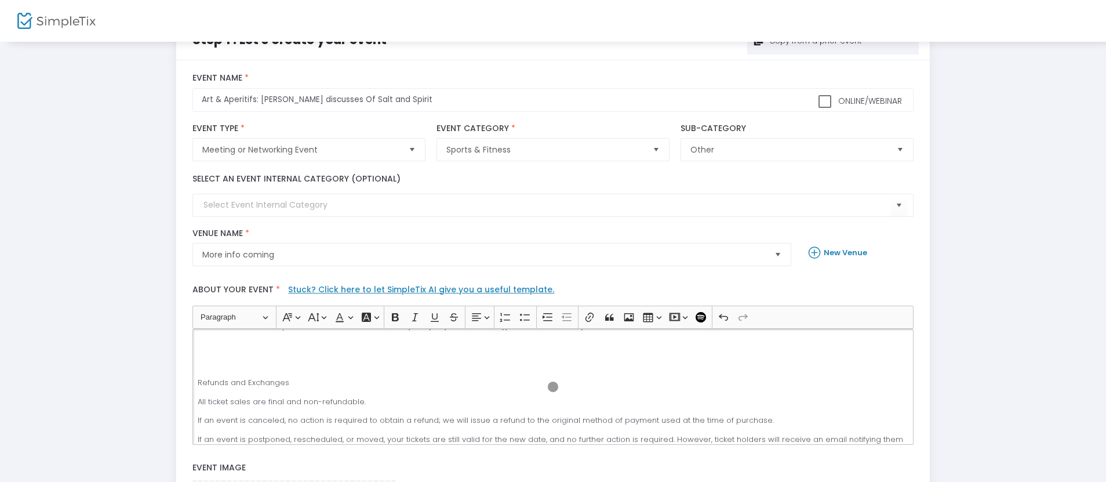
scroll to position [50, 0]
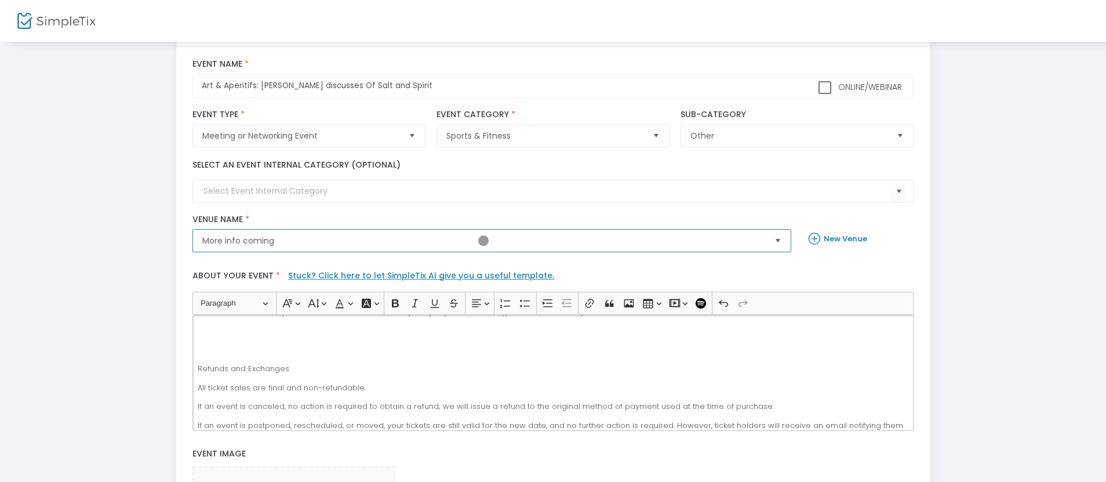
click at [483, 241] on span "More info coming" at bounding box center [483, 241] width 563 height 12
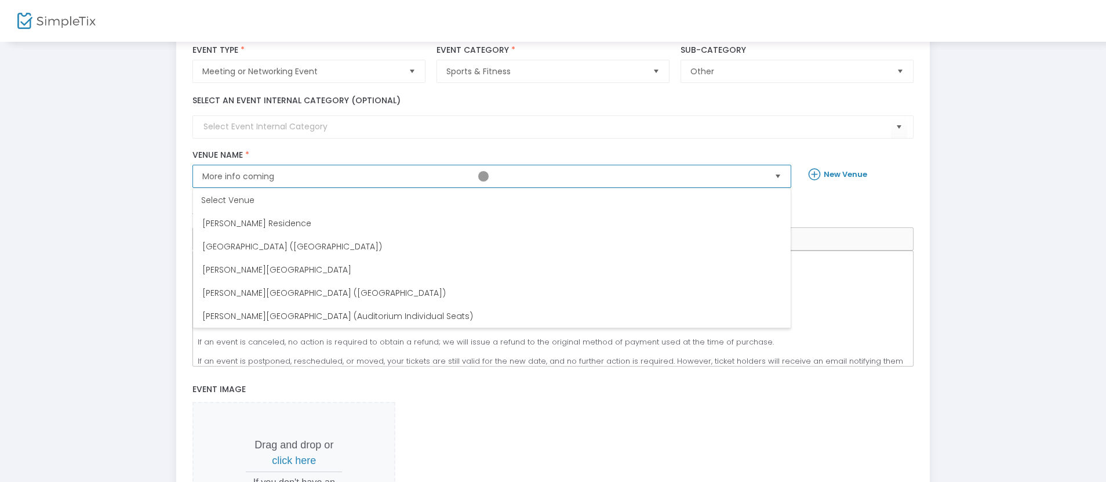
scroll to position [143, 0]
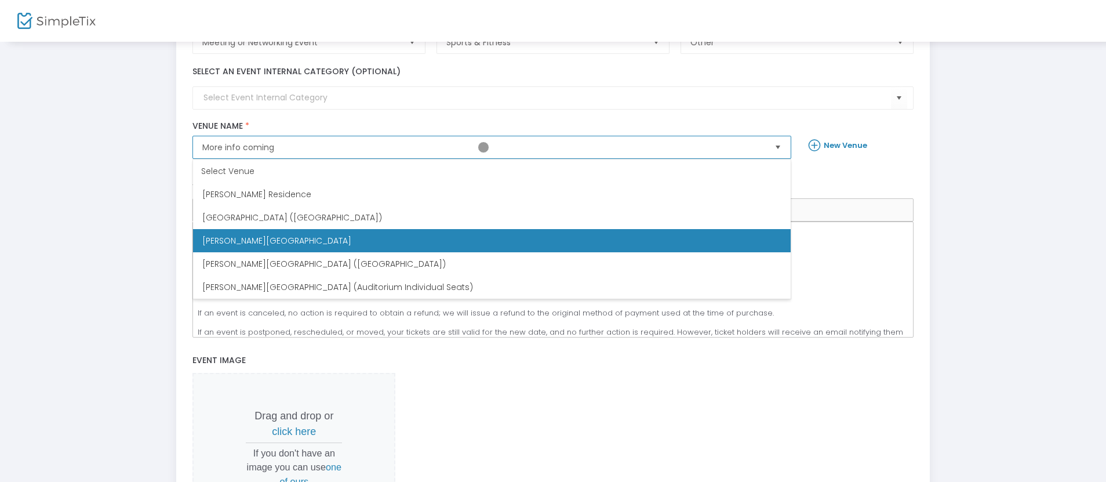
click at [265, 241] on span "Memphis Brooks Museum of Art" at bounding box center [276, 241] width 149 height 12
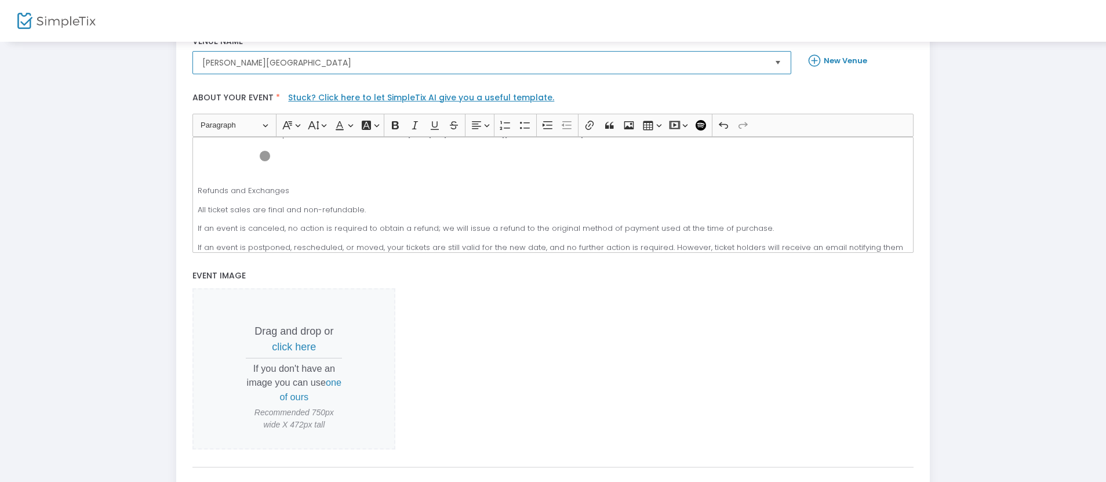
scroll to position [334, 0]
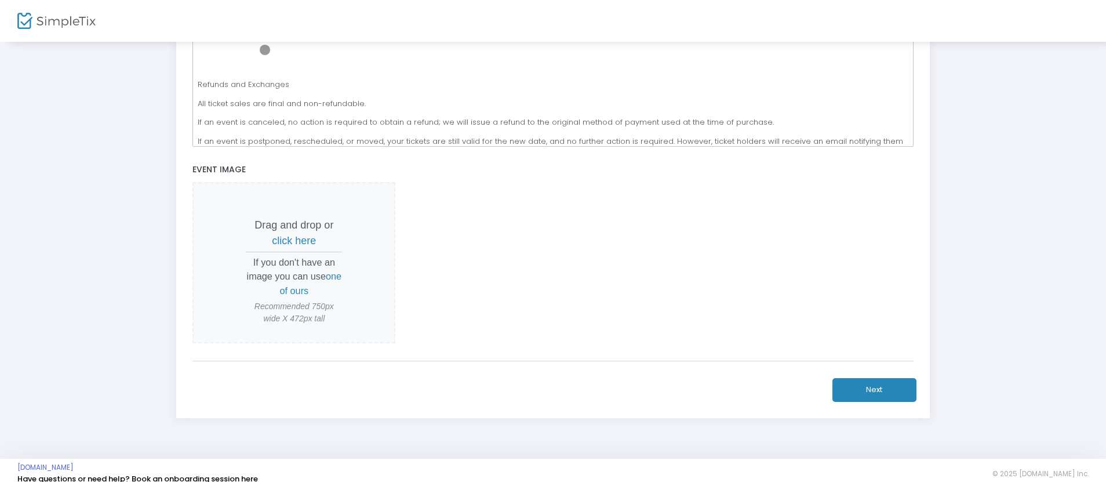
click at [294, 241] on span "click here" at bounding box center [294, 241] width 44 height 12
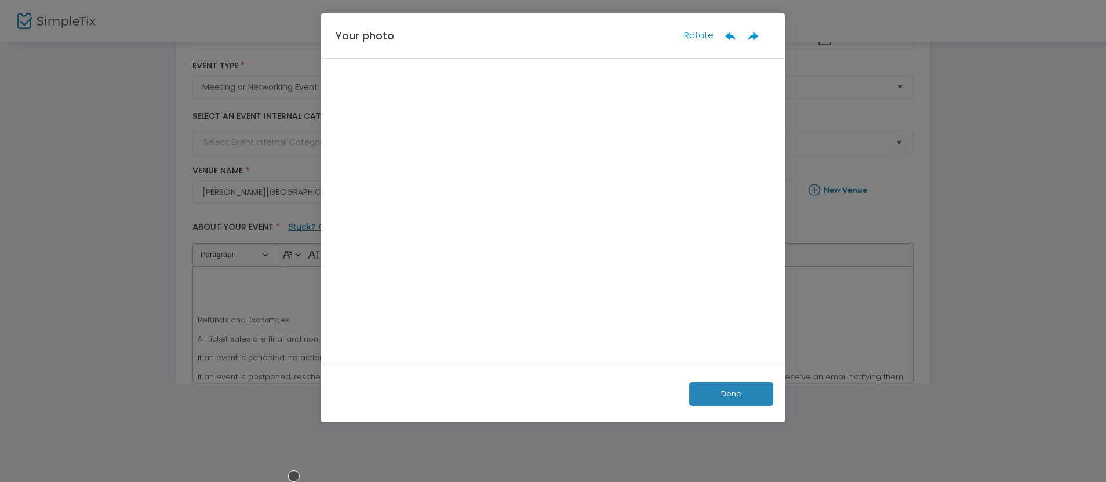
scroll to position [99, 0]
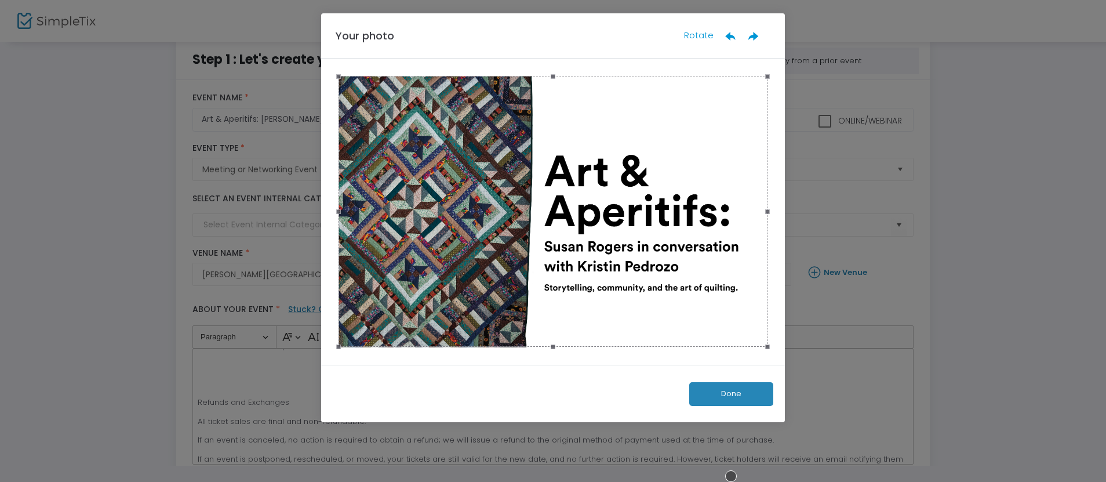
click at [731, 394] on button "Done" at bounding box center [731, 394] width 84 height 24
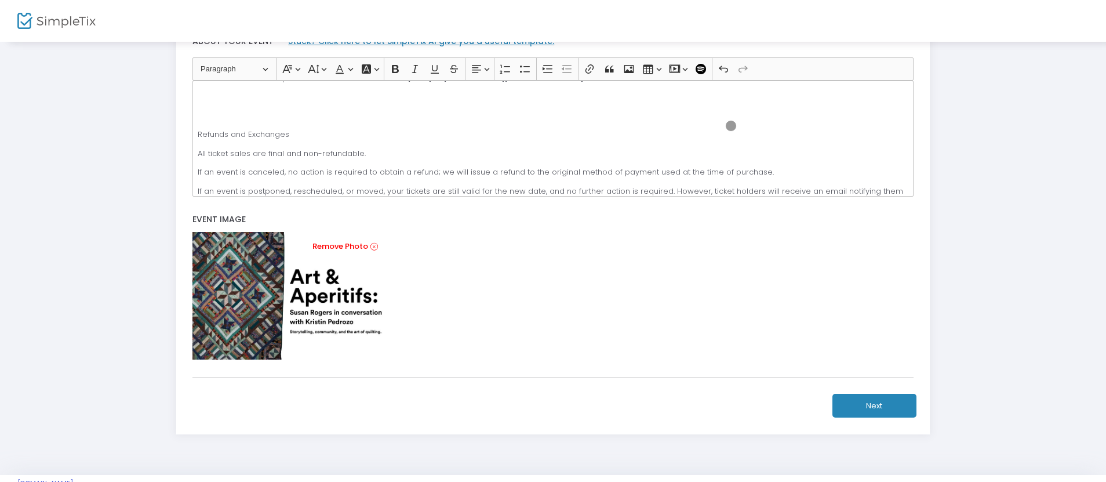
scroll to position [312, 0]
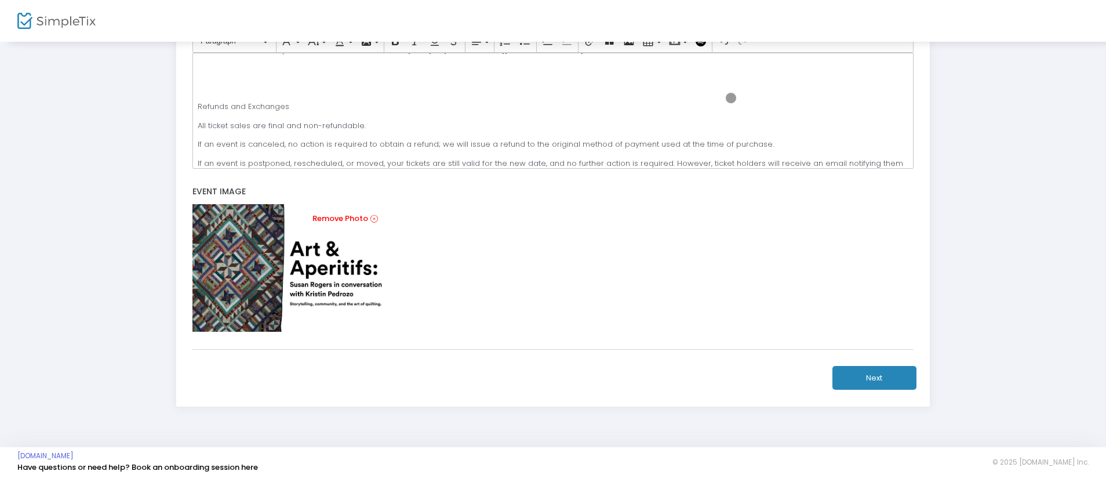
click at [874, 377] on button "Next" at bounding box center [874, 378] width 84 height 24
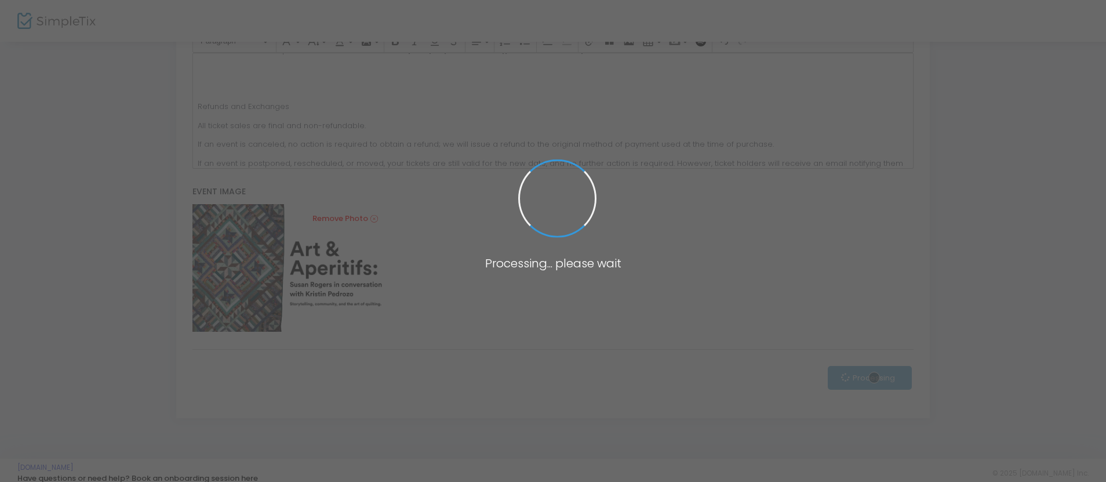
scroll to position [213, 0]
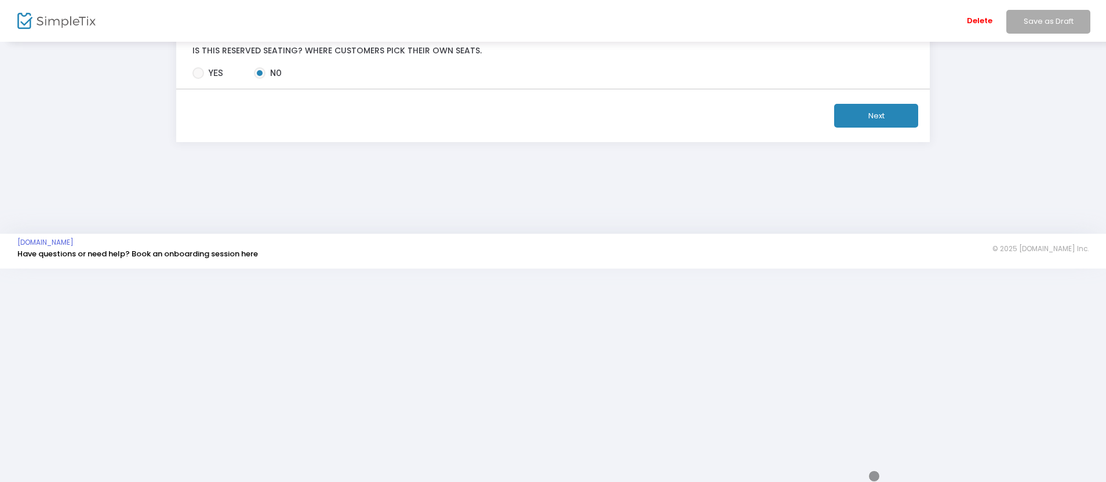
click at [270, 12] on div "Delete Save as Draft" at bounding box center [627, 21] width 958 height 42
type input "11/6/2"
type input "12:00 AM"
type input "11/6/2"
type input "11/6/202"
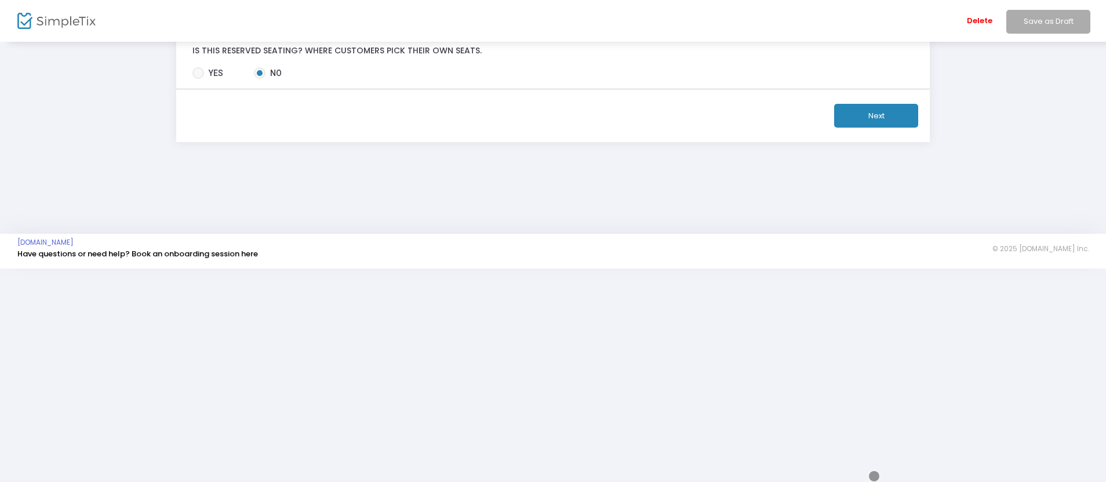
type input "11/6/202"
type input "11/6/2025"
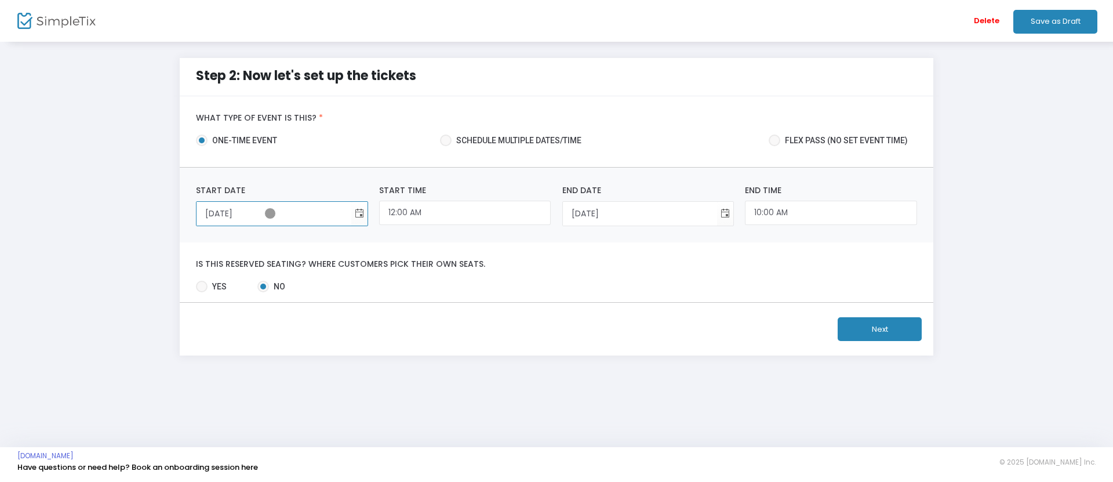
type input "11/6/2025"
click at [465, 213] on input "12:00 AM" at bounding box center [465, 213] width 172 height 25
type input "06:00 PM"
click at [831, 213] on input "10:00 AM" at bounding box center [831, 213] width 172 height 25
type input "08:00 PM"
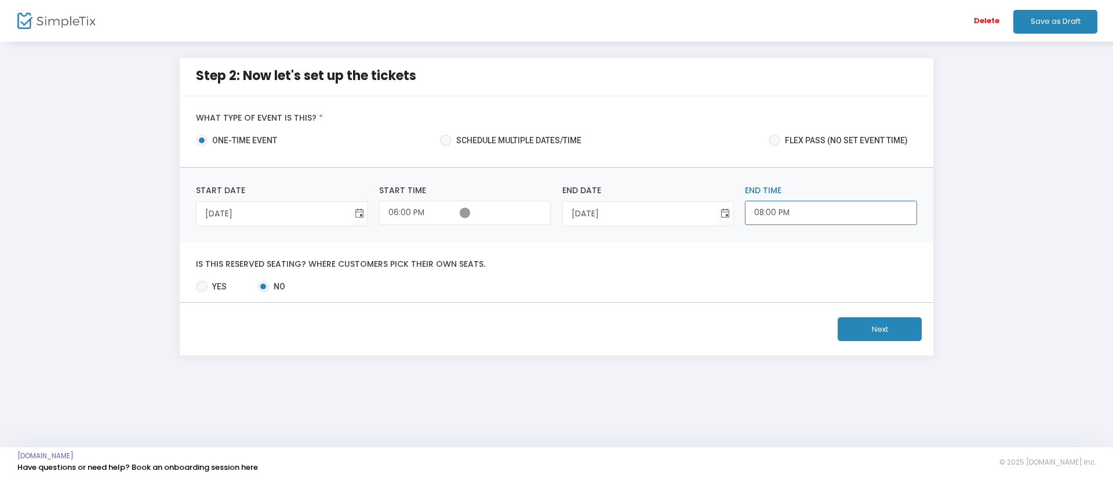
type input "6:00 PM"
click at [879, 329] on button "Next" at bounding box center [879, 329] width 84 height 24
type input "8:00 PM"
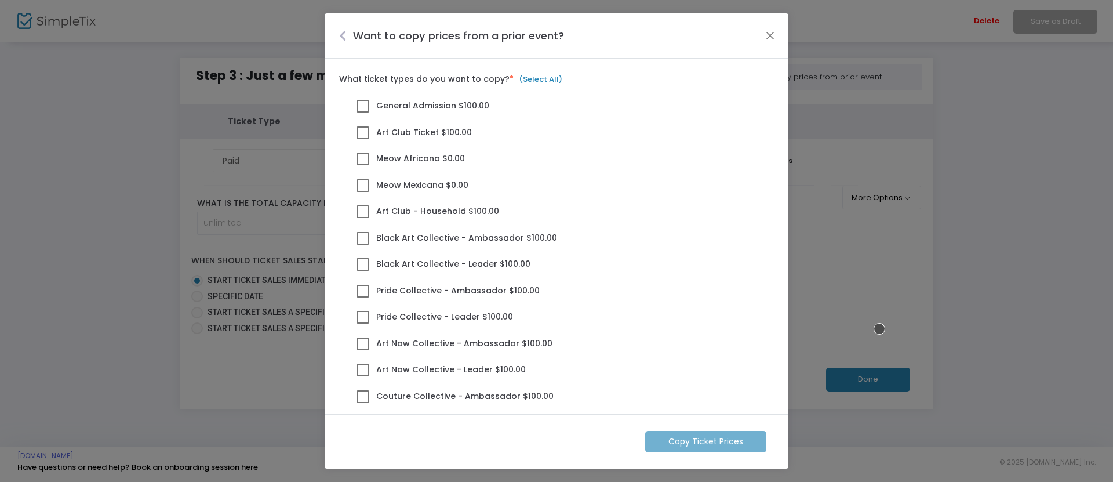
scroll to position [268, 0]
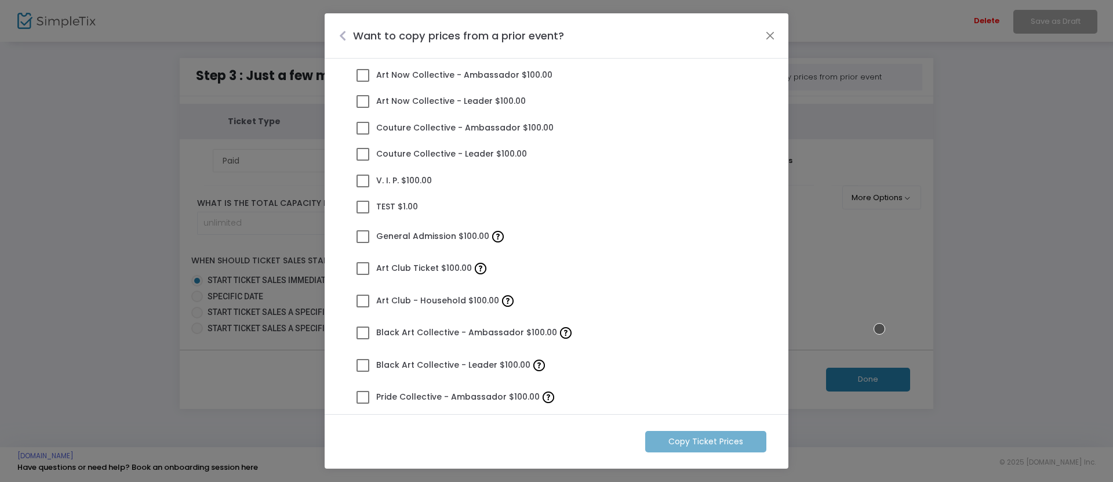
click at [363, 236] on span at bounding box center [362, 236] width 13 height 13
click at [363, 243] on input "General Admission $100.00" at bounding box center [362, 243] width 1 height 1
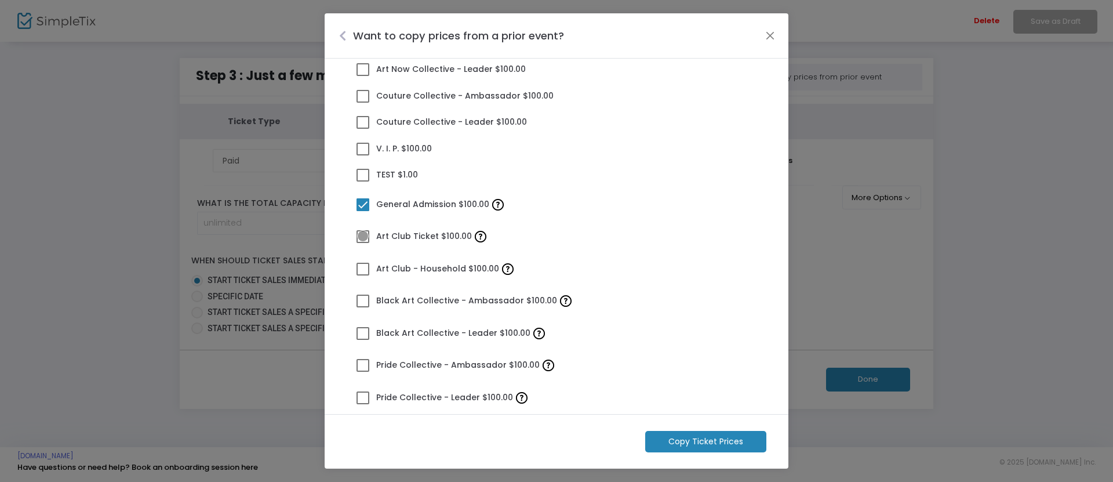
click at [363, 236] on span at bounding box center [362, 236] width 13 height 13
click at [363, 243] on input "Art Club Ticket $100.00" at bounding box center [362, 243] width 1 height 1
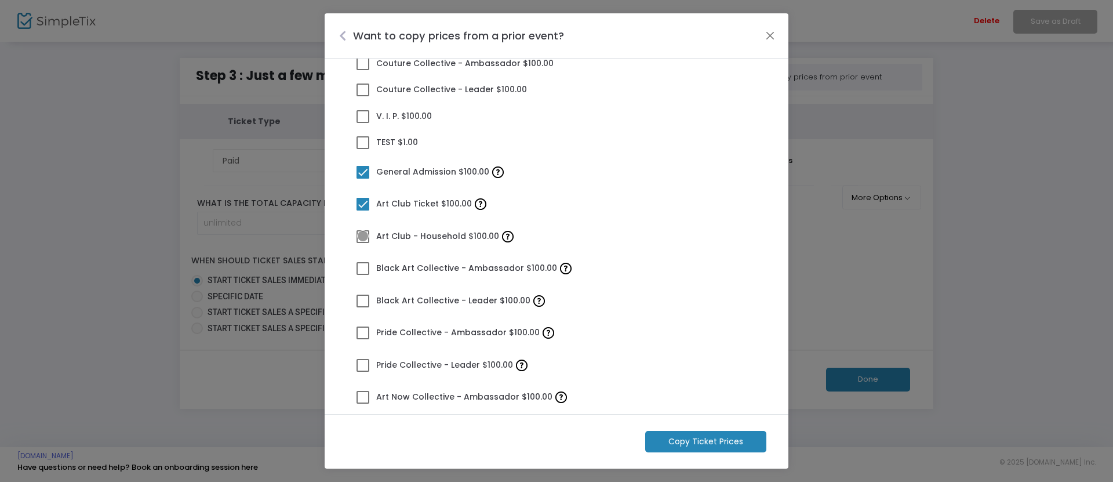
click at [363, 236] on span at bounding box center [362, 236] width 13 height 13
click at [363, 243] on input "Art Club - Household $100.00" at bounding box center [362, 243] width 1 height 1
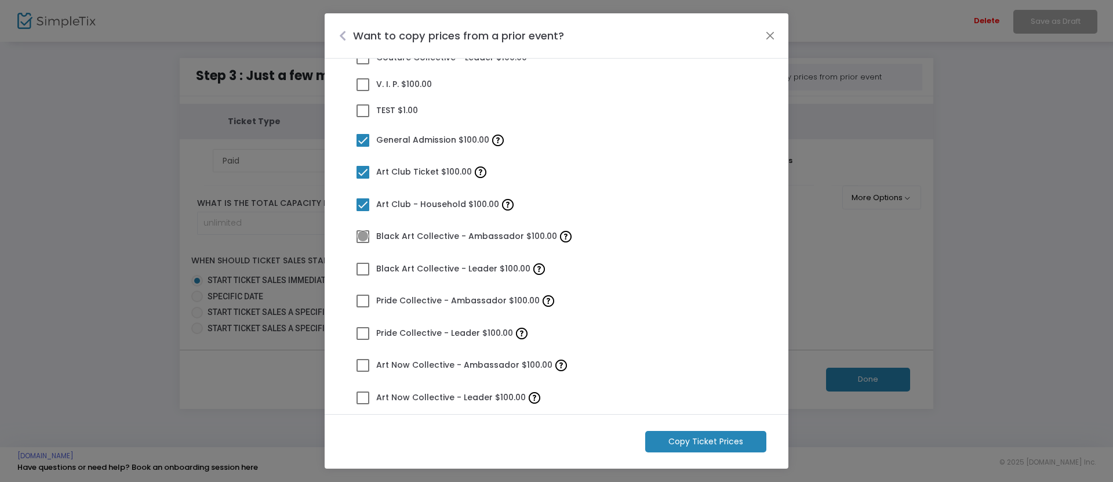
click at [363, 236] on span at bounding box center [362, 236] width 13 height 13
click at [363, 243] on input "Black Art Collective - Ambassador $100.00" at bounding box center [362, 243] width 1 height 1
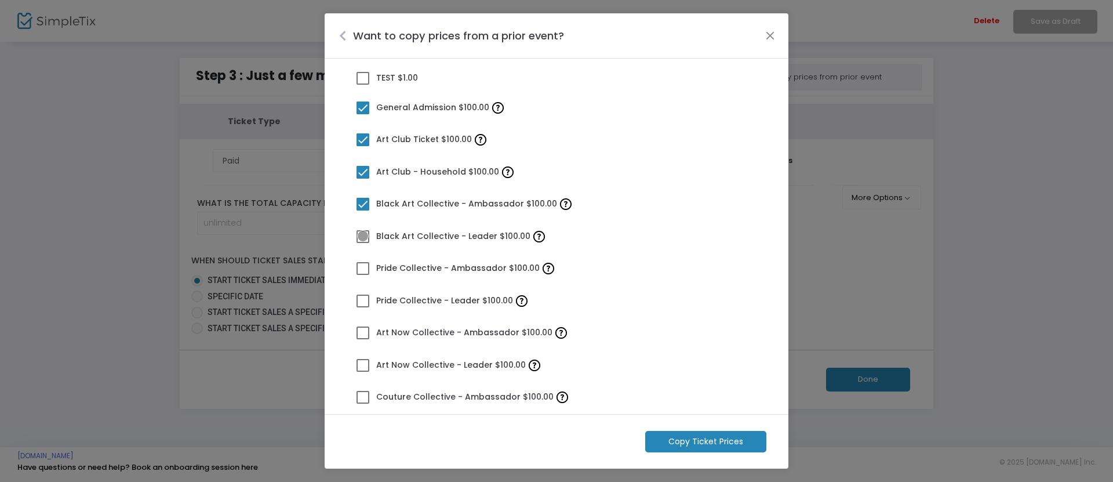
click at [363, 236] on span at bounding box center [362, 236] width 13 height 13
click at [363, 243] on input "Black Art Collective - Leader $100.00" at bounding box center [362, 243] width 1 height 1
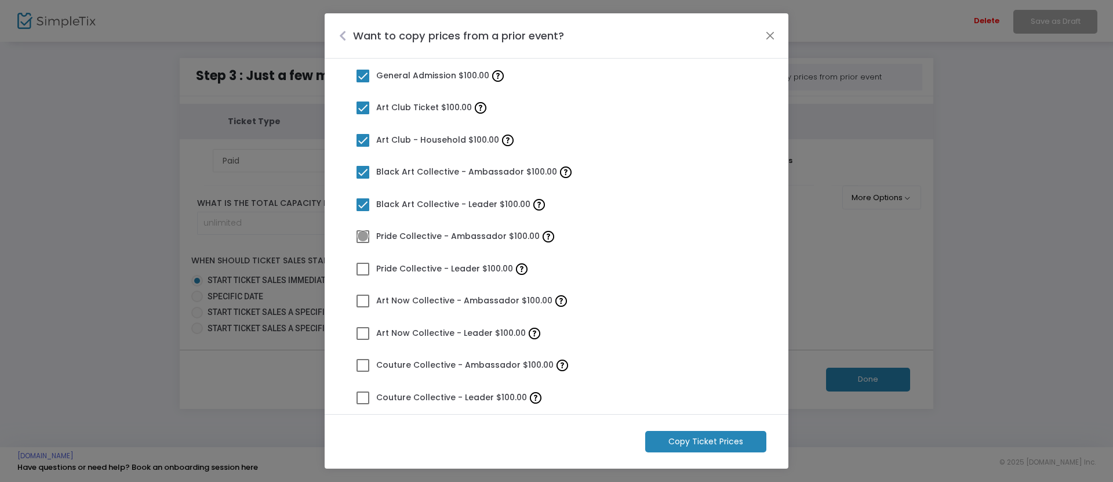
click at [363, 236] on span at bounding box center [362, 236] width 13 height 13
click at [363, 243] on input "Pride Collective - Ambassador $100.00" at bounding box center [362, 243] width 1 height 1
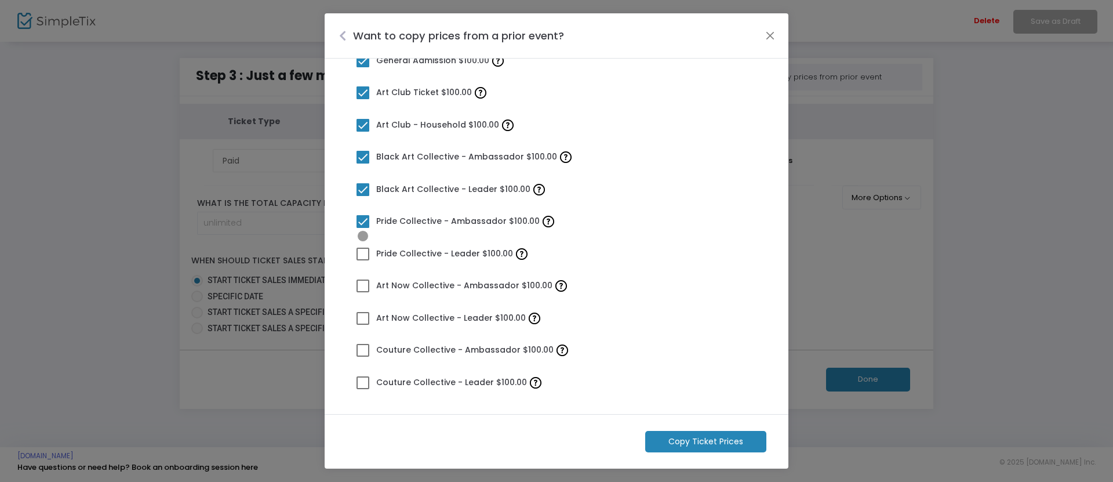
click at [363, 253] on span at bounding box center [362, 253] width 13 height 13
click at [363, 260] on input "Pride Collective - Leader $100.00" at bounding box center [362, 260] width 1 height 1
click at [363, 285] on span at bounding box center [362, 285] width 13 height 13
click at [363, 292] on input "Art Now Collective - Ambassador $100.00" at bounding box center [362, 292] width 1 height 1
click at [363, 317] on span at bounding box center [362, 318] width 13 height 13
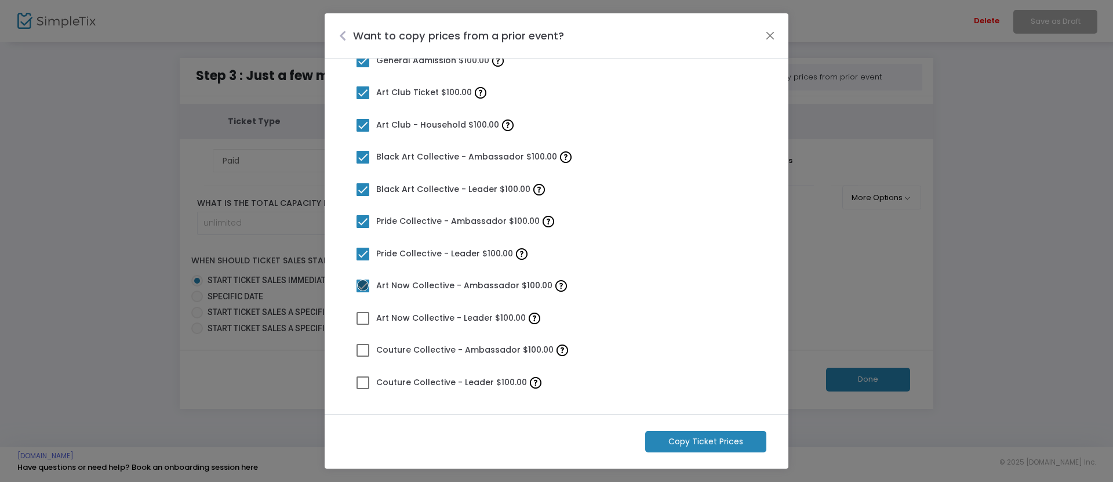
click at [363, 325] on input "Art Now Collective - Leader $100.00" at bounding box center [362, 325] width 1 height 1
click at [363, 349] on span at bounding box center [362, 350] width 13 height 13
click at [363, 356] on input "Couture Collective - Ambassador $100.00" at bounding box center [362, 356] width 1 height 1
click at [363, 381] on span at bounding box center [362, 382] width 13 height 13
click at [363, 389] on input "Couture Collective - Leader $100.00" at bounding box center [362, 389] width 1 height 1
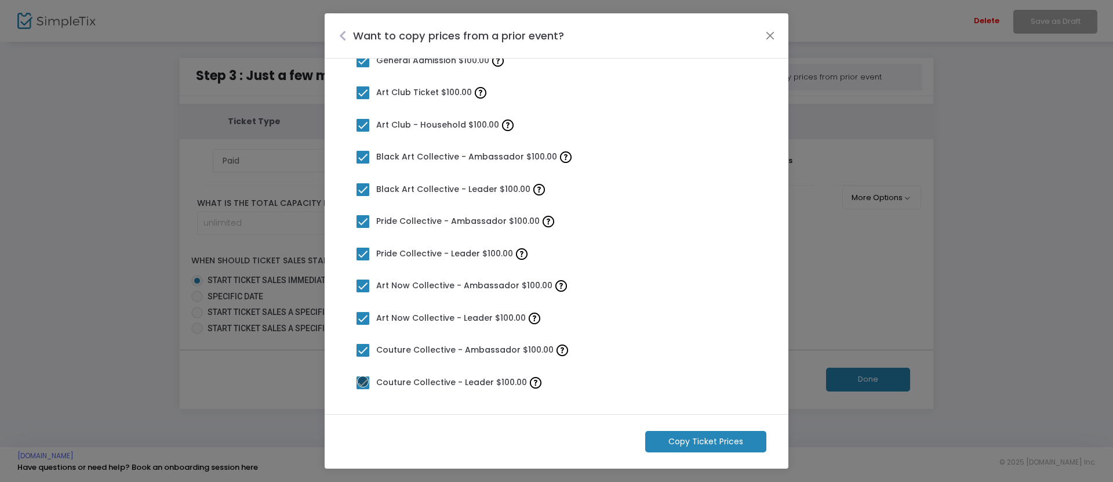
click at [706, 441] on m-button "Copy Ticket Prices" at bounding box center [705, 441] width 121 height 21
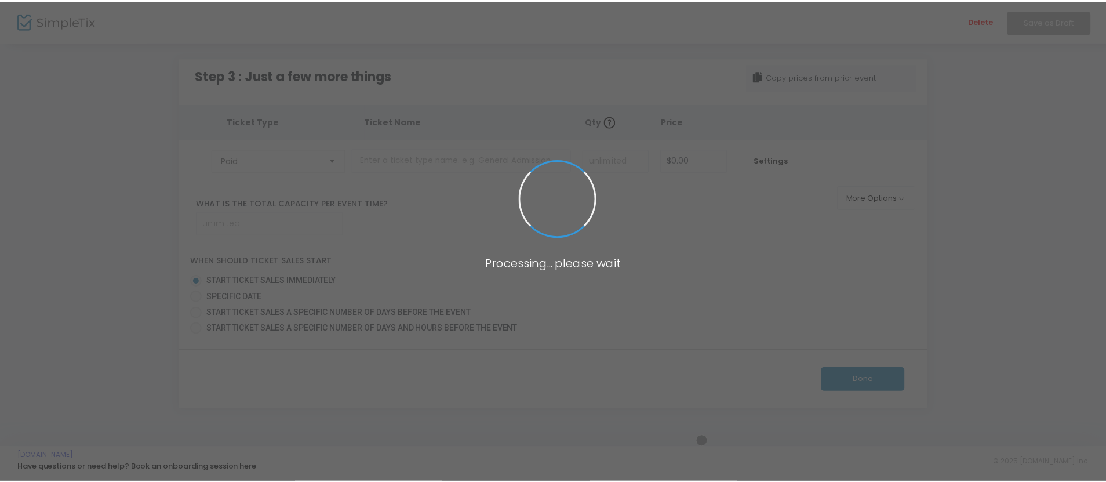
scroll to position [0, 0]
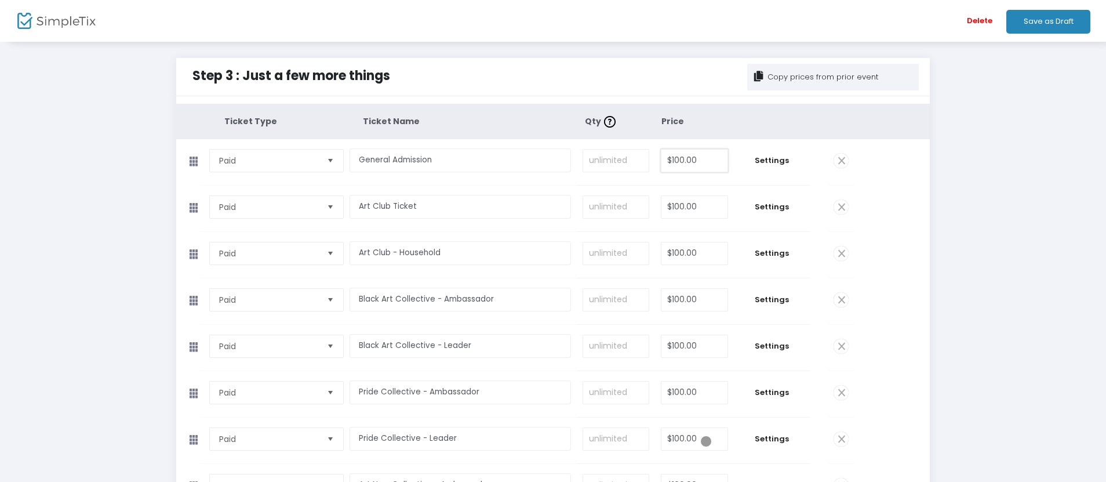
click at [694, 160] on input "$100.00" at bounding box center [694, 161] width 66 height 22
type input "18"
click at [694, 206] on input "$100.00" at bounding box center [694, 207] width 66 height 22
type input "18"
type input "$18.00"
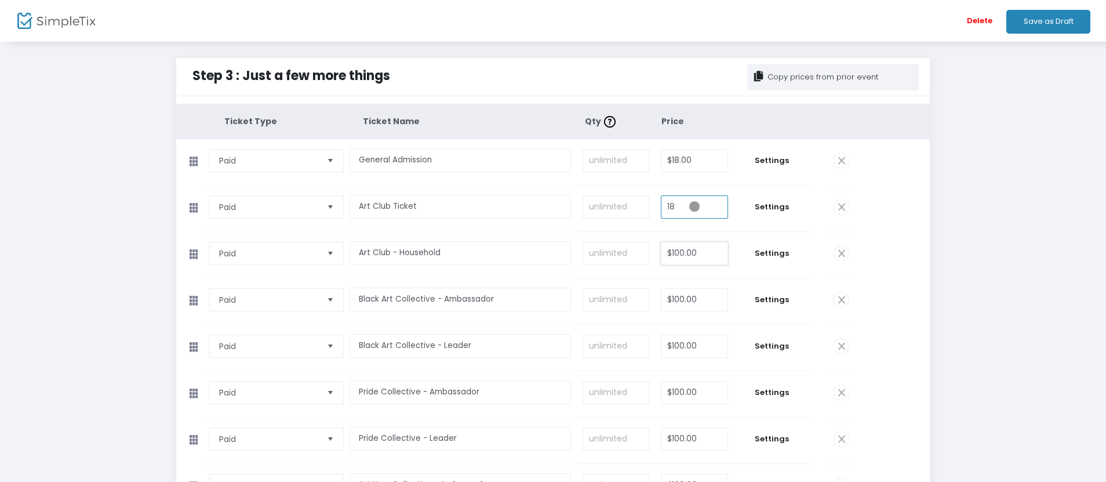
click at [694, 253] on input "$100.00" at bounding box center [694, 253] width 66 height 22
type input "$18.00"
click at [694, 299] on input "$100.00" at bounding box center [694, 300] width 66 height 22
type input "$18.00"
click at [694, 345] on input "$100.00" at bounding box center [694, 346] width 66 height 22
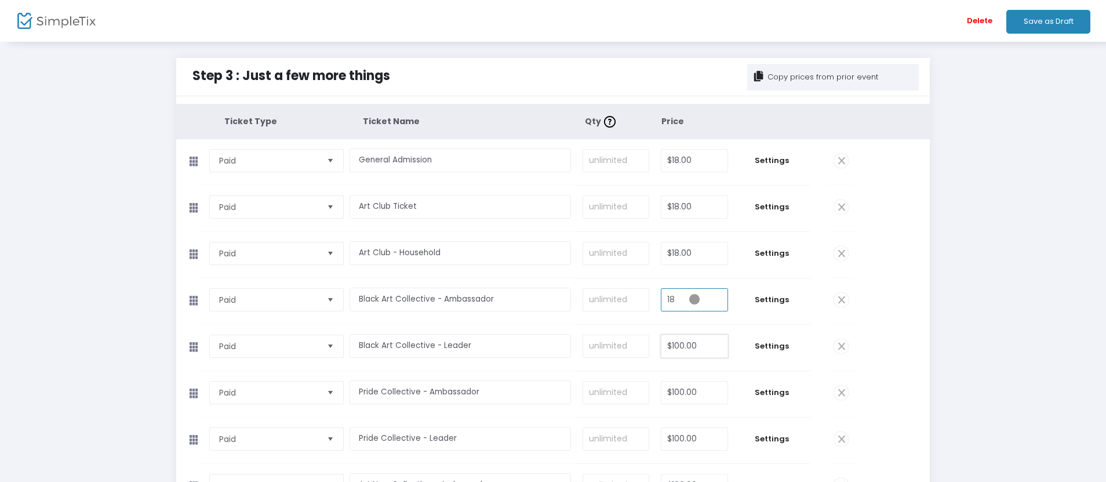
type input "$18.00"
click at [694, 392] on input "$100.00" at bounding box center [694, 392] width 66 height 22
type input "$18.00"
click at [694, 438] on input "$100.00" at bounding box center [694, 439] width 66 height 22
type input "$18.00"
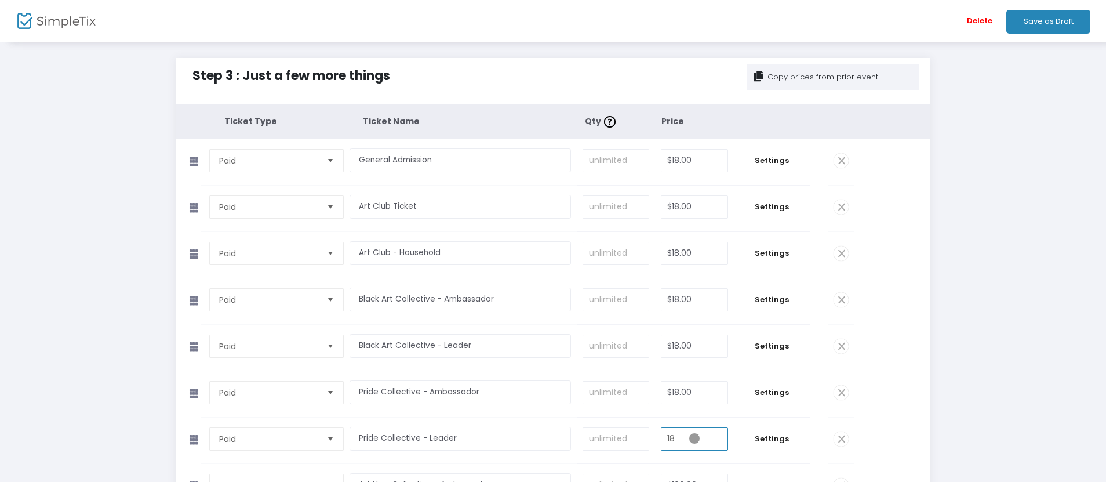
type input "18"
click at [694, 474] on input "$100.00" at bounding box center [694, 485] width 66 height 22
type input "1"
type input "$18.00"
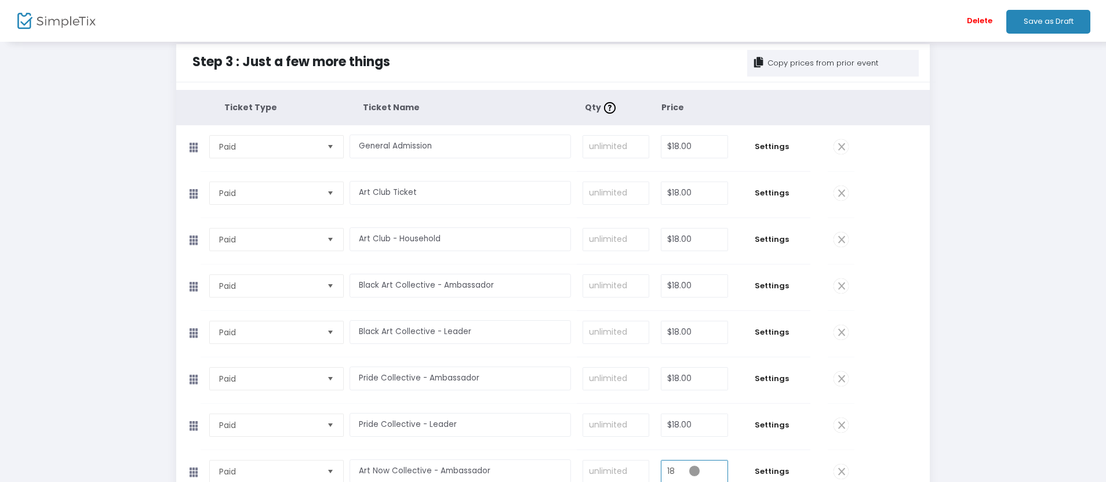
type input "$18.00"
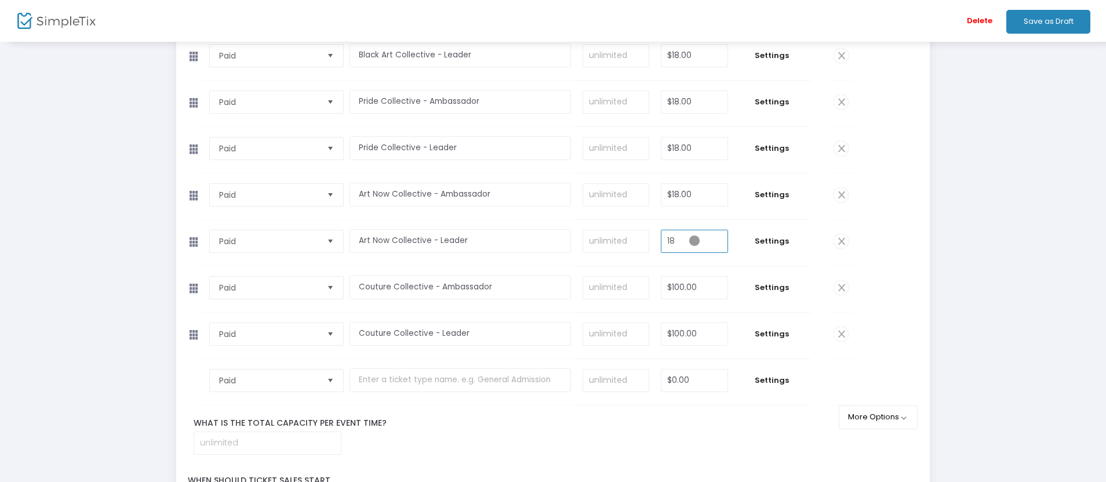
type input "18"
click at [694, 287] on input "$100.00" at bounding box center [694, 287] width 66 height 22
type input "$18.00"
click at [694, 333] on input "$100.00" at bounding box center [694, 334] width 66 height 22
type input "$8.00"
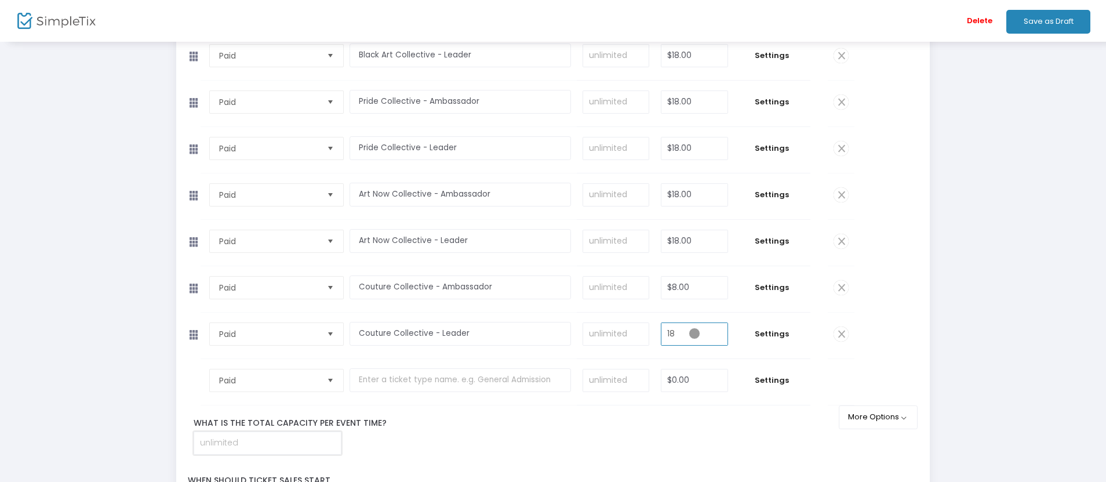
click at [267, 442] on input at bounding box center [267, 443] width 147 height 22
type input "$18.00"
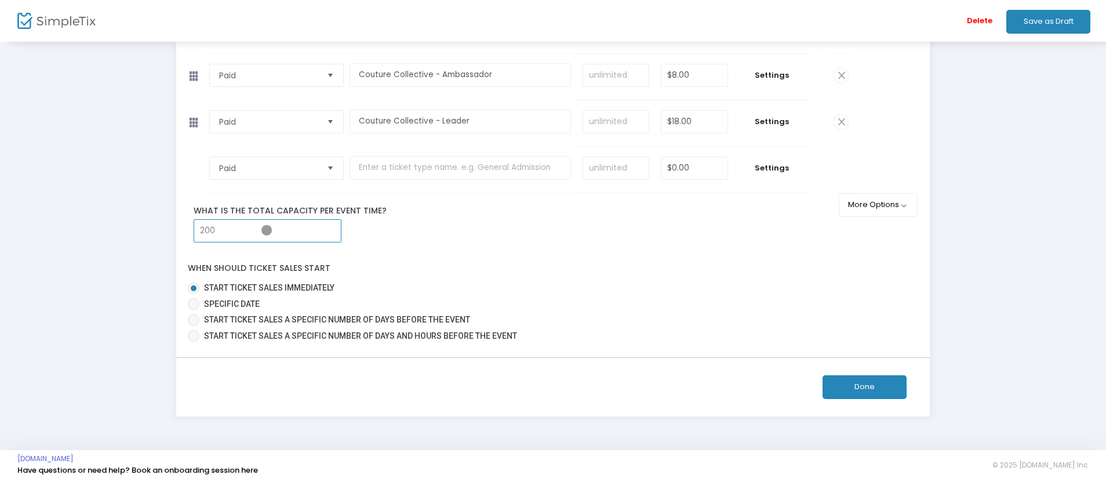
scroll to position [505, 0]
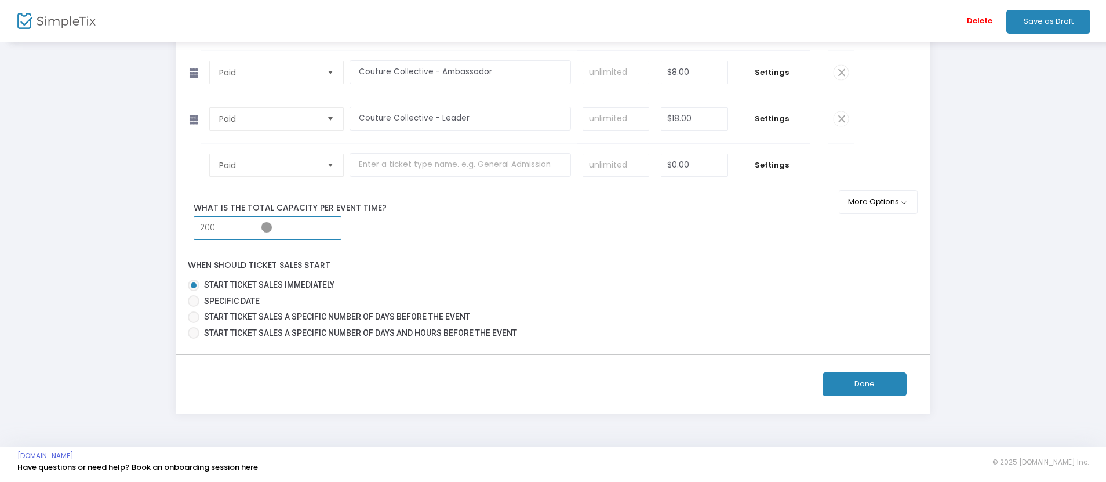
type input "200"
click at [864, 384] on button "Done" at bounding box center [864, 384] width 84 height 24
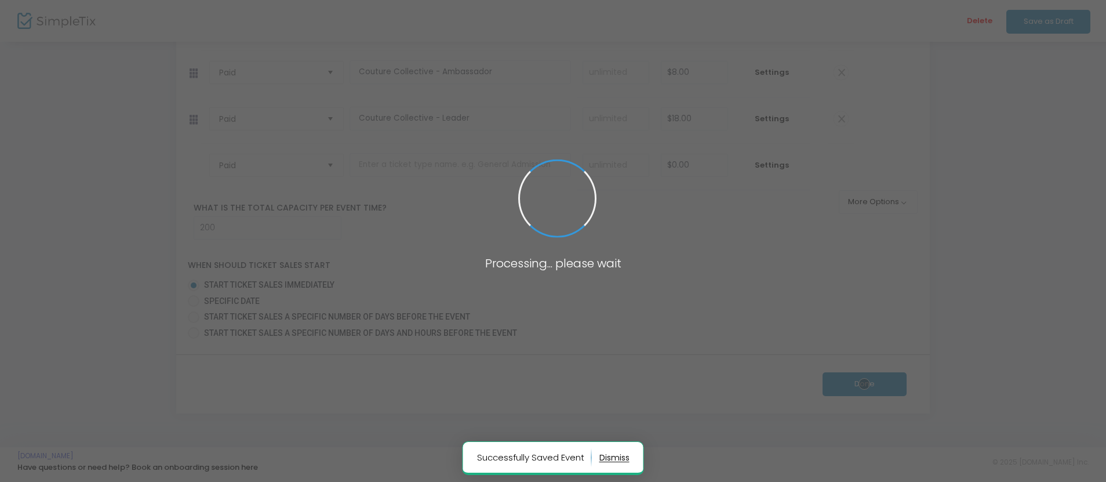
scroll to position [413, 0]
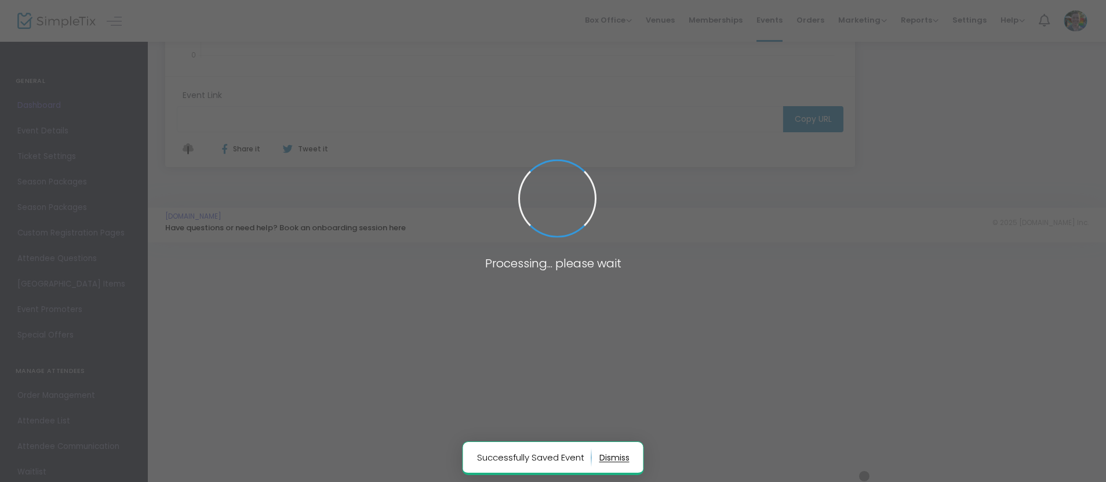
type input "https://www.simpletix.com/e/art-aperitifs-susan-rogers-discusses-of-sa-tickets-…"
